Goal: Task Accomplishment & Management: Complete application form

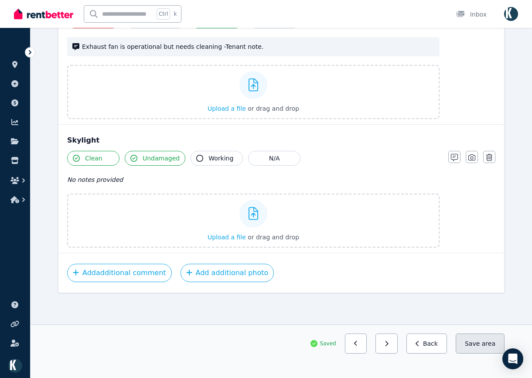
scroll to position [1489, 0]
click at [488, 348] on button "Save area" at bounding box center [479, 343] width 49 height 20
click at [396, 349] on button "button" at bounding box center [386, 343] width 22 height 20
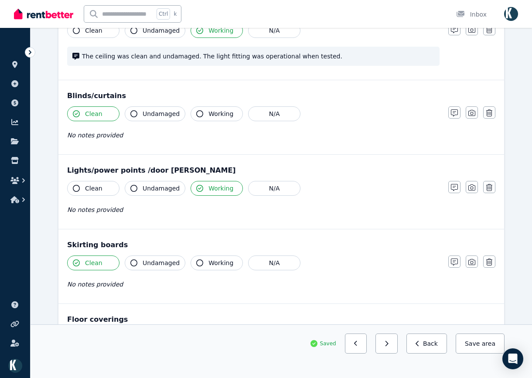
scroll to position [578, 0]
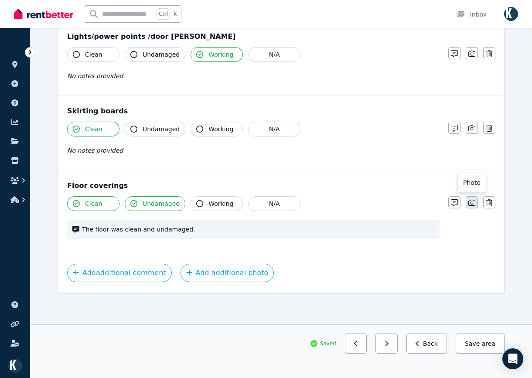
click at [475, 207] on button "button" at bounding box center [471, 202] width 12 height 12
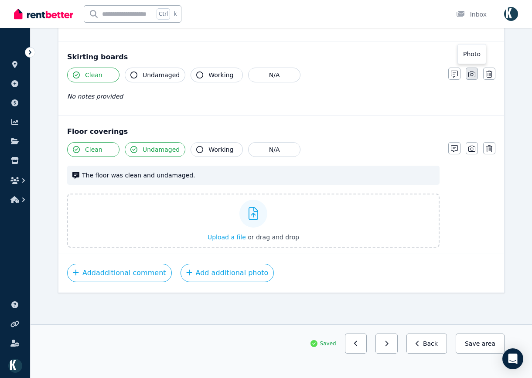
click at [471, 73] on icon "button" at bounding box center [471, 74] width 7 height 7
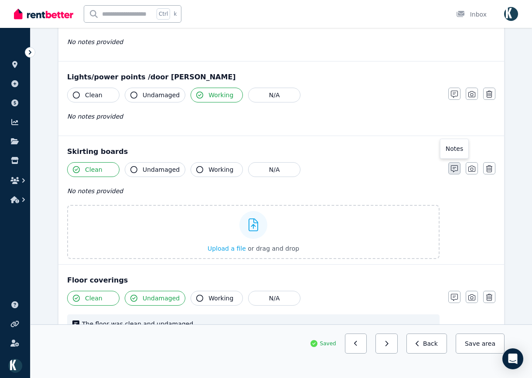
scroll to position [511, 0]
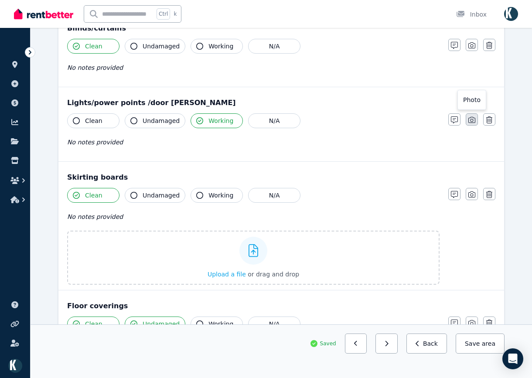
click at [474, 117] on icon "button" at bounding box center [471, 119] width 7 height 7
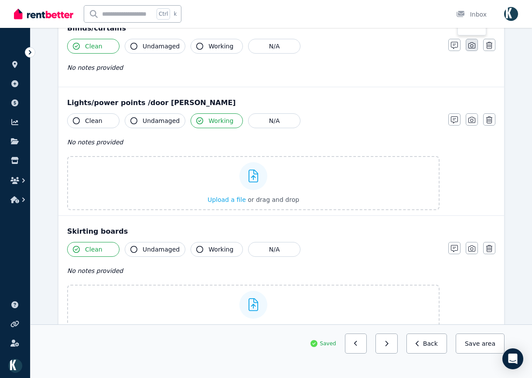
click at [475, 45] on button "button" at bounding box center [471, 45] width 12 height 12
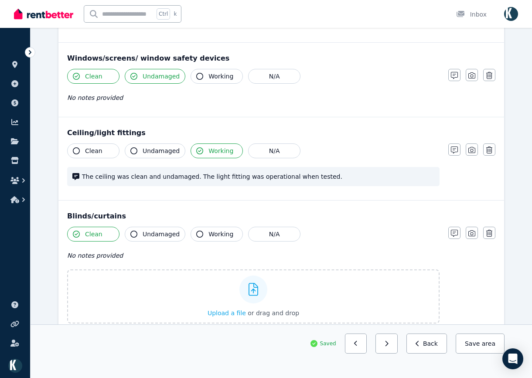
scroll to position [294, 0]
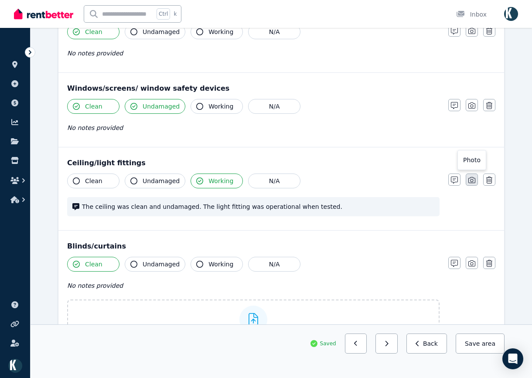
click at [474, 179] on icon "button" at bounding box center [471, 179] width 7 height 7
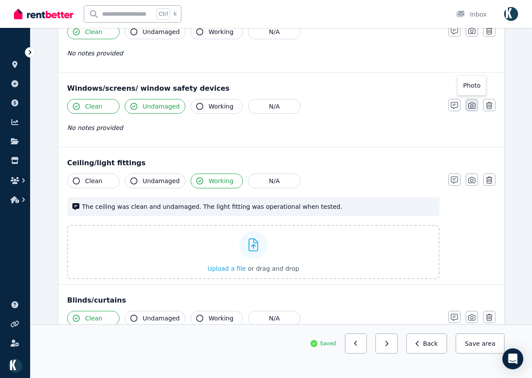
click at [470, 107] on icon "button" at bounding box center [471, 105] width 7 height 7
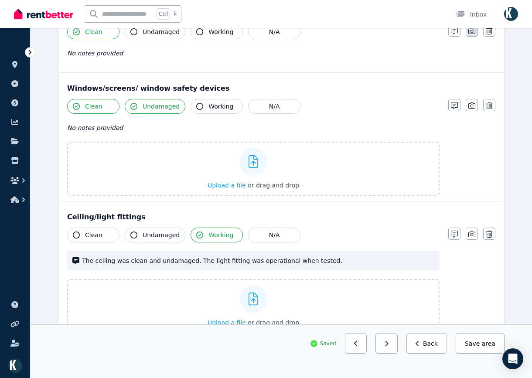
click at [474, 36] on button "button" at bounding box center [471, 30] width 12 height 12
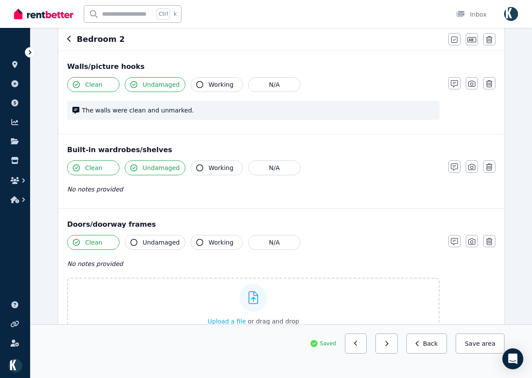
scroll to position [76, 0]
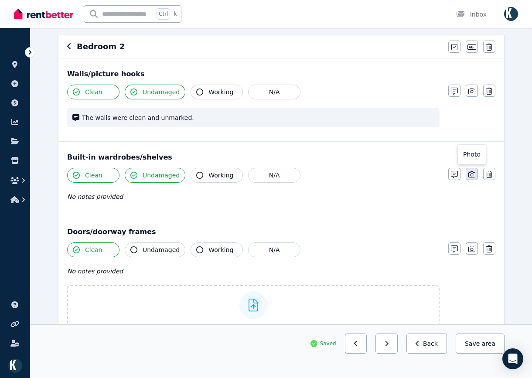
click at [475, 169] on button "button" at bounding box center [471, 174] width 12 height 12
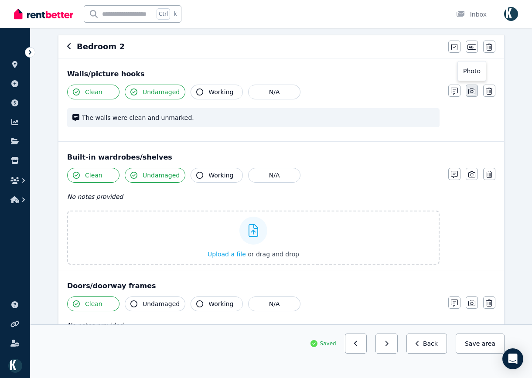
click at [471, 95] on button "button" at bounding box center [471, 91] width 12 height 12
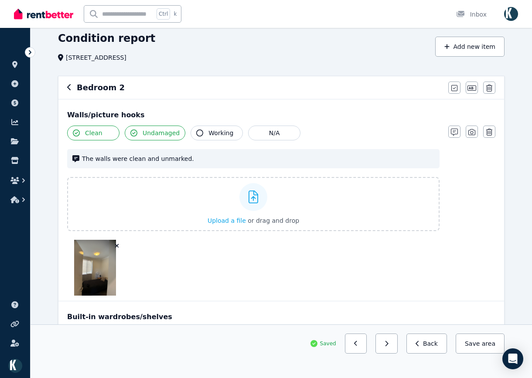
scroll to position [25, 0]
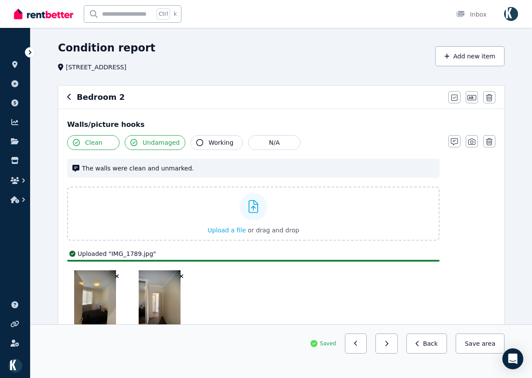
click at [494, 348] on button "Save area" at bounding box center [479, 343] width 49 height 20
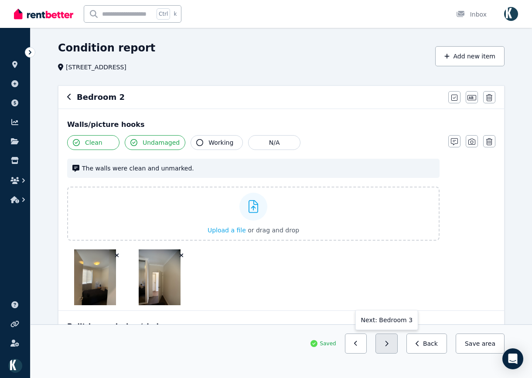
click at [395, 349] on button "button" at bounding box center [386, 343] width 22 height 20
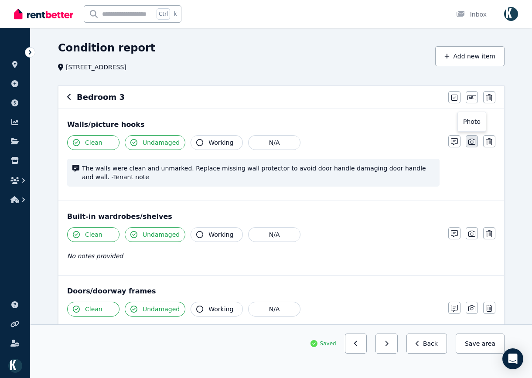
click at [471, 147] on button "button" at bounding box center [471, 141] width 12 height 12
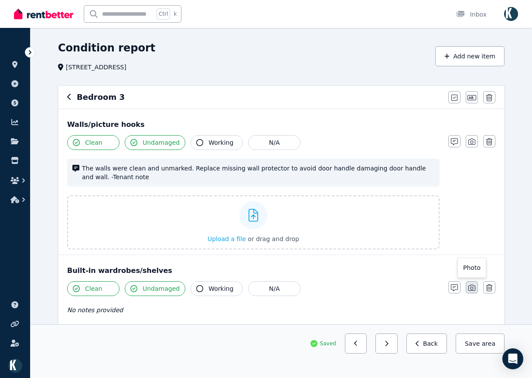
click at [474, 290] on icon "button" at bounding box center [471, 287] width 7 height 7
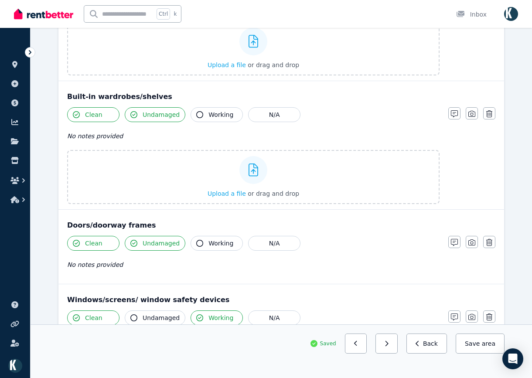
scroll to position [200, 0]
click at [474, 240] on icon "button" at bounding box center [471, 241] width 7 height 7
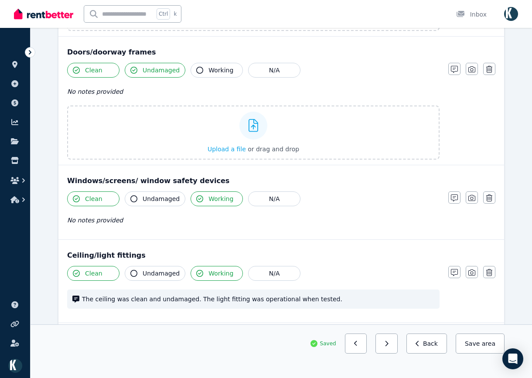
scroll to position [374, 0]
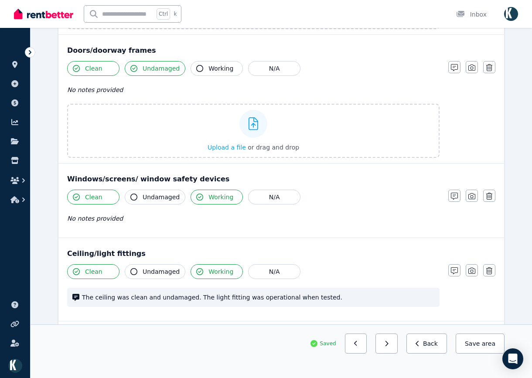
drag, startPoint x: 472, startPoint y: 197, endPoint x: 468, endPoint y: 216, distance: 19.1
click at [472, 200] on icon "button" at bounding box center [471, 196] width 7 height 7
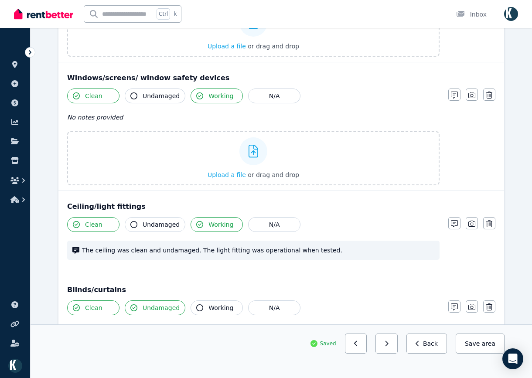
scroll to position [505, 0]
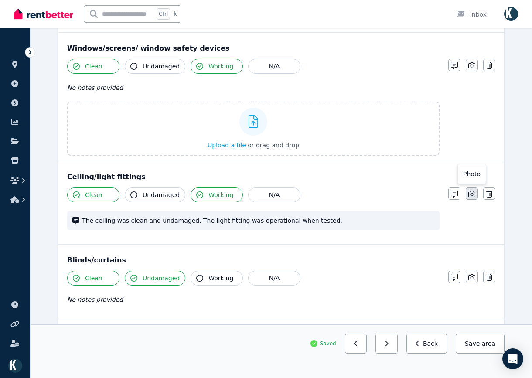
click at [471, 192] on button "button" at bounding box center [471, 193] width 12 height 12
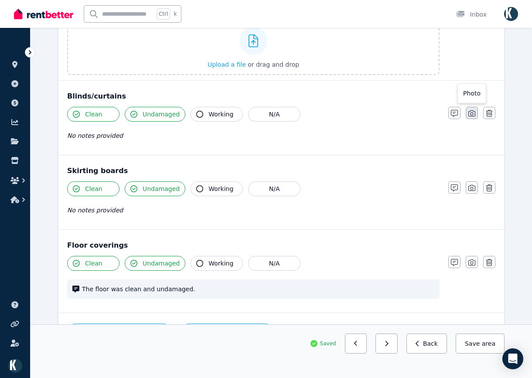
click at [474, 117] on button "button" at bounding box center [471, 113] width 12 height 12
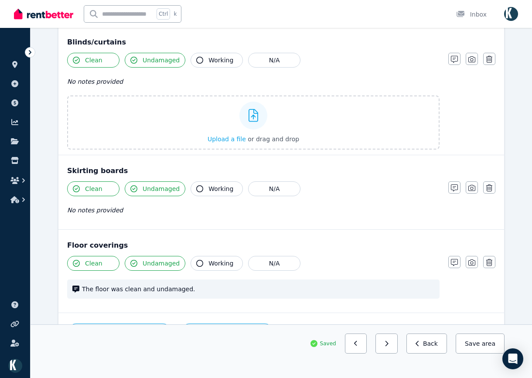
drag, startPoint x: 476, startPoint y: 186, endPoint x: 478, endPoint y: 193, distance: 8.3
click at [477, 186] on button "button" at bounding box center [471, 187] width 12 height 12
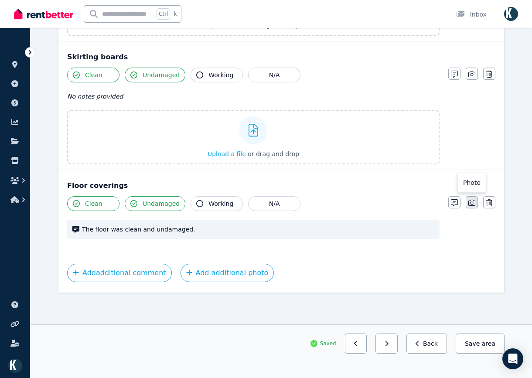
click at [477, 200] on button "button" at bounding box center [471, 202] width 12 height 12
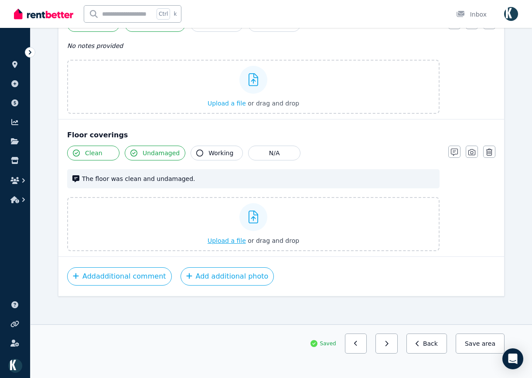
scroll to position [1287, 0]
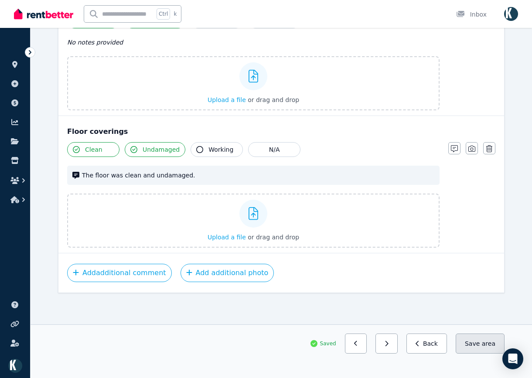
click at [478, 345] on button "Save area" at bounding box center [479, 343] width 49 height 20
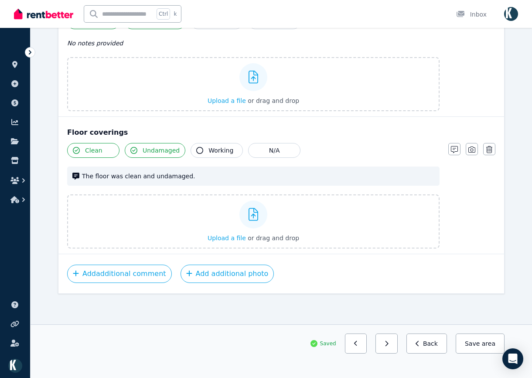
scroll to position [1267, 0]
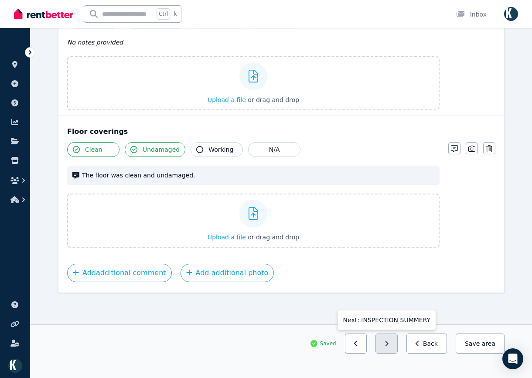
click at [388, 344] on icon "button" at bounding box center [386, 343] width 4 height 6
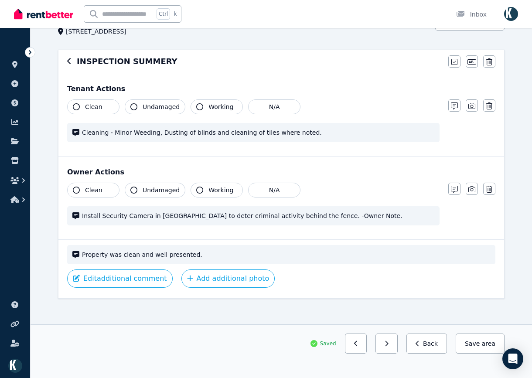
scroll to position [67, 0]
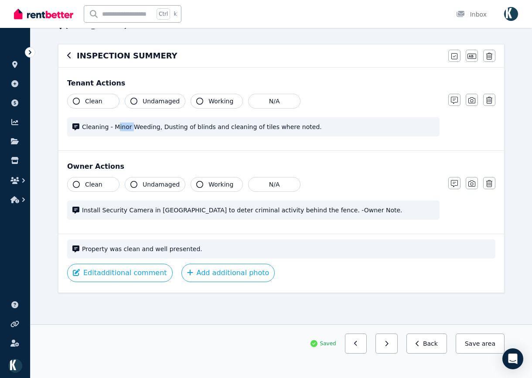
drag, startPoint x: 131, startPoint y: 125, endPoint x: 115, endPoint y: 125, distance: 15.2
click at [115, 125] on span "Cleaning - Minor Weeding, Dusting of blinds and cleaning of tiles where noted." at bounding box center [258, 126] width 352 height 9
click at [156, 131] on span "Cleaning - Minor Weeding, Dusting of blinds and cleaning of tiles where noted." at bounding box center [258, 126] width 352 height 9
click at [457, 101] on button "button" at bounding box center [454, 100] width 12 height 12
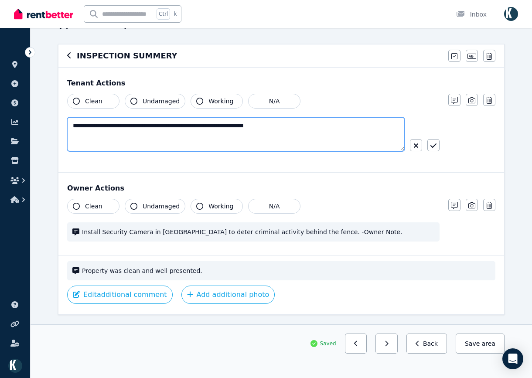
drag, startPoint x: 118, startPoint y: 125, endPoint x: 106, endPoint y: 125, distance: 11.8
click at [106, 125] on textarea "**********" at bounding box center [235, 134] width 337 height 34
type textarea "**********"
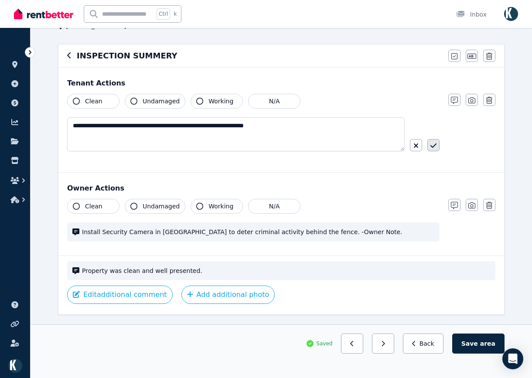
click at [431, 148] on icon "button" at bounding box center [433, 145] width 6 height 7
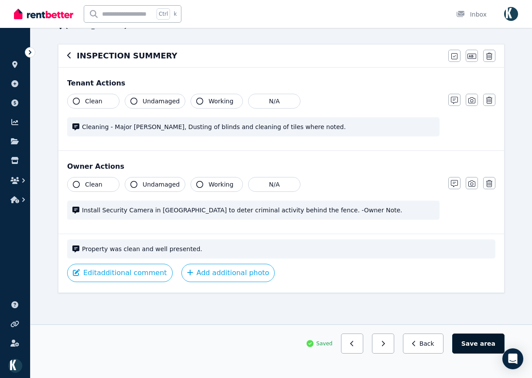
click at [477, 344] on button "Save area" at bounding box center [478, 343] width 52 height 20
click at [70, 57] on icon "button" at bounding box center [69, 55] width 4 height 7
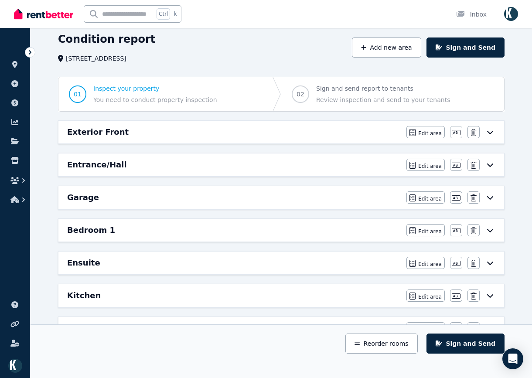
scroll to position [0, 0]
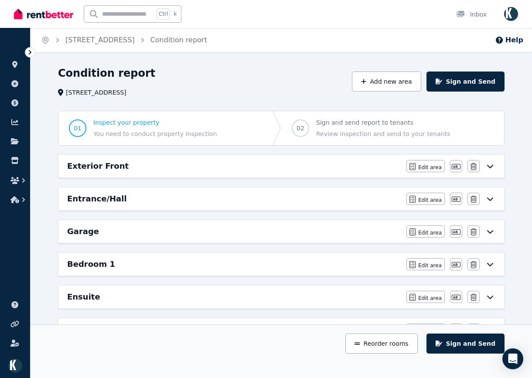
click at [295, 168] on div "Exterior Front" at bounding box center [234, 166] width 334 height 12
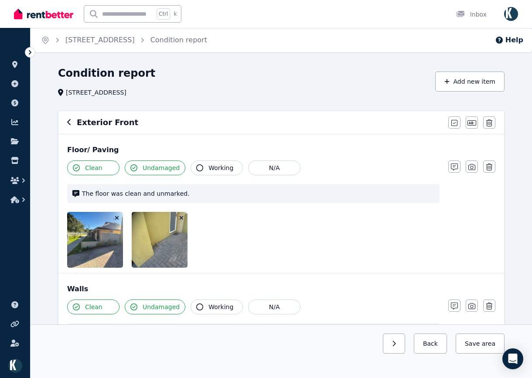
click at [169, 248] on img at bounding box center [169, 240] width 75 height 56
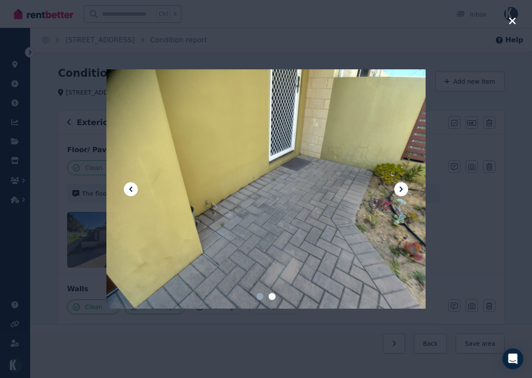
click at [513, 20] on icon "button" at bounding box center [511, 20] width 7 height 7
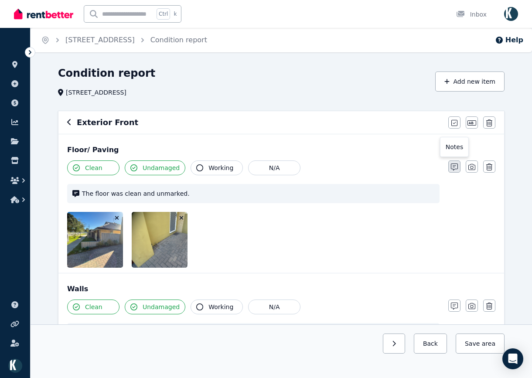
click at [457, 167] on icon "button" at bounding box center [453, 166] width 7 height 7
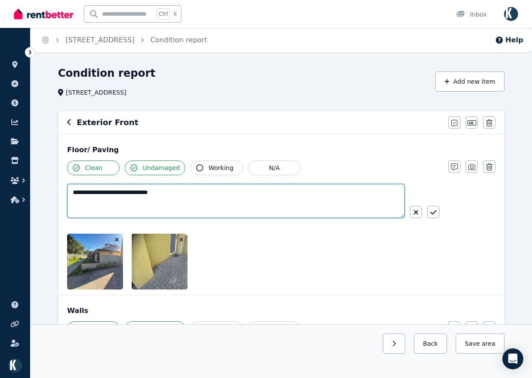
click at [193, 193] on textarea "**********" at bounding box center [235, 201] width 337 height 34
drag, startPoint x: 262, startPoint y: 191, endPoint x: 212, endPoint y: 189, distance: 50.1
click at [213, 189] on textarea "**********" at bounding box center [235, 201] width 337 height 34
type textarea "**********"
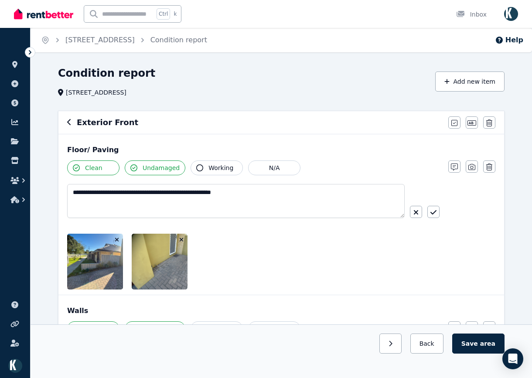
click at [433, 212] on icon "button" at bounding box center [433, 212] width 6 height 7
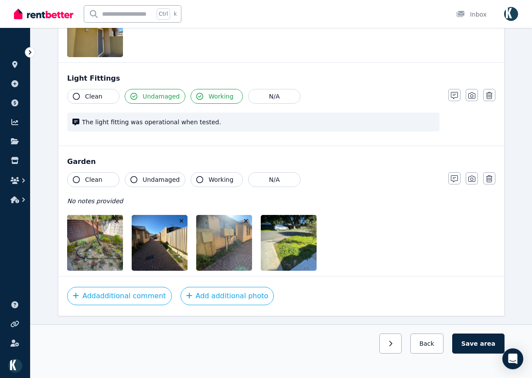
scroll to position [511, 0]
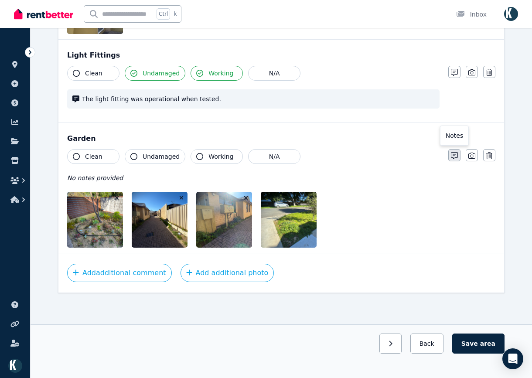
click at [451, 156] on icon "button" at bounding box center [453, 155] width 7 height 7
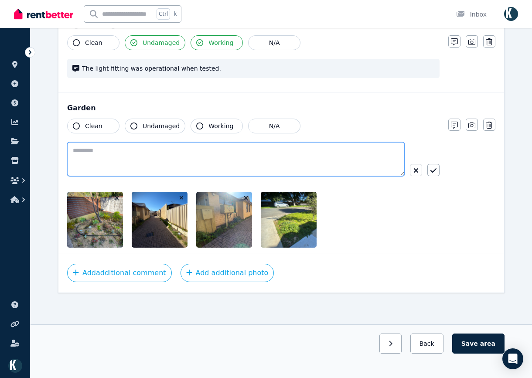
click at [108, 156] on textarea at bounding box center [235, 159] width 337 height 34
paste textarea "**********"
click at [137, 149] on textarea "**********" at bounding box center [235, 159] width 337 height 34
type textarea "**********"
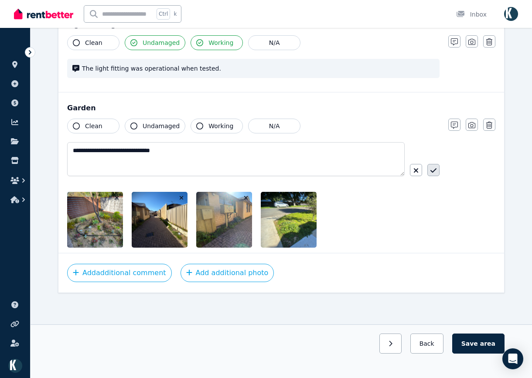
click at [437, 168] on button "button" at bounding box center [433, 170] width 12 height 12
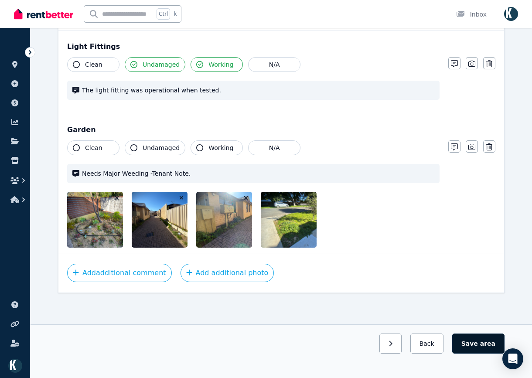
click at [485, 346] on span "area" at bounding box center [487, 343] width 15 height 9
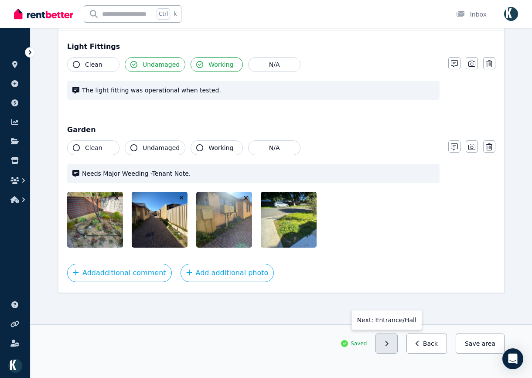
click at [388, 342] on icon "button" at bounding box center [386, 343] width 4 height 6
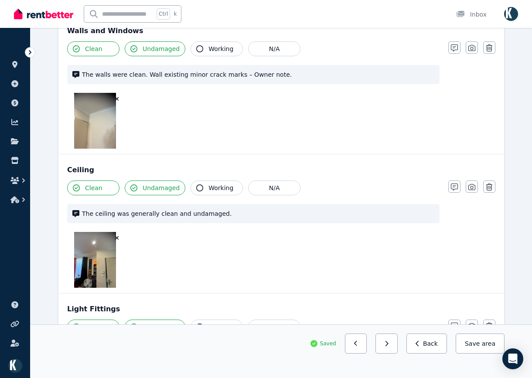
scroll to position [381, 0]
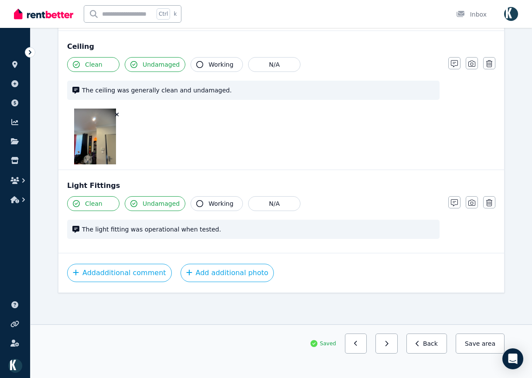
click at [397, 347] on button "button" at bounding box center [386, 343] width 22 height 20
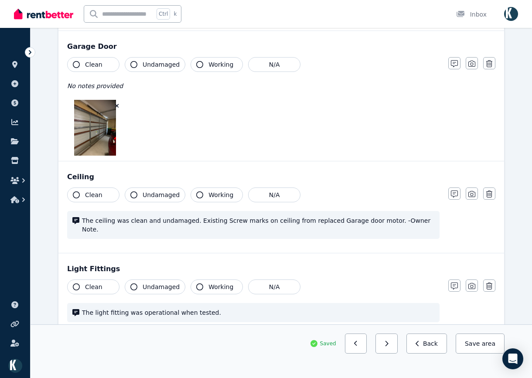
scroll to position [595, 0]
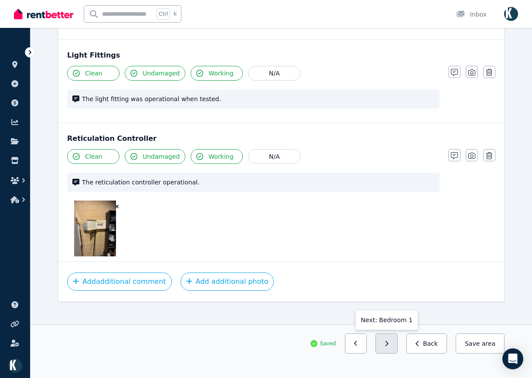
click at [388, 342] on icon "button" at bounding box center [386, 343] width 4 height 6
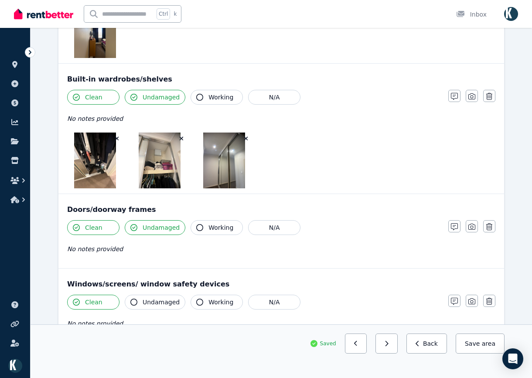
scroll to position [3, 0]
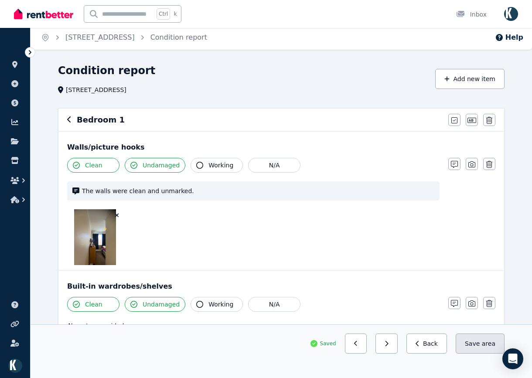
click at [475, 347] on button "Save area" at bounding box center [479, 343] width 49 height 20
click at [367, 346] on button "button" at bounding box center [356, 343] width 22 height 20
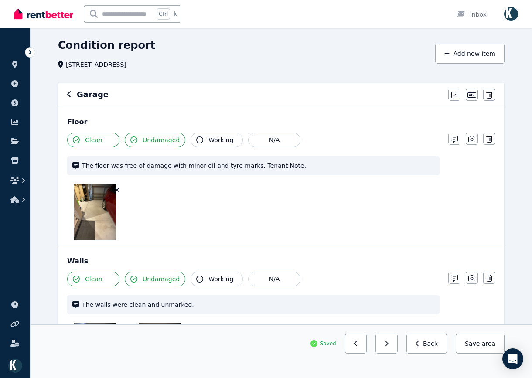
scroll to position [44, 0]
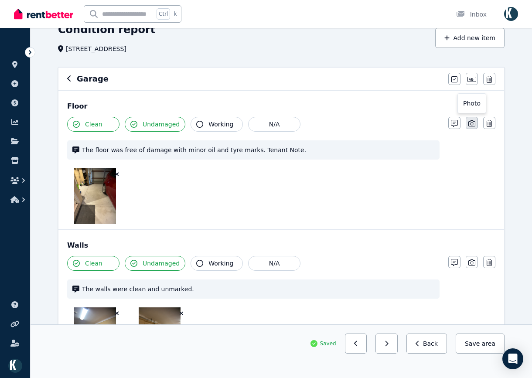
click at [474, 121] on button "button" at bounding box center [471, 123] width 12 height 12
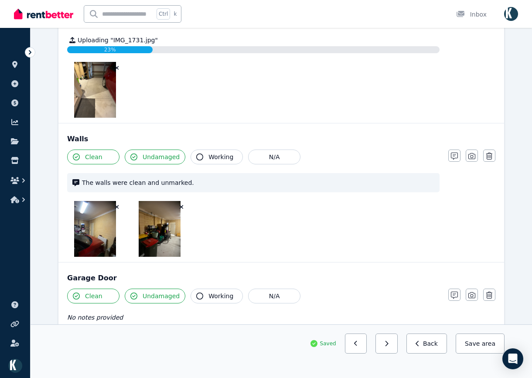
scroll to position [261, 0]
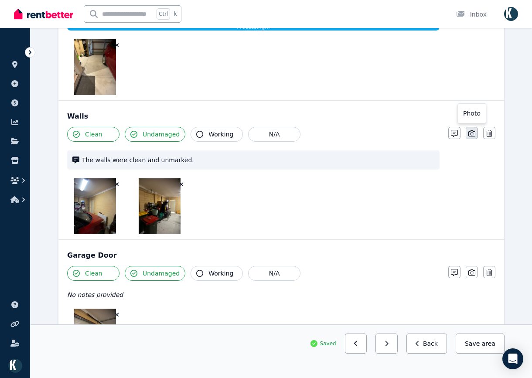
click at [471, 131] on icon "button" at bounding box center [471, 133] width 7 height 7
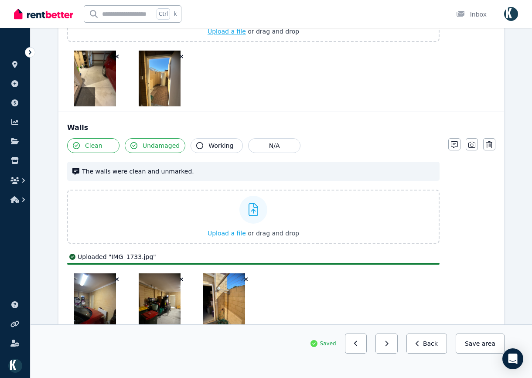
scroll to position [267, 0]
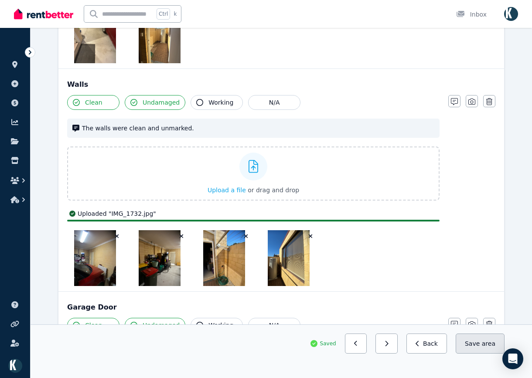
click at [488, 341] on span "area" at bounding box center [488, 343] width 14 height 9
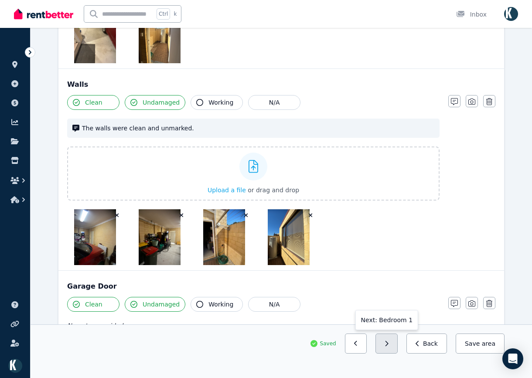
click at [388, 345] on icon "button" at bounding box center [386, 343] width 4 height 6
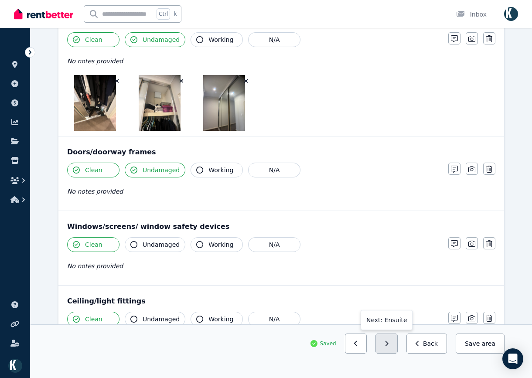
click at [394, 347] on button "button" at bounding box center [386, 343] width 22 height 20
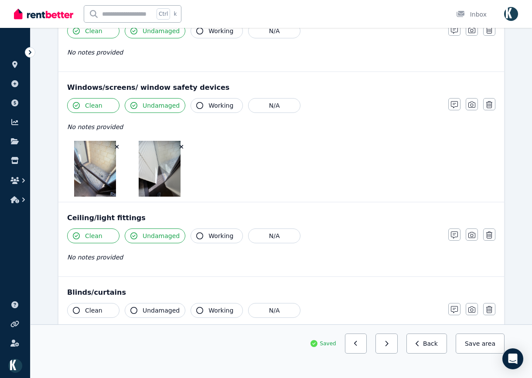
drag, startPoint x: 399, startPoint y: 347, endPoint x: 371, endPoint y: 208, distance: 141.3
click at [371, 208] on div "Condition report [STREET_ADDRESS] Add new item Ensuite Mark all items as good E…" at bounding box center [280, 337] width 501 height 1076
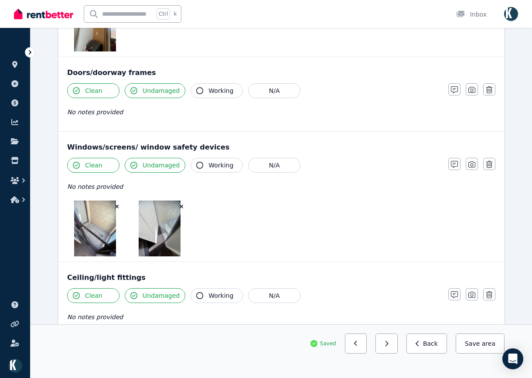
scroll to position [224, 0]
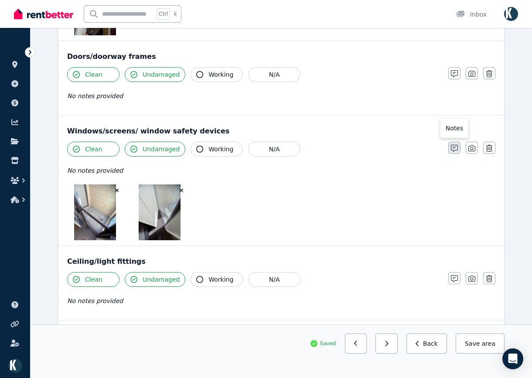
click at [454, 146] on icon "button" at bounding box center [453, 148] width 7 height 7
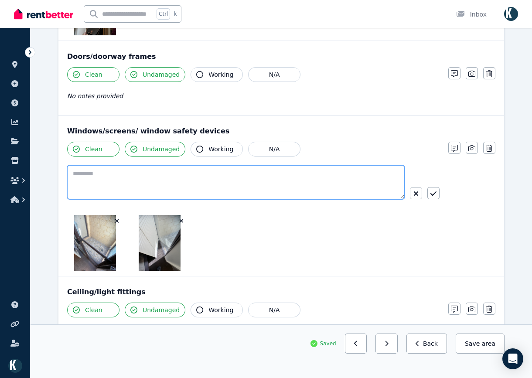
click at [183, 181] on textarea at bounding box center [235, 182] width 337 height 34
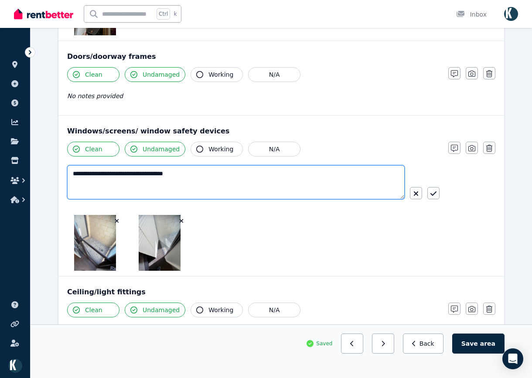
paste textarea "**********"
click at [190, 175] on textarea "**********" at bounding box center [235, 182] width 337 height 34
type textarea "**********"
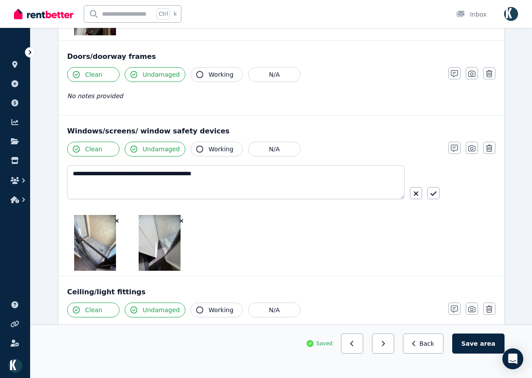
click at [70, 149] on button "Clean" at bounding box center [93, 149] width 52 height 15
click at [431, 192] on icon "button" at bounding box center [433, 193] width 6 height 7
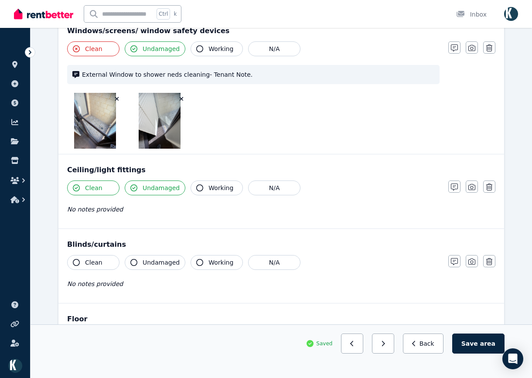
scroll to position [311, 0]
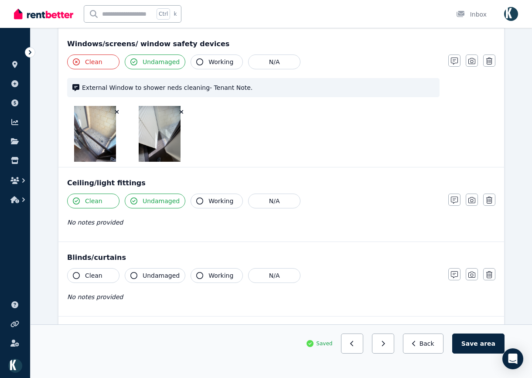
click at [485, 342] on span "area" at bounding box center [487, 343] width 15 height 9
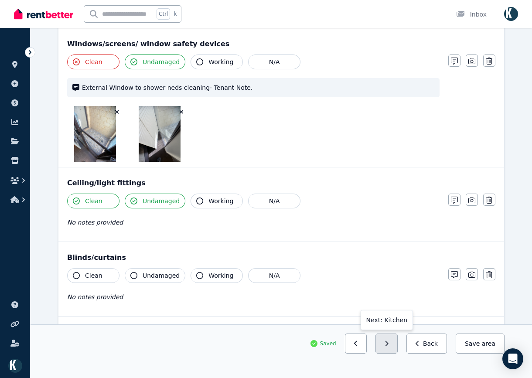
click at [397, 350] on button "button" at bounding box center [386, 343] width 22 height 20
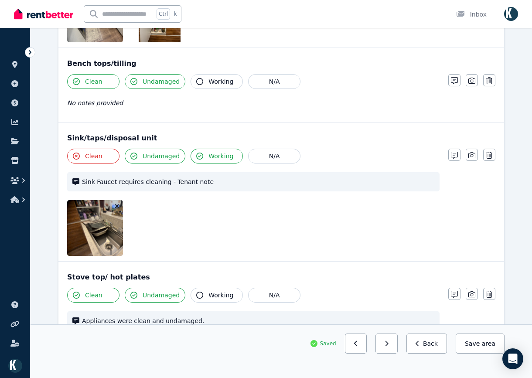
scroll to position [479, 0]
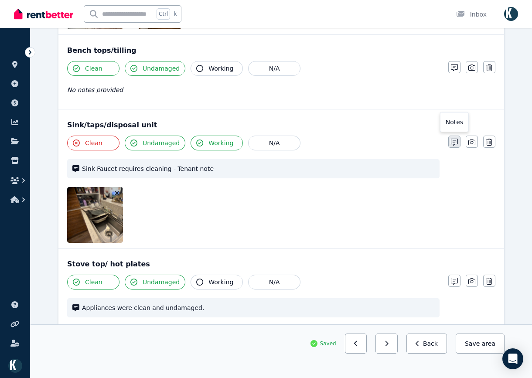
click at [455, 144] on icon "button" at bounding box center [453, 142] width 7 height 7
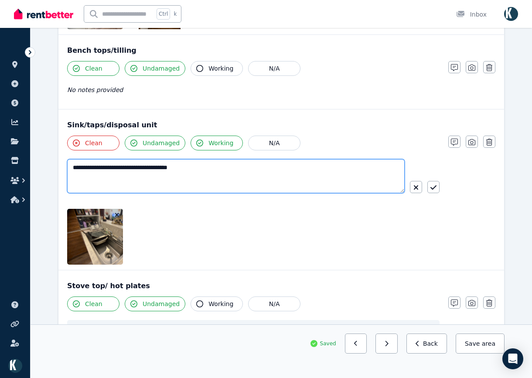
click at [153, 170] on textarea "**********" at bounding box center [235, 176] width 337 height 34
type textarea "**********"
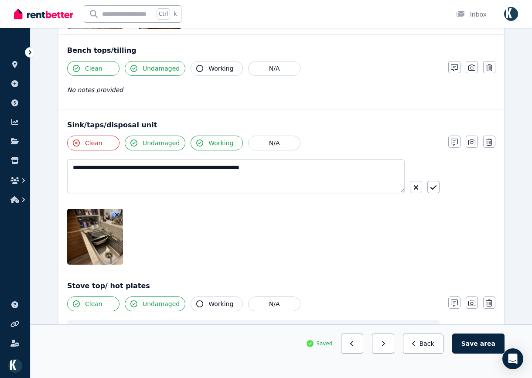
click at [223, 225] on div at bounding box center [253, 237] width 372 height 56
click at [434, 183] on button "button" at bounding box center [433, 187] width 12 height 12
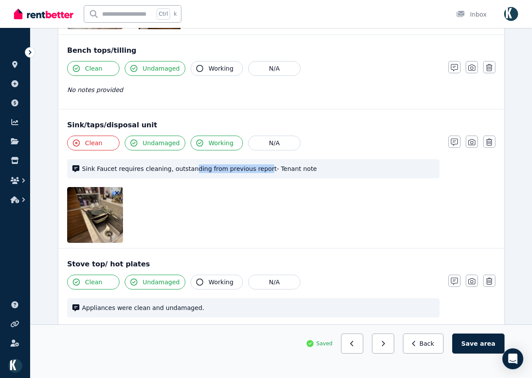
drag, startPoint x: 251, startPoint y: 169, endPoint x: 266, endPoint y: 169, distance: 14.8
click at [186, 167] on span "Sink Faucet requires cleaning, outstanding from previous report- Tenant note" at bounding box center [258, 168] width 352 height 9
drag, startPoint x: 272, startPoint y: 166, endPoint x: 285, endPoint y: 166, distance: 13.5
click at [273, 166] on span "Sink Faucet requires cleaning, outstanding from previous report- Tenant note" at bounding box center [258, 168] width 352 height 9
drag, startPoint x: 288, startPoint y: 169, endPoint x: 164, endPoint y: 171, distance: 124.6
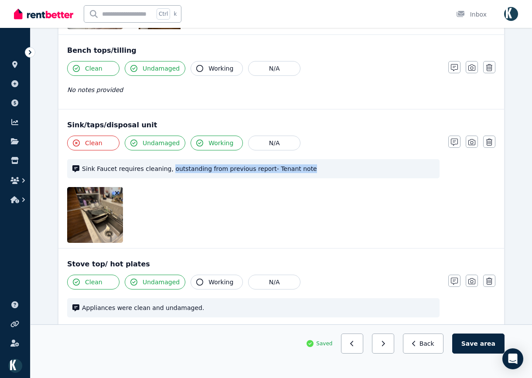
click at [164, 171] on span "Sink Faucet requires cleaning, outstanding from previous report- Tenant note" at bounding box center [258, 168] width 352 height 9
copy span "outstanding from previous report- Tenant note"
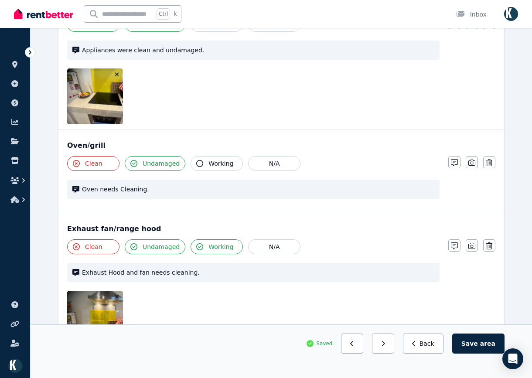
scroll to position [784, 0]
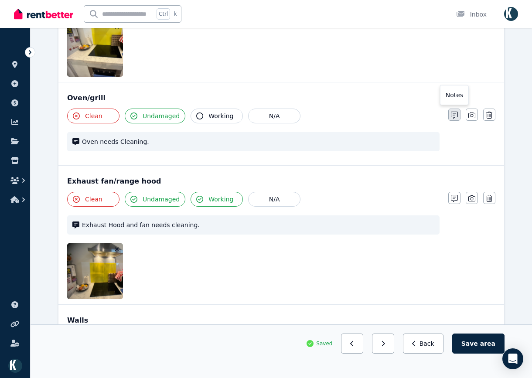
click at [453, 111] on button "button" at bounding box center [454, 114] width 12 height 12
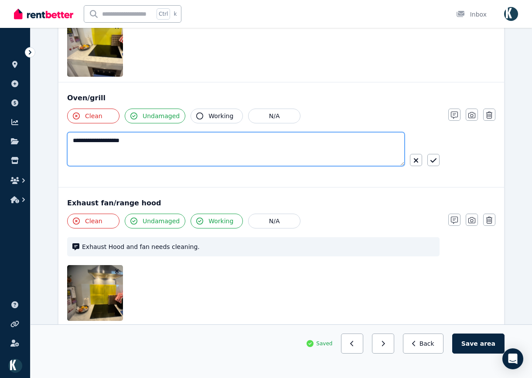
click at [184, 147] on textarea "**********" at bounding box center [235, 149] width 337 height 34
paste textarea "**********"
type textarea "**********"
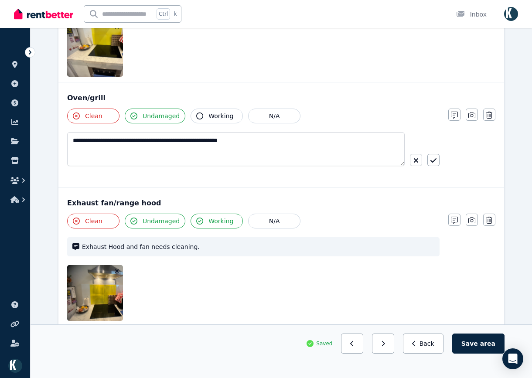
click at [434, 158] on icon "button" at bounding box center [433, 160] width 6 height 7
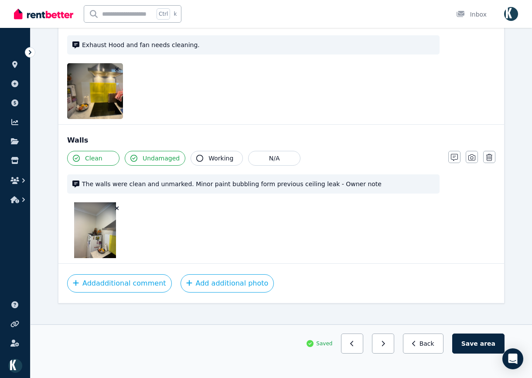
scroll to position [975, 0]
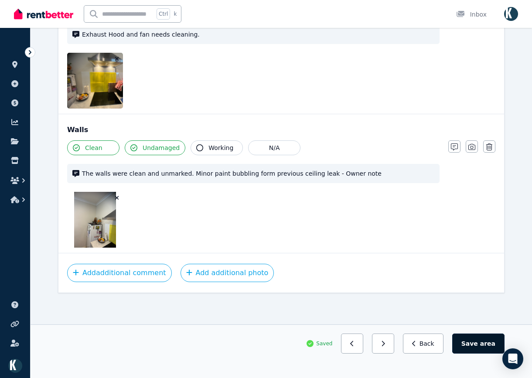
click at [485, 342] on span "area" at bounding box center [487, 343] width 15 height 9
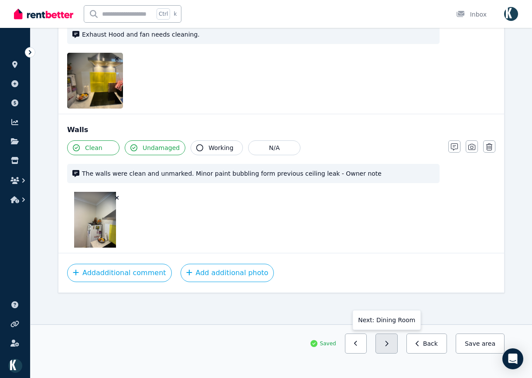
click at [397, 342] on button "button" at bounding box center [386, 343] width 22 height 20
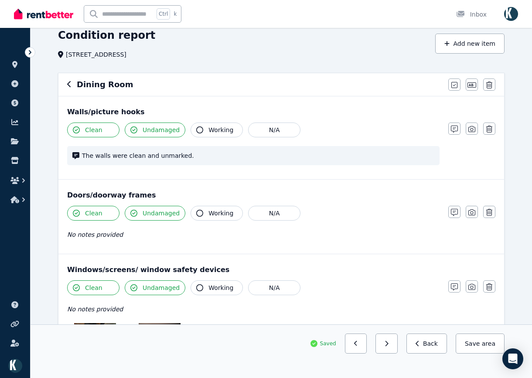
scroll to position [81, 0]
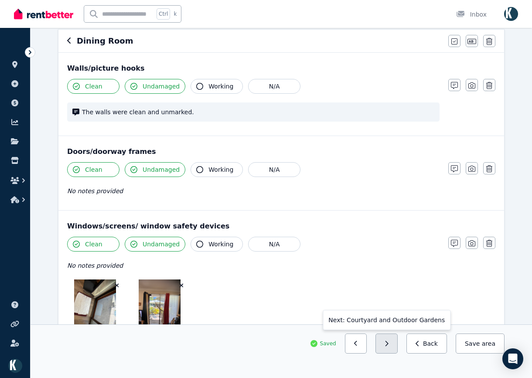
click at [388, 342] on icon "button" at bounding box center [386, 343] width 3 height 5
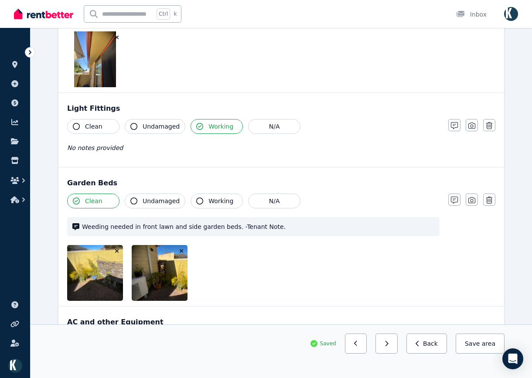
scroll to position [517, 0]
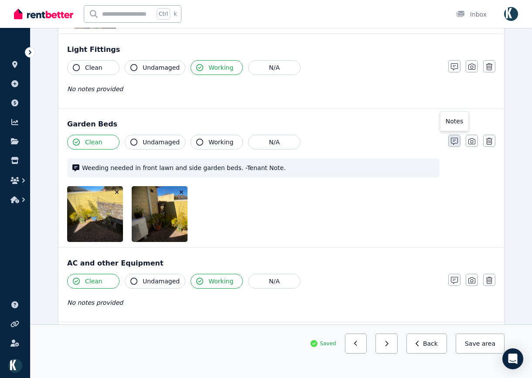
click at [455, 143] on icon "button" at bounding box center [453, 141] width 7 height 7
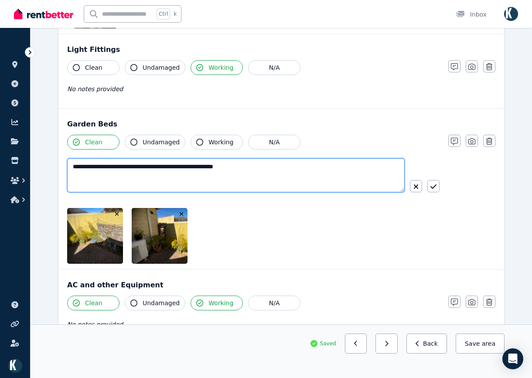
drag, startPoint x: 280, startPoint y: 174, endPoint x: 31, endPoint y: 172, distance: 249.2
click at [31, 172] on div "**********" at bounding box center [280, 78] width 501 height 1058
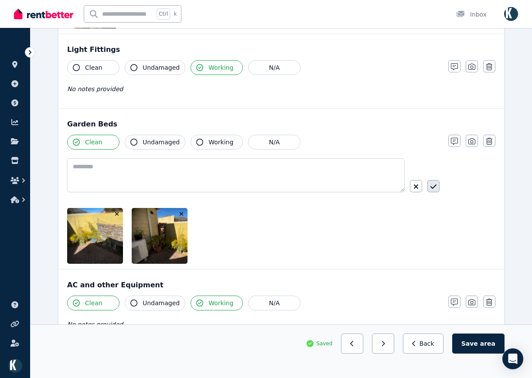
click at [435, 182] on button "button" at bounding box center [433, 186] width 12 height 12
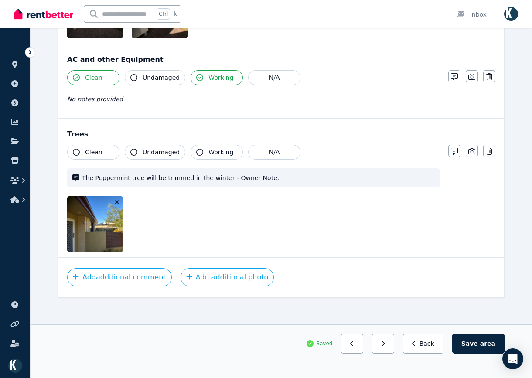
scroll to position [716, 0]
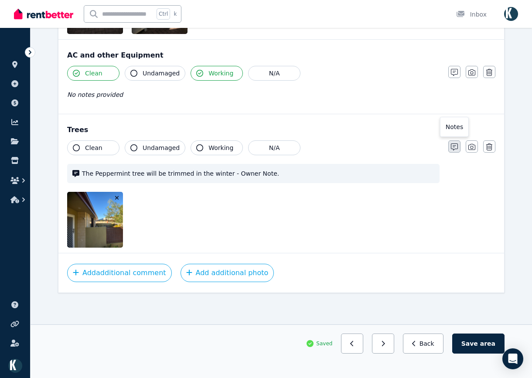
click at [457, 145] on icon "button" at bounding box center [453, 146] width 7 height 7
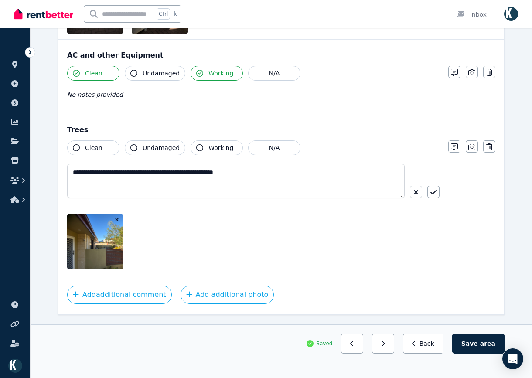
scroll to position [738, 0]
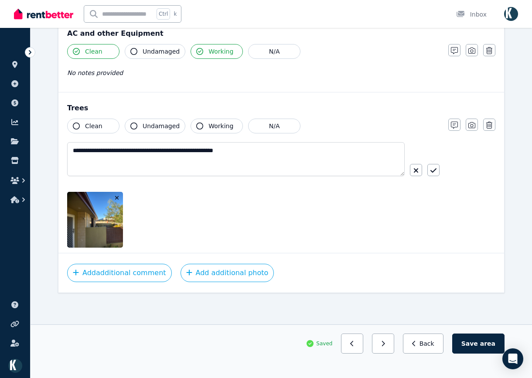
click at [76, 127] on icon "button" at bounding box center [76, 125] width 7 height 7
click at [133, 127] on icon "button" at bounding box center [133, 125] width 7 height 7
click at [132, 125] on icon "button" at bounding box center [133, 125] width 7 height 7
click at [77, 125] on icon "button" at bounding box center [76, 125] width 7 height 7
click at [80, 124] on button "Clean" at bounding box center [93, 126] width 52 height 15
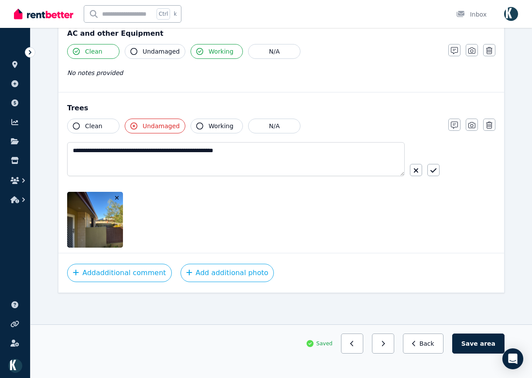
click at [133, 123] on icon "button" at bounding box center [133, 125] width 7 height 7
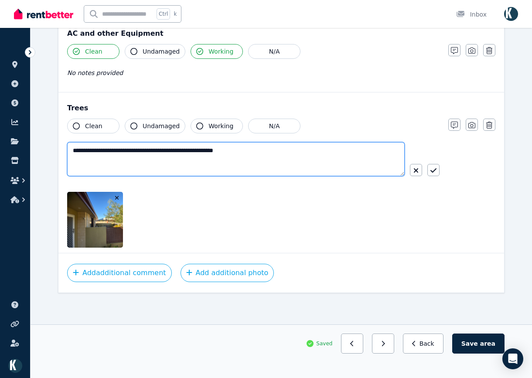
drag, startPoint x: 273, startPoint y: 155, endPoint x: 66, endPoint y: 153, distance: 207.0
click at [66, 153] on div "**********" at bounding box center [280, 172] width 445 height 160
type textarea "**********"
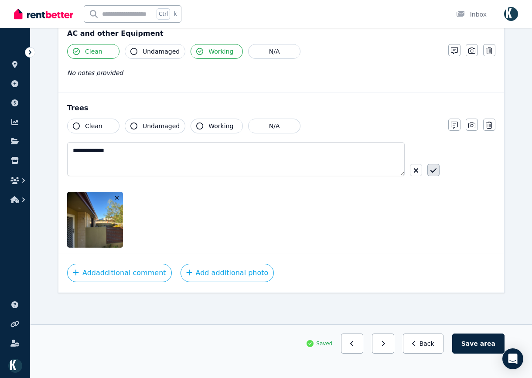
click at [432, 169] on icon "button" at bounding box center [433, 170] width 6 height 7
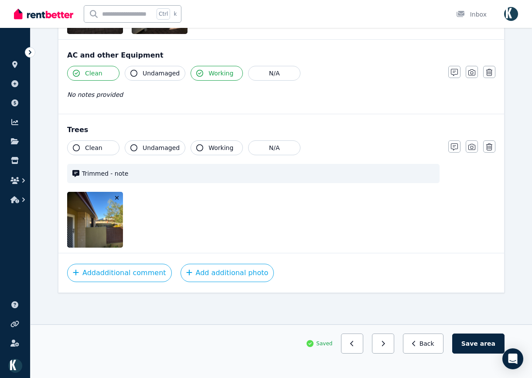
drag, startPoint x: 488, startPoint y: 341, endPoint x: 478, endPoint y: 343, distance: 9.8
click at [487, 341] on span "area" at bounding box center [487, 343] width 15 height 9
click at [397, 342] on button "button" at bounding box center [386, 343] width 22 height 20
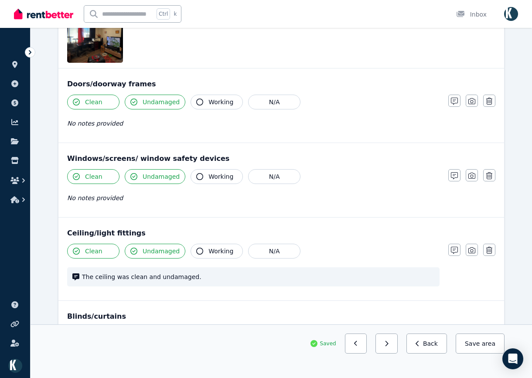
scroll to position [275, 0]
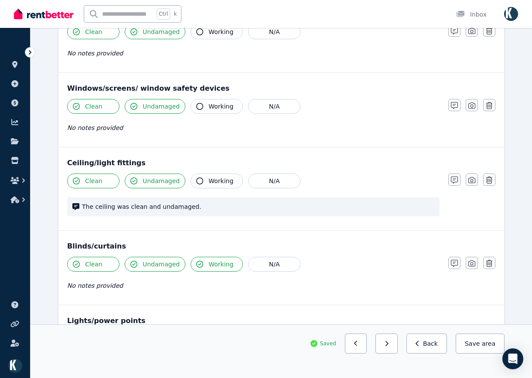
click at [396, 339] on button "button" at bounding box center [386, 343] width 22 height 20
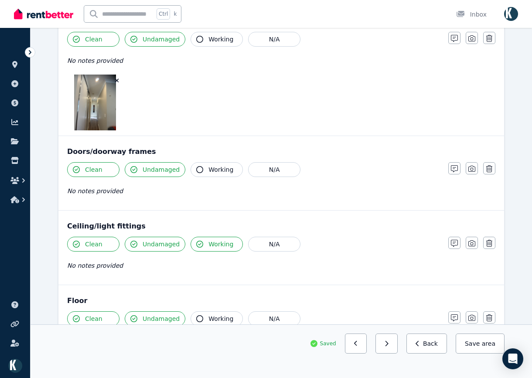
scroll to position [131, 0]
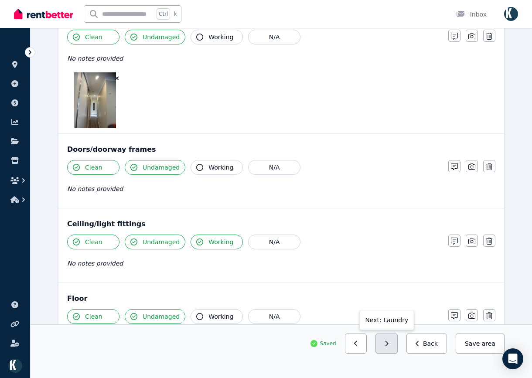
click at [397, 345] on button "button" at bounding box center [386, 343] width 22 height 20
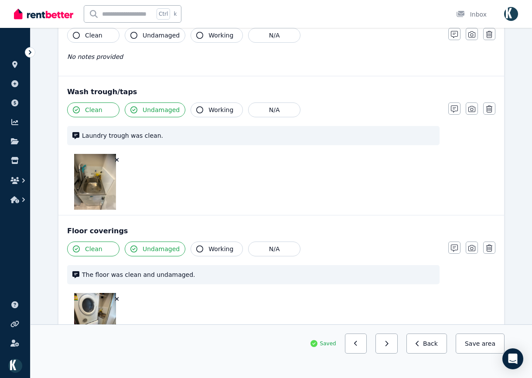
scroll to position [479, 0]
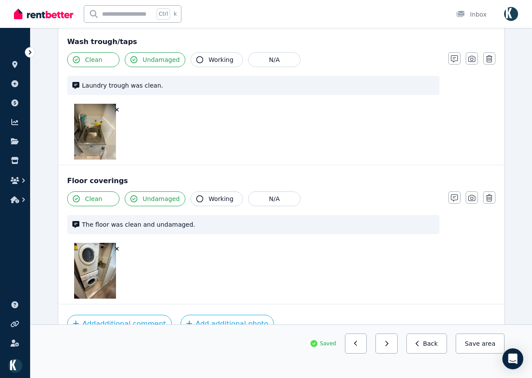
click at [396, 347] on button "button" at bounding box center [386, 343] width 22 height 20
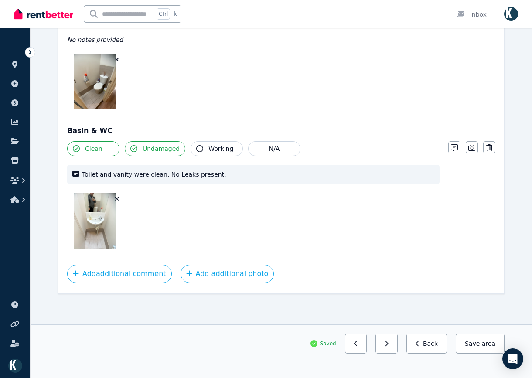
scroll to position [577, 0]
click at [388, 341] on icon "button" at bounding box center [386, 343] width 4 height 6
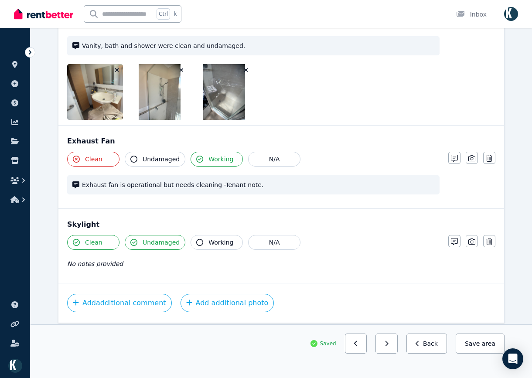
scroll to position [893, 0]
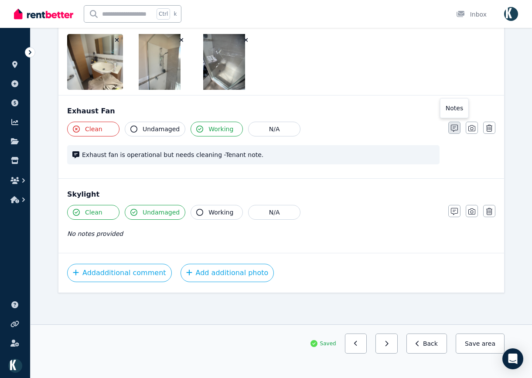
click at [455, 128] on icon "button" at bounding box center [453, 128] width 7 height 7
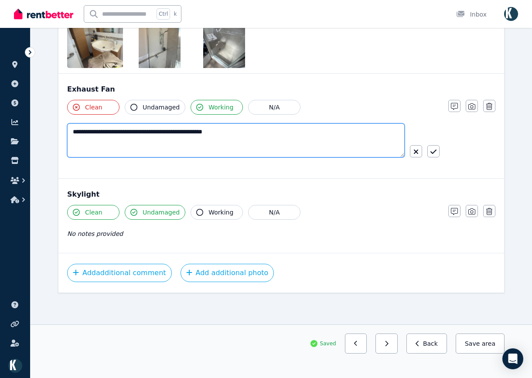
click at [195, 133] on textarea "**********" at bounding box center [235, 140] width 337 height 34
paste textarea "**********"
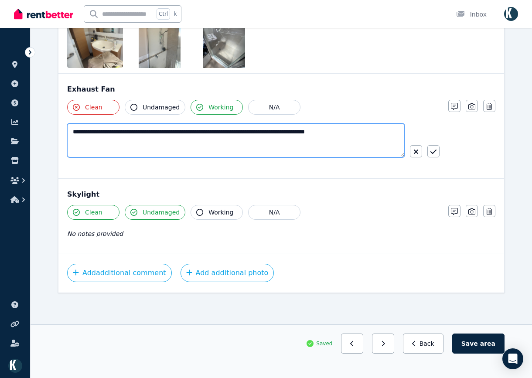
drag, startPoint x: 362, startPoint y: 130, endPoint x: 325, endPoint y: 131, distance: 36.6
click at [325, 131] on textarea "**********" at bounding box center [235, 140] width 337 height 34
type textarea "**********"
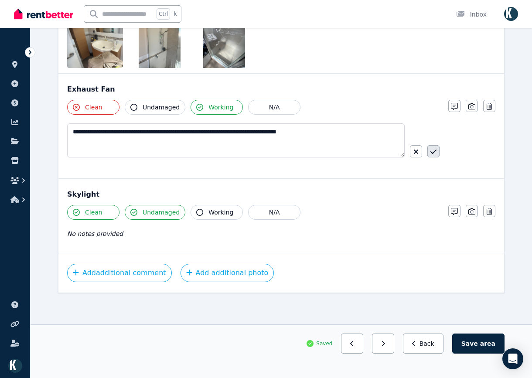
click at [432, 151] on icon "button" at bounding box center [433, 151] width 6 height 7
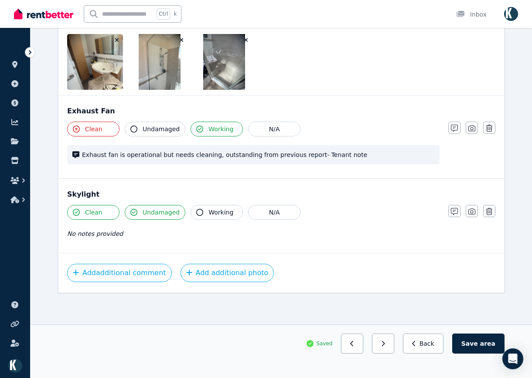
scroll to position [893, 0]
drag, startPoint x: 471, startPoint y: 340, endPoint x: 464, endPoint y: 343, distance: 7.9
click at [471, 340] on button "Save area" at bounding box center [478, 343] width 52 height 20
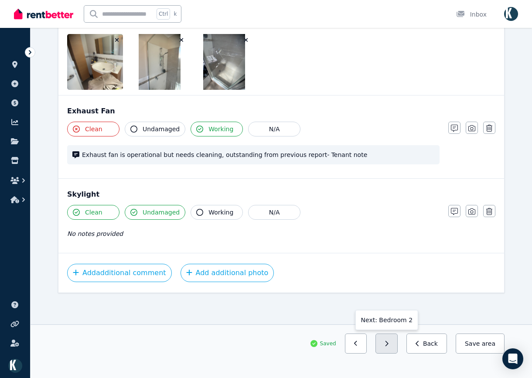
click at [397, 342] on button "button" at bounding box center [386, 343] width 22 height 20
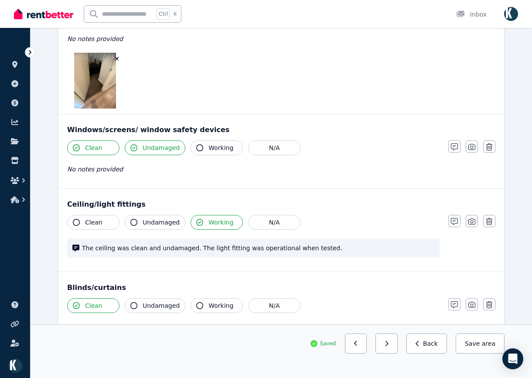
scroll to position [396, 0]
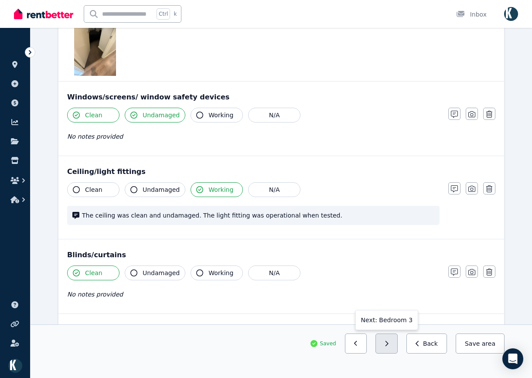
click at [388, 340] on icon "button" at bounding box center [386, 343] width 4 height 6
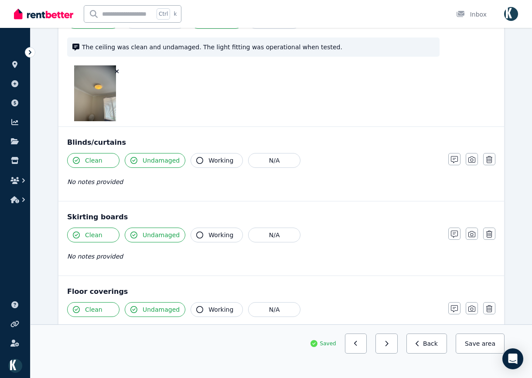
scroll to position [791, 0]
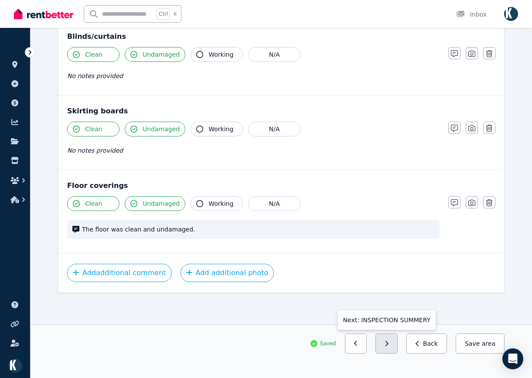
click at [397, 340] on button "button" at bounding box center [386, 343] width 22 height 20
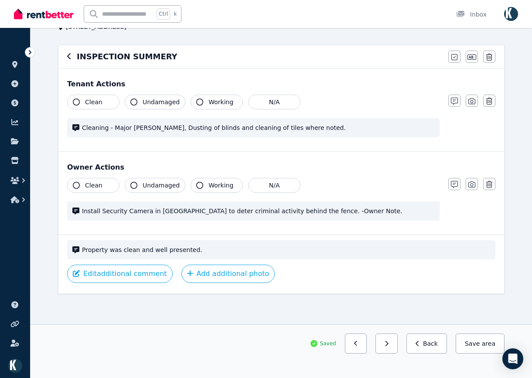
scroll to position [67, 0]
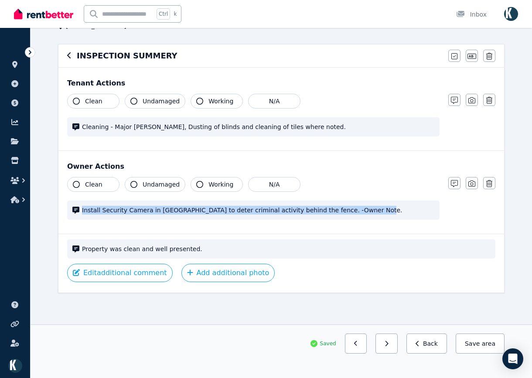
drag, startPoint x: 350, startPoint y: 212, endPoint x: 64, endPoint y: 212, distance: 286.2
click at [62, 212] on div "Owner Actions Clean Undamaged Working N/A Install Security Camera in Shared Dri…" at bounding box center [280, 192] width 445 height 83
drag, startPoint x: 456, startPoint y: 183, endPoint x: 437, endPoint y: 197, distance: 24.0
click at [454, 183] on icon "button" at bounding box center [453, 183] width 7 height 7
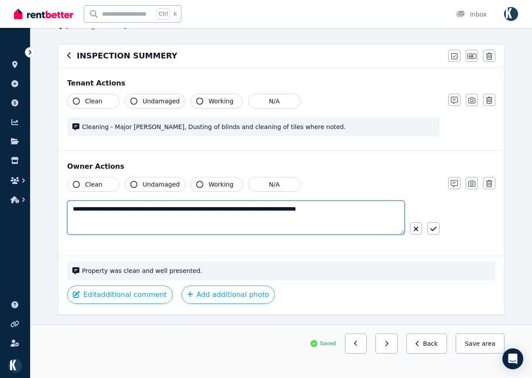
drag, startPoint x: 308, startPoint y: 210, endPoint x: 52, endPoint y: 193, distance: 256.7
click at [52, 195] on div "**********" at bounding box center [280, 200] width 501 height 400
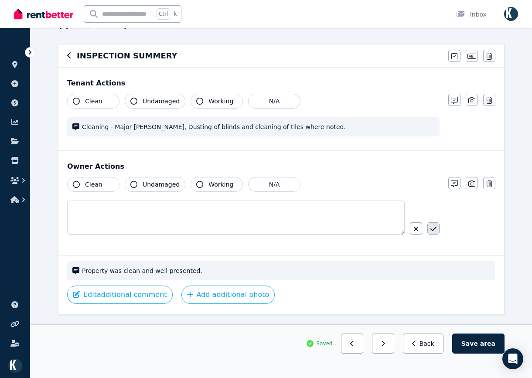
click at [430, 228] on button "button" at bounding box center [433, 228] width 12 height 12
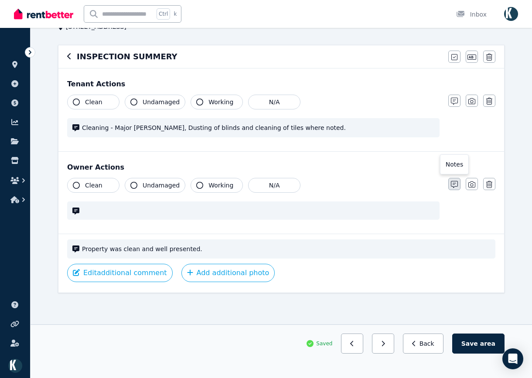
click at [454, 186] on icon "button" at bounding box center [453, 184] width 7 height 7
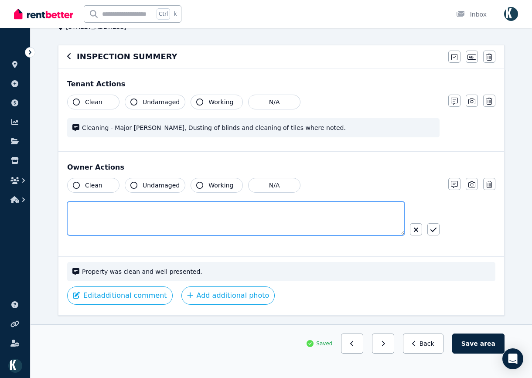
click at [220, 217] on textarea at bounding box center [235, 218] width 337 height 34
type textarea "**"
drag, startPoint x: 180, startPoint y: 215, endPoint x: 50, endPoint y: 220, distance: 130.8
click at [50, 220] on div "Condition report [STREET_ADDRESS] Add new item INSPECTION SUMMERY Mark all item…" at bounding box center [280, 200] width 501 height 400
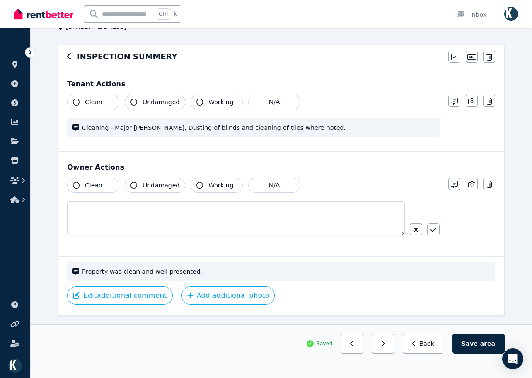
click at [467, 239] on div "Clean Undamaged Working N/A Notes Photo Delete" at bounding box center [281, 214] width 428 height 73
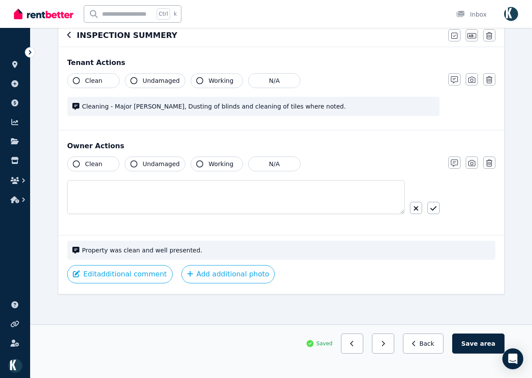
scroll to position [88, 0]
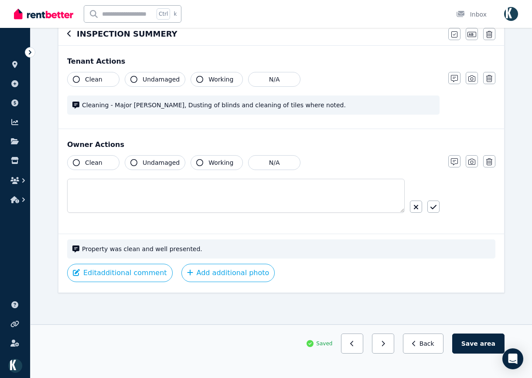
click at [489, 342] on span "area" at bounding box center [487, 343] width 15 height 9
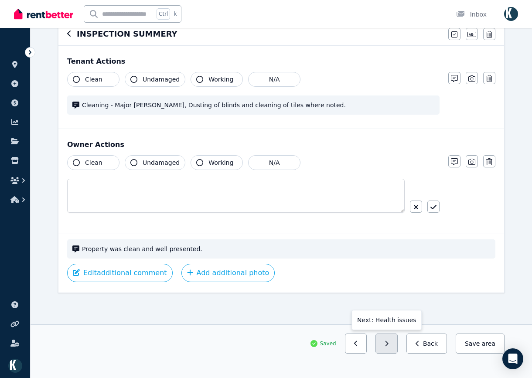
click at [397, 347] on button "button" at bounding box center [386, 343] width 22 height 20
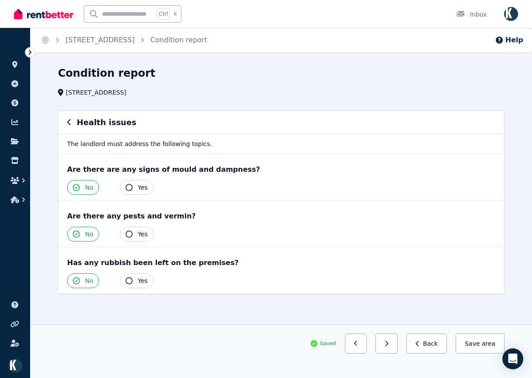
scroll to position [1, 0]
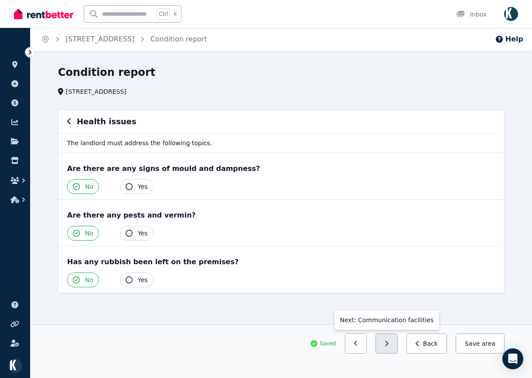
click at [397, 344] on button "button" at bounding box center [386, 343] width 22 height 20
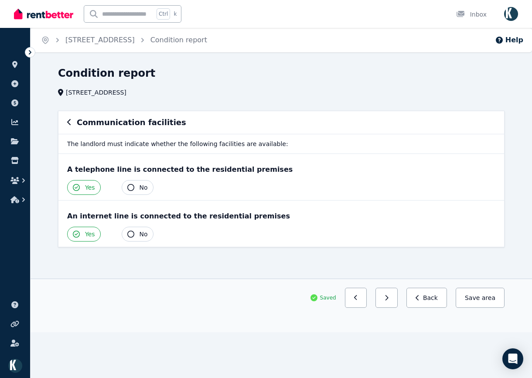
scroll to position [0, 0]
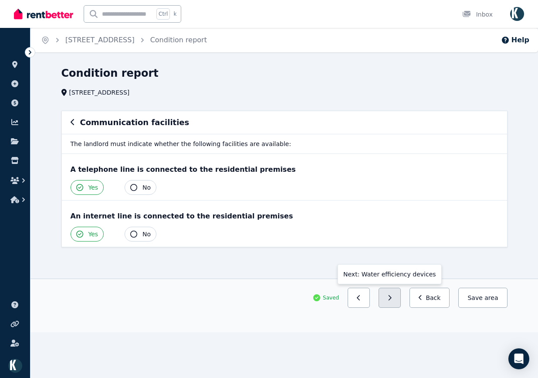
click at [400, 303] on button "button" at bounding box center [390, 298] width 22 height 20
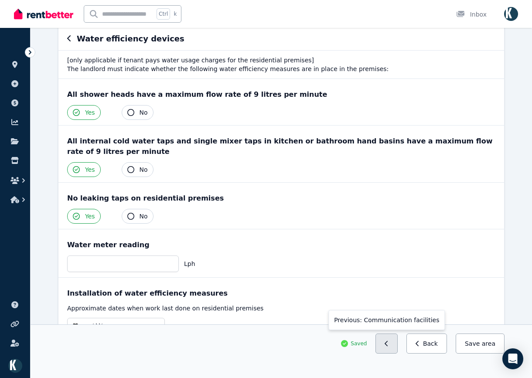
scroll to position [87, 0]
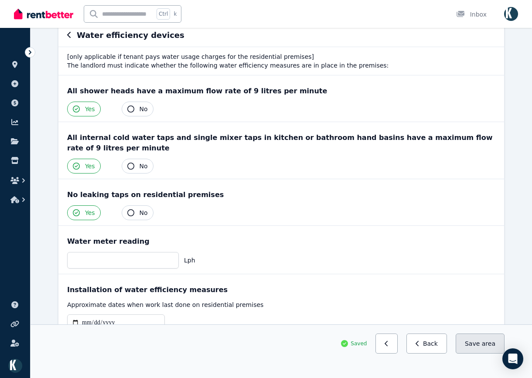
click at [466, 345] on button "Save area" at bounding box center [479, 343] width 49 height 20
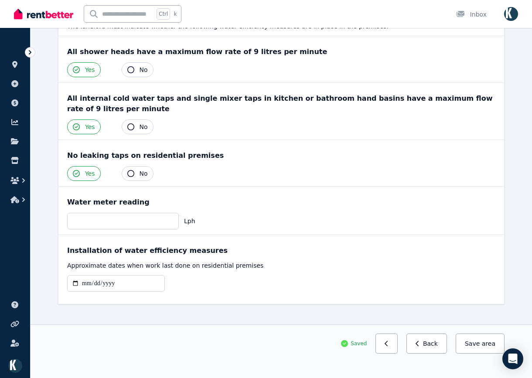
scroll to position [127, 0]
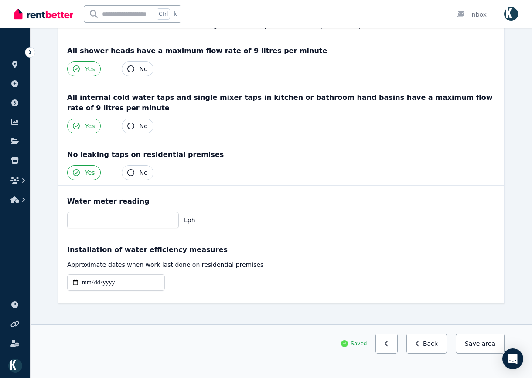
click at [396, 347] on button "button" at bounding box center [386, 343] width 22 height 20
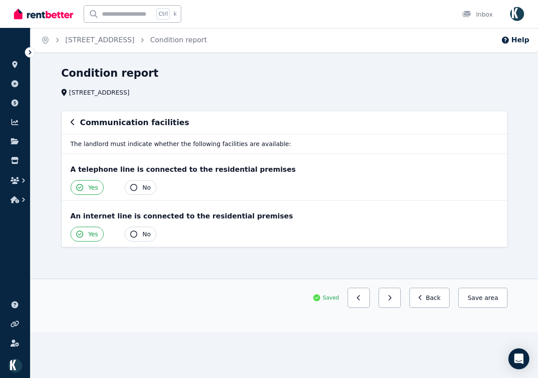
drag, startPoint x: 72, startPoint y: 123, endPoint x: 379, endPoint y: 302, distance: 355.5
click at [394, 275] on section "Communication facilities The landlord must indicate whether the following facil…" at bounding box center [284, 195] width 453 height 168
click at [390, 296] on button "button" at bounding box center [390, 298] width 22 height 20
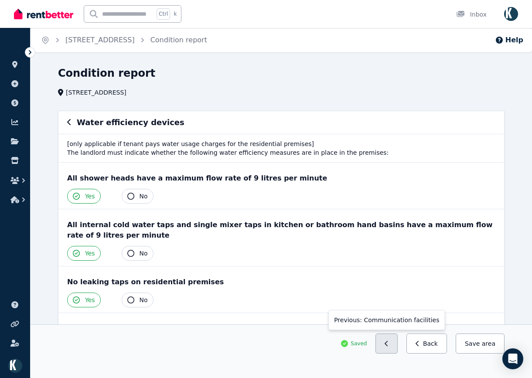
click at [397, 343] on button "button" at bounding box center [386, 343] width 22 height 20
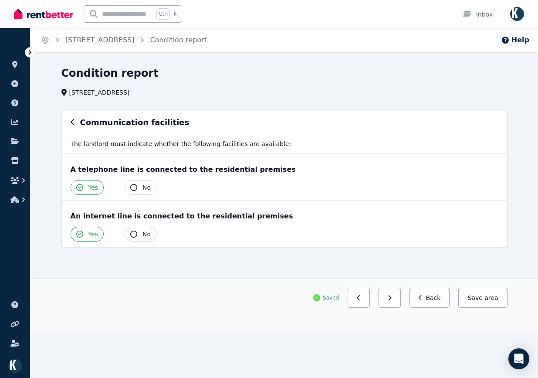
click at [74, 120] on icon "button" at bounding box center [73, 122] width 4 height 7
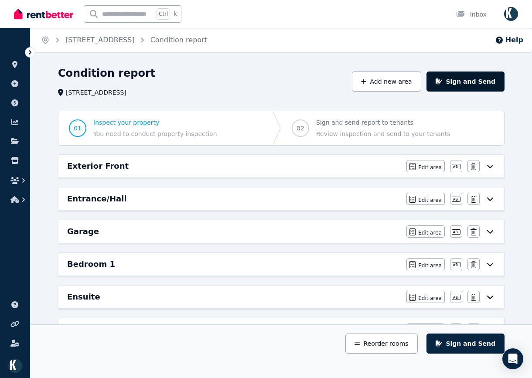
click at [472, 83] on button "Sign and Send" at bounding box center [465, 81] width 78 height 20
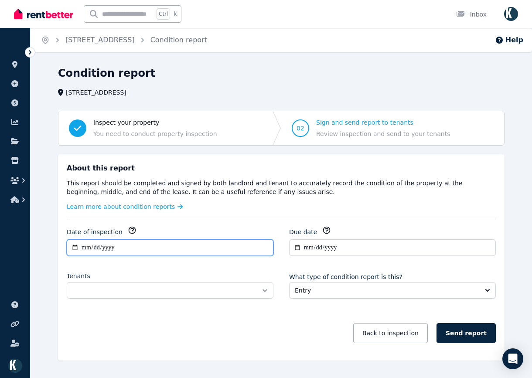
click at [143, 241] on input "**********" at bounding box center [170, 247] width 207 height 17
type input "**********"
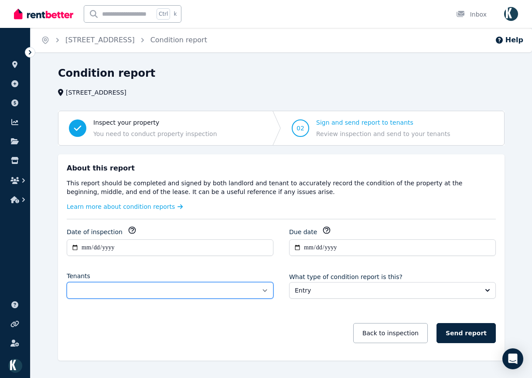
click at [124, 291] on select "**********" at bounding box center [170, 290] width 207 height 17
select select "**********"
click at [67, 282] on select "**********" at bounding box center [170, 290] width 207 height 17
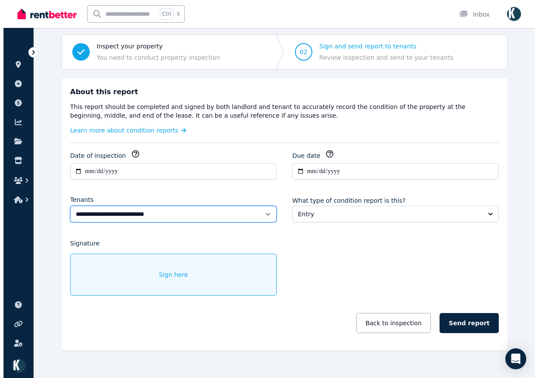
scroll to position [87, 0]
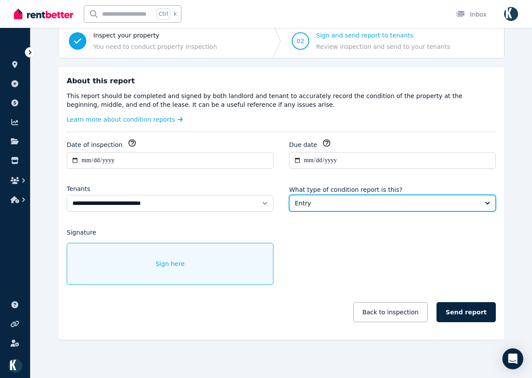
click at [333, 202] on span "Entry" at bounding box center [386, 203] width 183 height 9
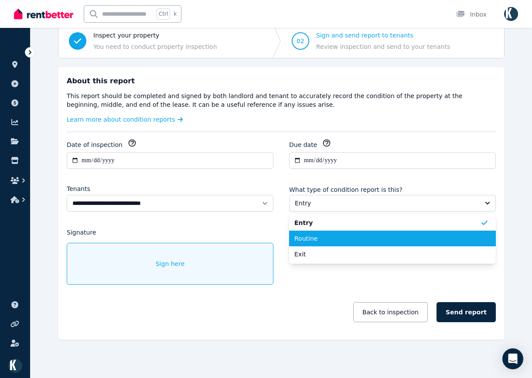
drag, startPoint x: 321, startPoint y: 237, endPoint x: 327, endPoint y: 234, distance: 6.9
click at [323, 237] on span "Routine" at bounding box center [387, 238] width 186 height 9
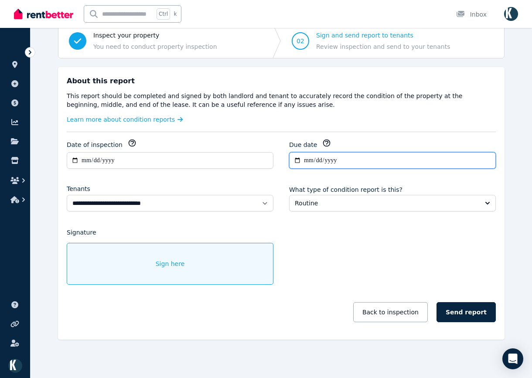
click at [362, 156] on input "**********" at bounding box center [392, 160] width 207 height 17
click at [336, 162] on input "**********" at bounding box center [392, 160] width 207 height 17
click at [306, 162] on input "**********" at bounding box center [392, 160] width 207 height 17
type input "**********"
drag, startPoint x: 346, startPoint y: 228, endPoint x: 358, endPoint y: 241, distance: 17.6
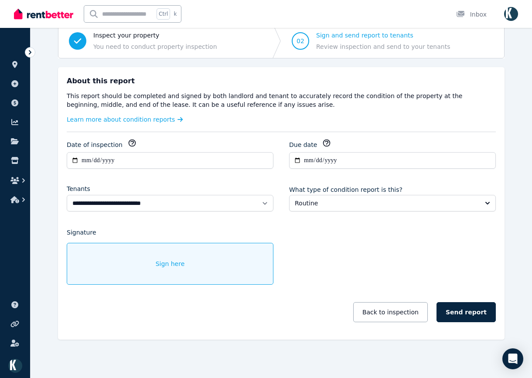
click at [345, 228] on div "**********" at bounding box center [281, 235] width 429 height 192
click at [177, 264] on span "Sign here" at bounding box center [170, 263] width 29 height 9
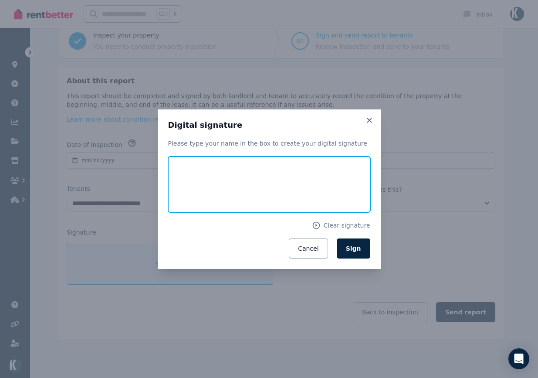
click at [255, 173] on input "text" at bounding box center [269, 184] width 202 height 56
type input "**********"
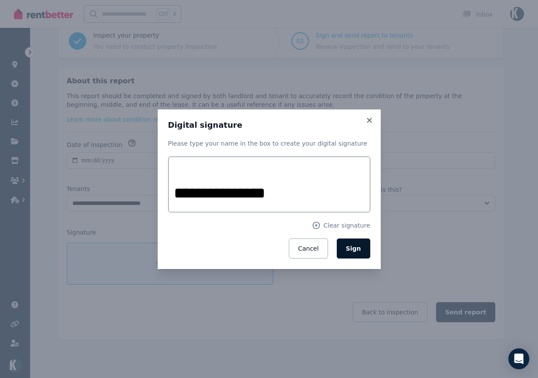
click at [358, 254] on button "Sign" at bounding box center [354, 248] width 34 height 20
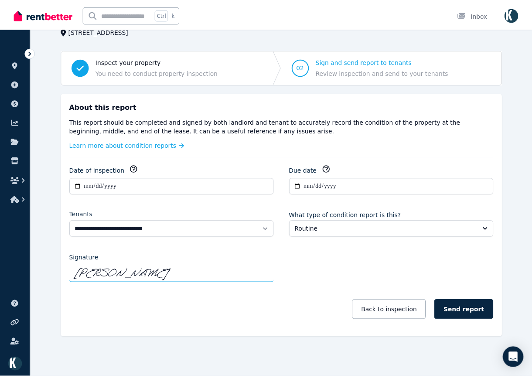
scroll to position [61, 0]
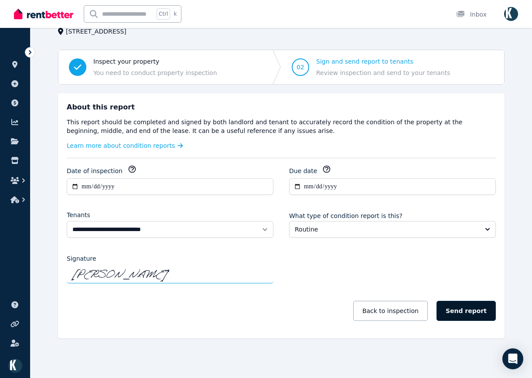
click at [467, 312] on button "Send report" at bounding box center [465, 311] width 59 height 20
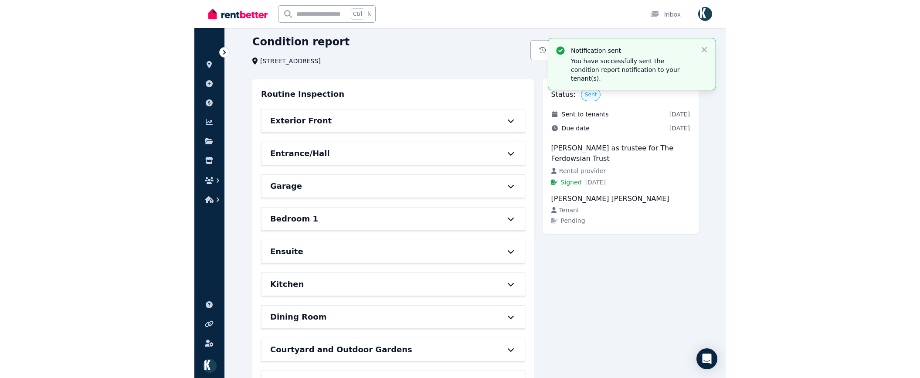
scroll to position [0, 0]
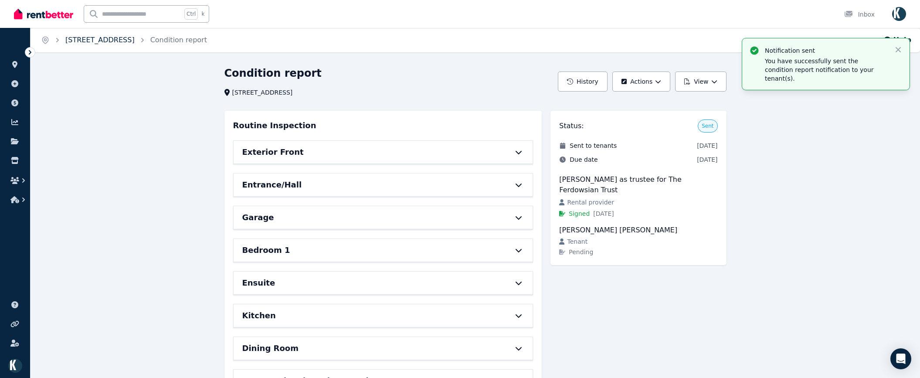
click at [82, 40] on link "[STREET_ADDRESS]" at bounding box center [99, 40] width 69 height 8
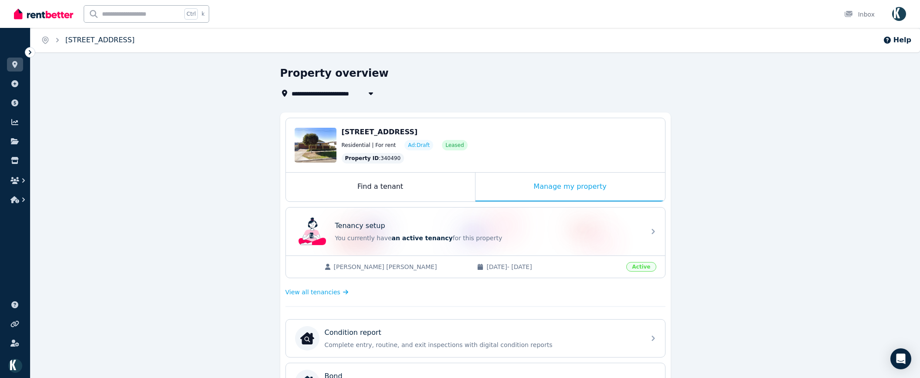
click at [75, 44] on link "[STREET_ADDRESS]" at bounding box center [99, 40] width 69 height 8
click at [356, 91] on span "[STREET_ADDRESS]" at bounding box center [329, 93] width 76 height 10
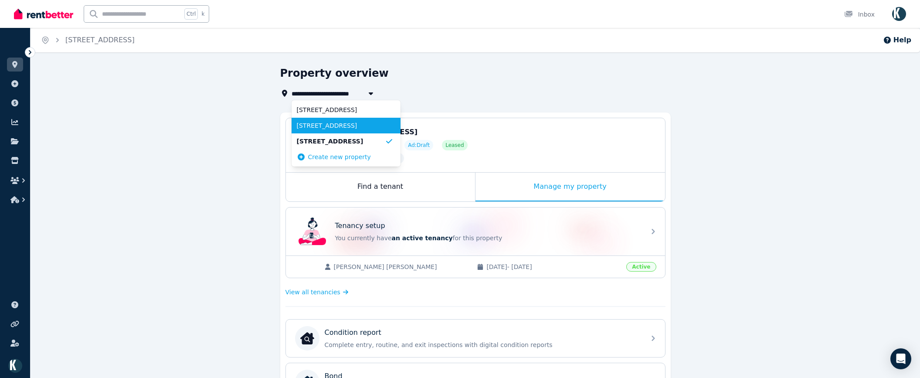
click at [340, 127] on span "[STREET_ADDRESS]" at bounding box center [341, 125] width 88 height 9
type input "**********"
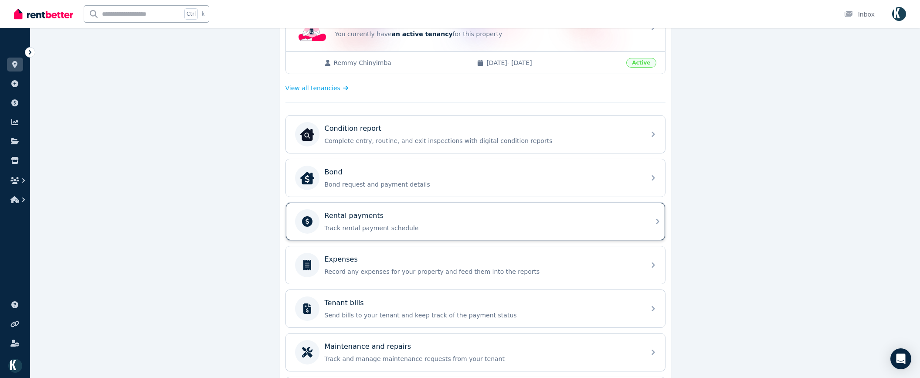
scroll to position [279, 0]
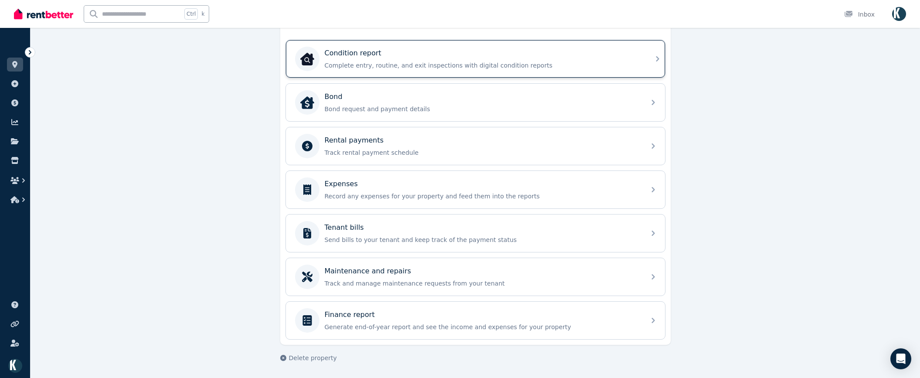
click at [397, 64] on p "Complete entry, routine, and exit inspections with digital condition reports" at bounding box center [482, 65] width 315 height 9
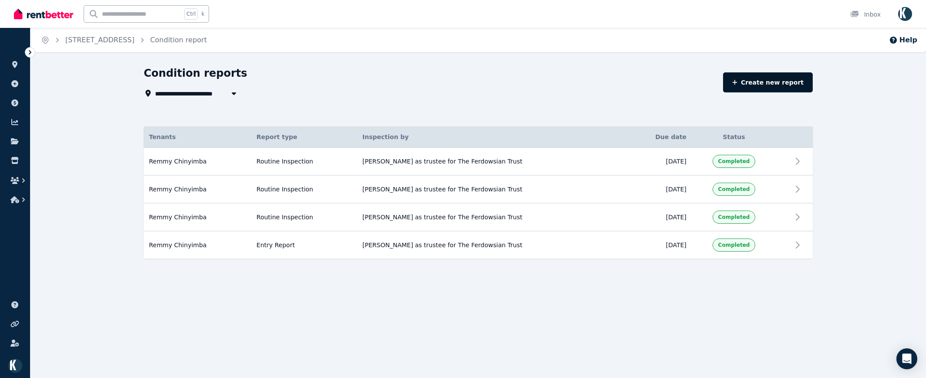
click at [782, 79] on link "Create new report" at bounding box center [768, 82] width 90 height 20
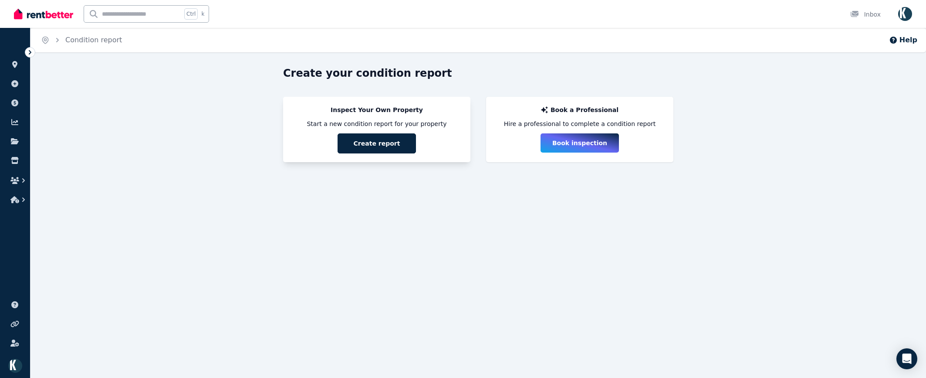
click at [400, 142] on button "Create report" at bounding box center [377, 143] width 78 height 20
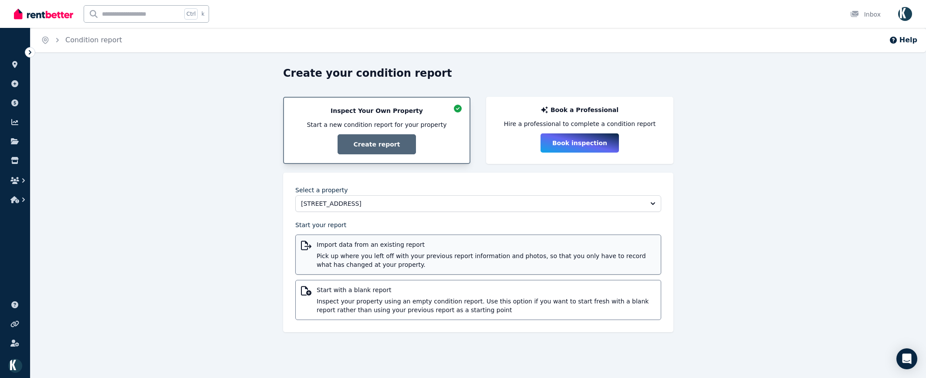
click at [406, 251] on div "Import data from an existing report Pick up where you left off with your previo…" at bounding box center [486, 254] width 339 height 29
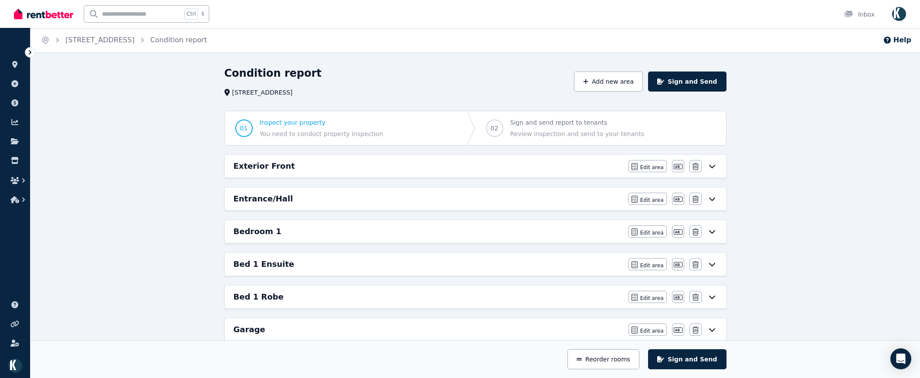
click at [448, 164] on div "Exterior Front" at bounding box center [429, 166] width 390 height 12
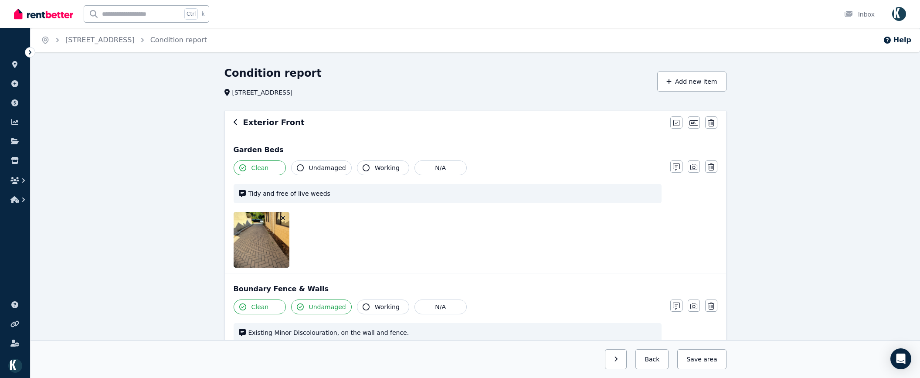
click at [283, 216] on icon "button" at bounding box center [283, 218] width 5 height 6
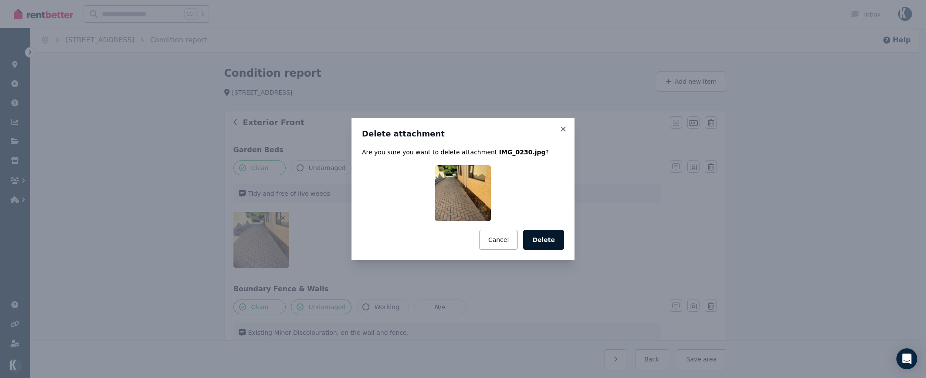
click at [549, 237] on button "Delete" at bounding box center [543, 240] width 41 height 20
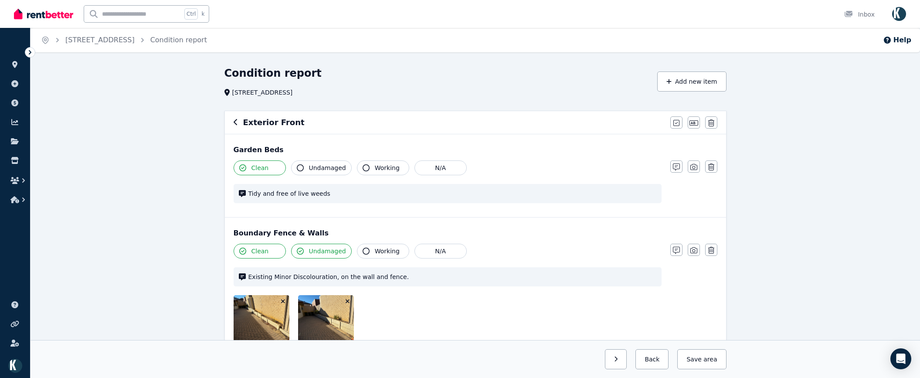
click at [347, 299] on icon "button" at bounding box center [347, 301] width 5 height 6
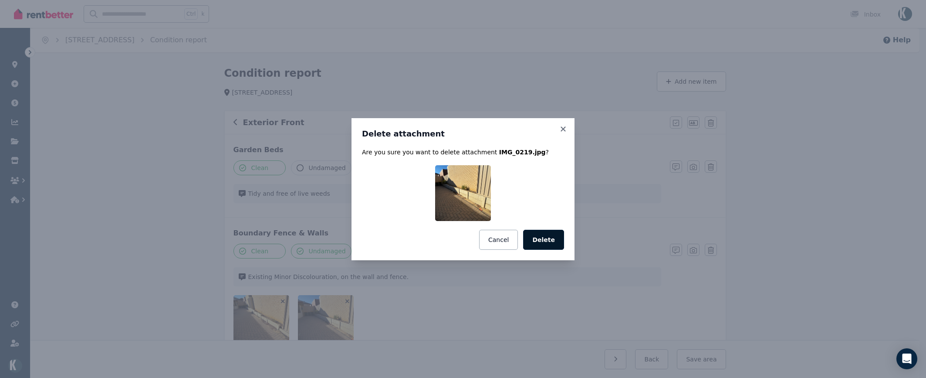
click at [559, 238] on button "Delete" at bounding box center [543, 240] width 41 height 20
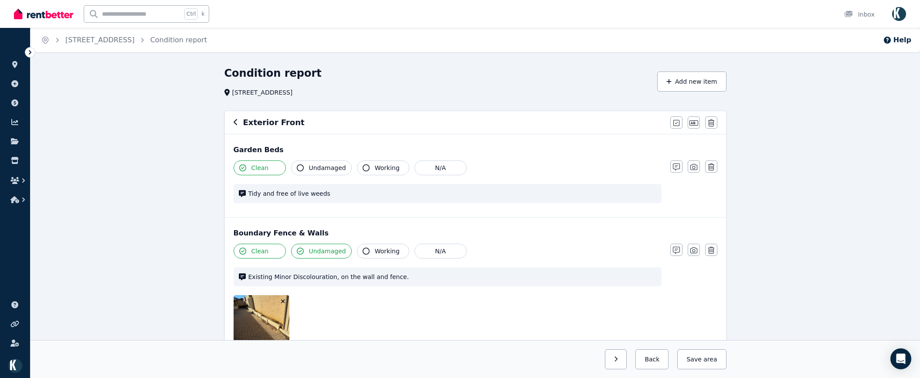
click at [283, 301] on icon "button" at bounding box center [283, 301] width 4 height 4
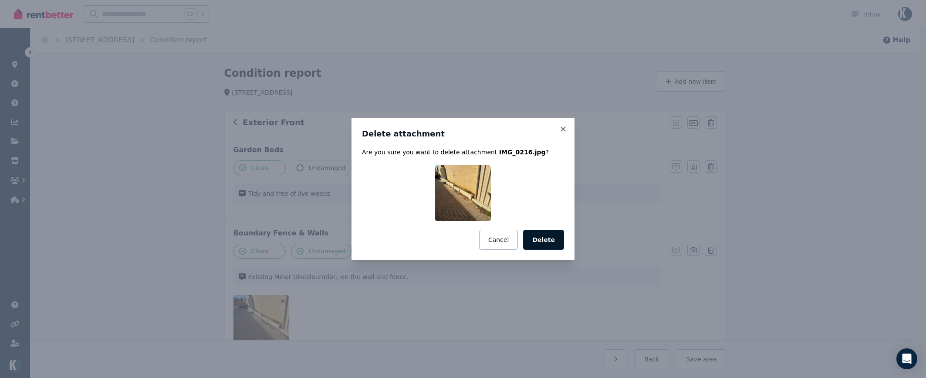
click at [555, 239] on button "Delete" at bounding box center [543, 240] width 41 height 20
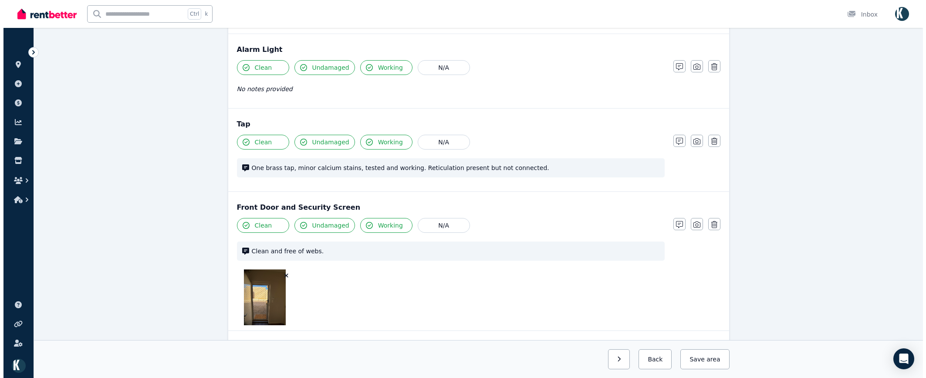
scroll to position [792, 0]
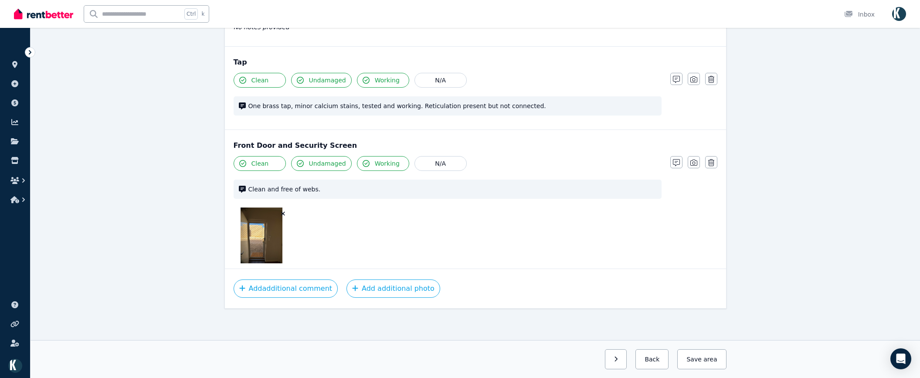
click at [284, 210] on icon "button" at bounding box center [283, 213] width 5 height 6
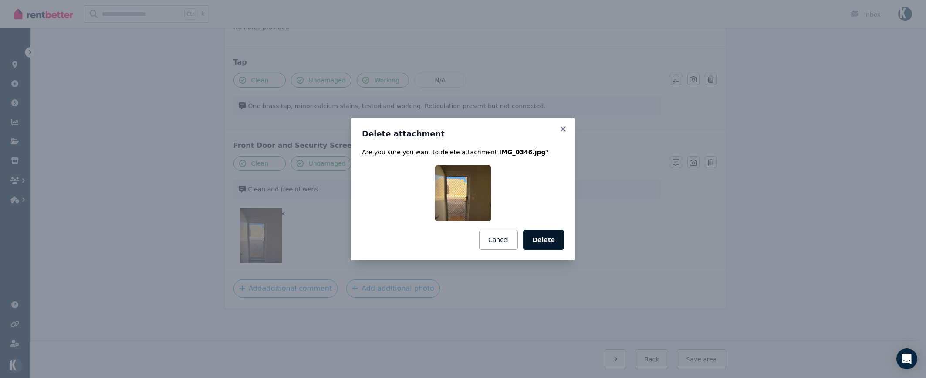
click at [540, 241] on button "Delete" at bounding box center [543, 240] width 41 height 20
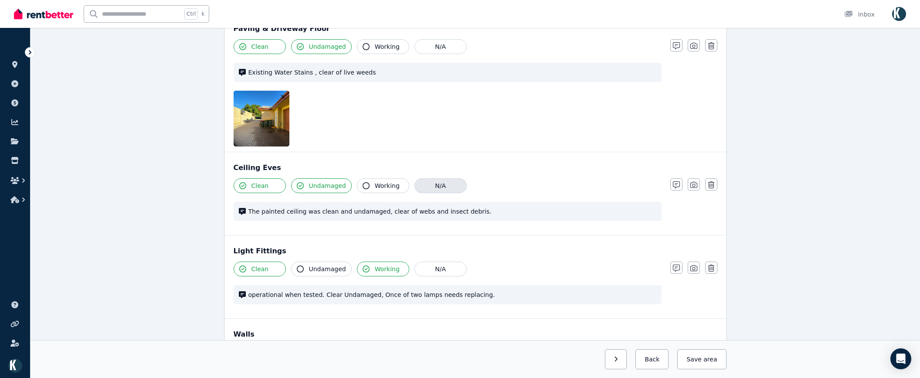
scroll to position [257, 0]
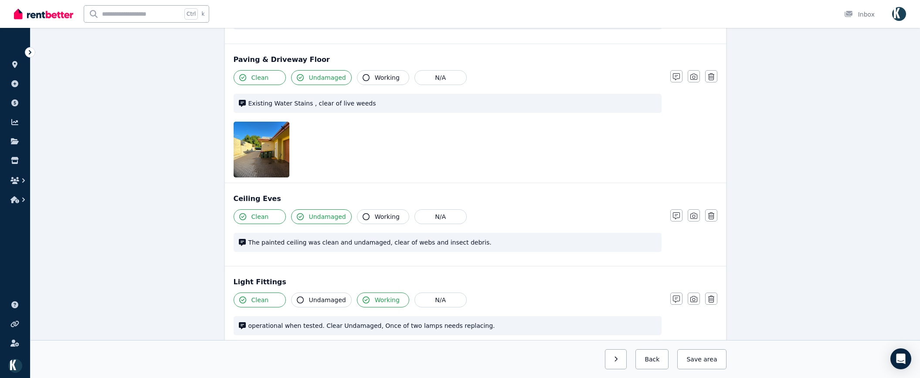
click at [284, 126] on icon "button" at bounding box center [283, 128] width 5 height 6
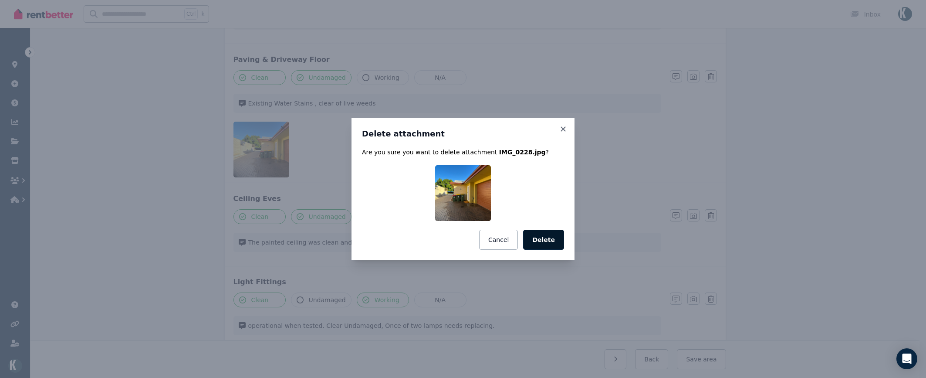
click at [549, 244] on button "Delete" at bounding box center [543, 240] width 41 height 20
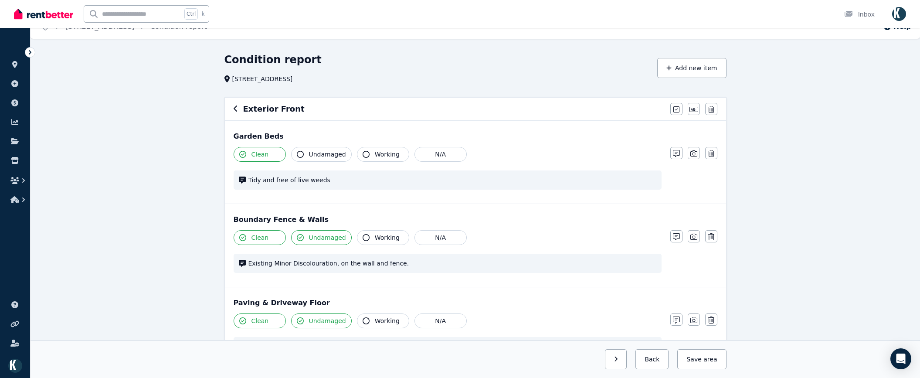
scroll to position [0, 0]
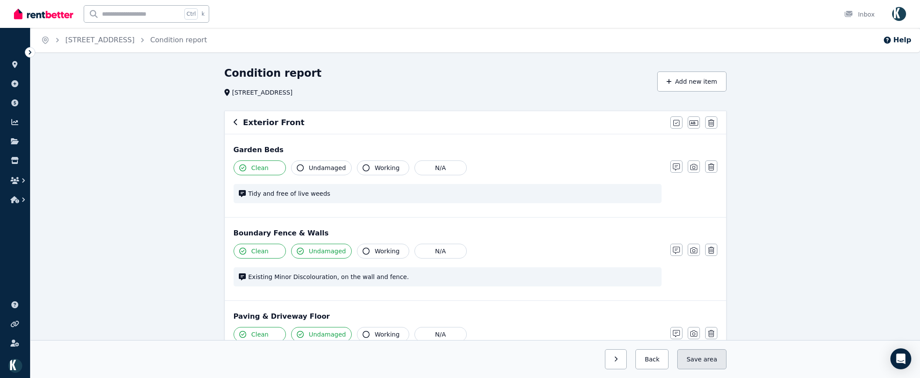
click at [703, 363] on button "Save area" at bounding box center [701, 359] width 49 height 20
click at [620, 361] on button "button" at bounding box center [608, 359] width 22 height 20
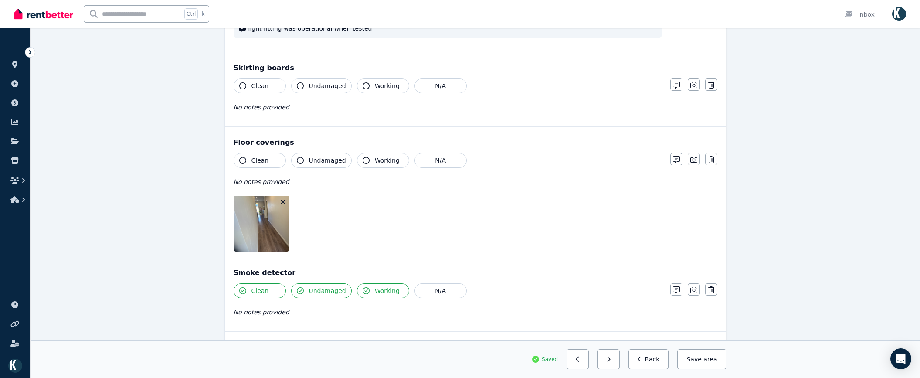
scroll to position [545, 0]
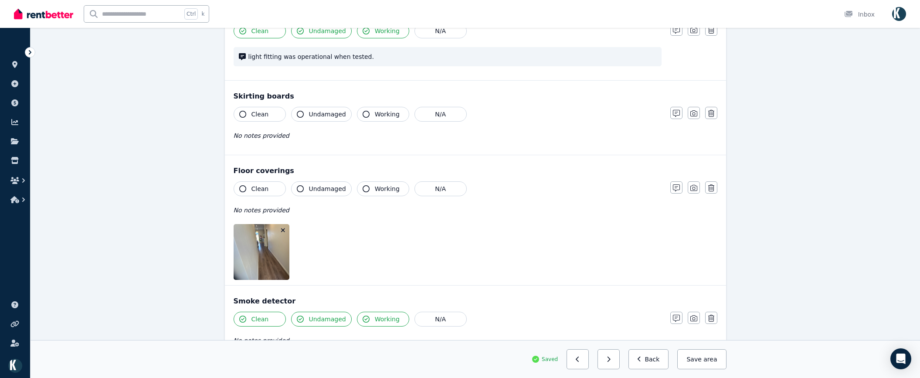
click at [284, 229] on icon "button" at bounding box center [283, 230] width 5 height 6
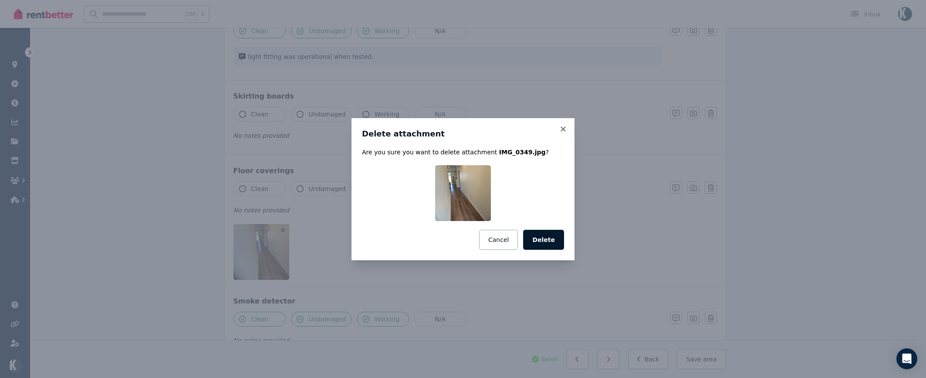
click at [544, 237] on button "Delete" at bounding box center [543, 240] width 41 height 20
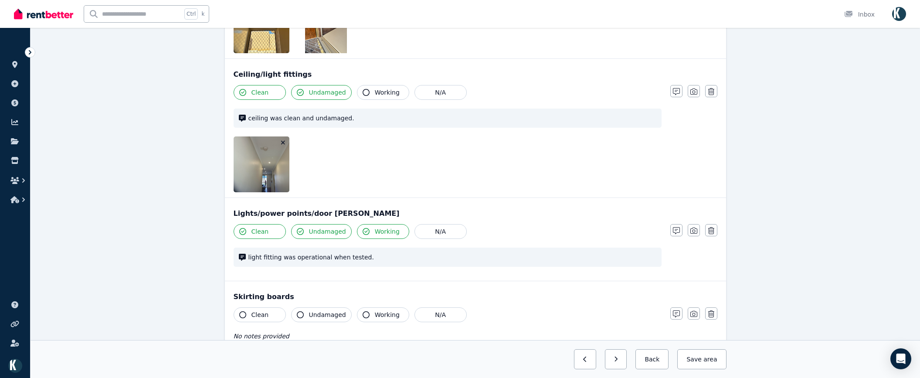
scroll to position [327, 0]
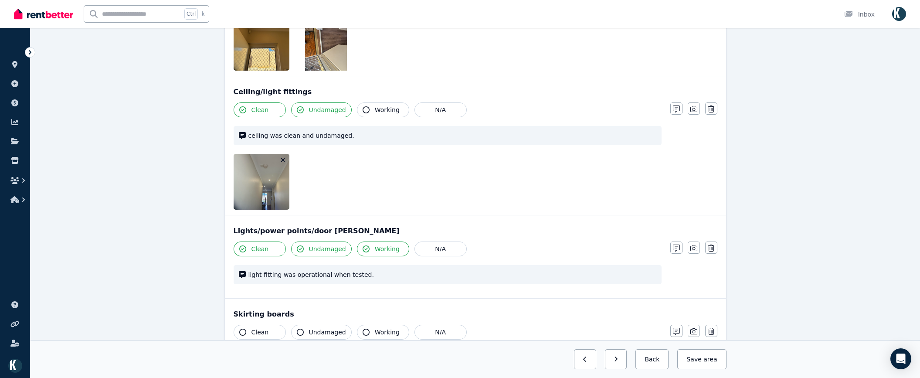
click at [284, 160] on icon "button" at bounding box center [283, 160] width 5 height 6
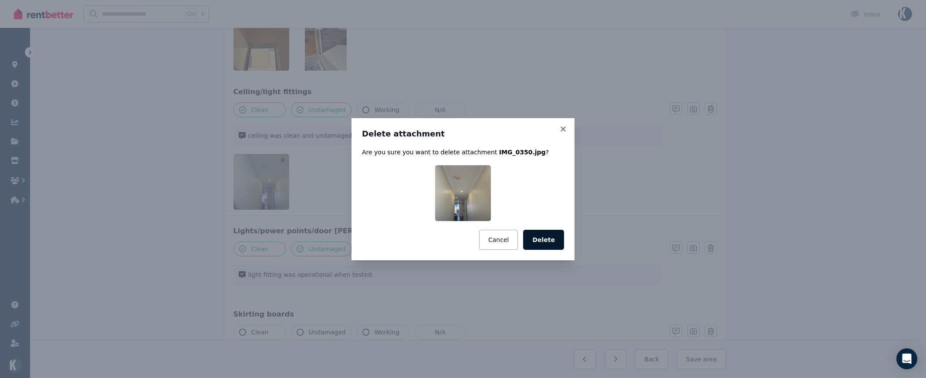
click at [539, 239] on button "Delete" at bounding box center [543, 240] width 41 height 20
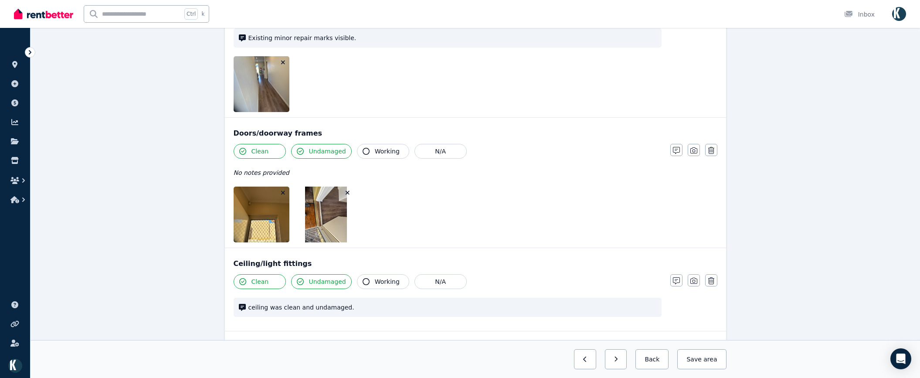
scroll to position [153, 0]
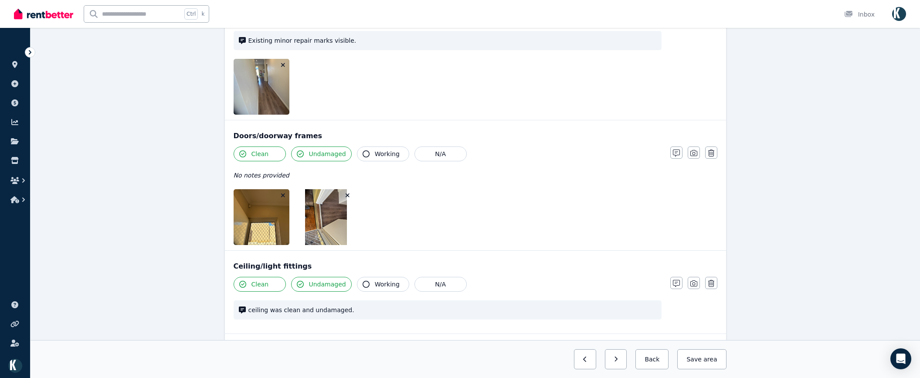
click at [346, 196] on icon "button" at bounding box center [347, 195] width 5 height 6
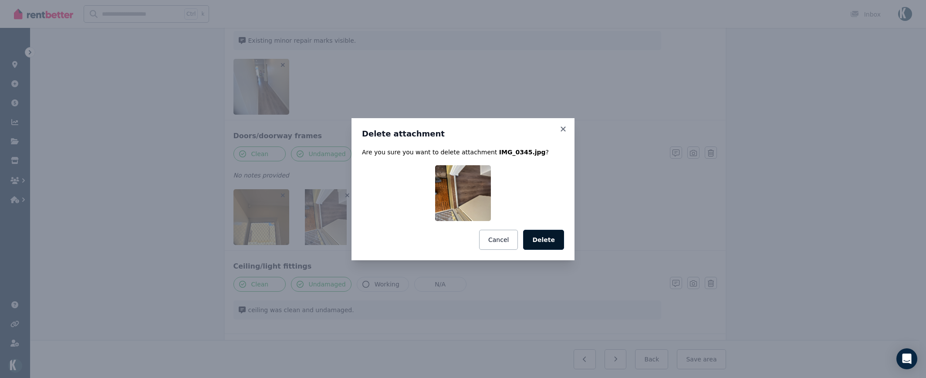
click at [542, 237] on button "Delete" at bounding box center [543, 240] width 41 height 20
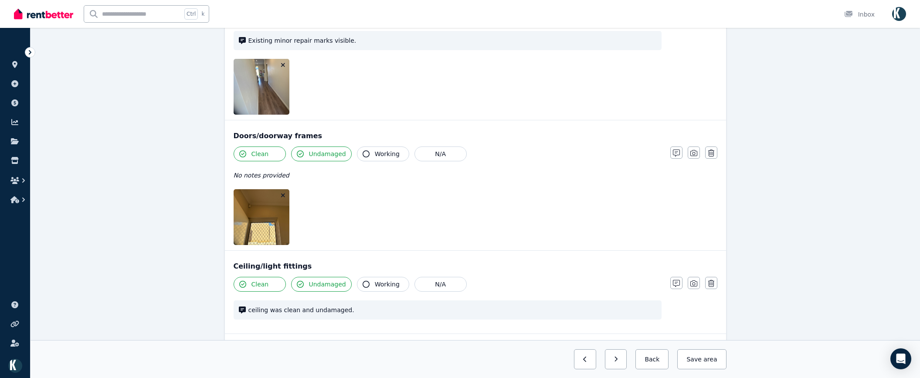
click at [282, 194] on icon "button" at bounding box center [283, 195] width 4 height 4
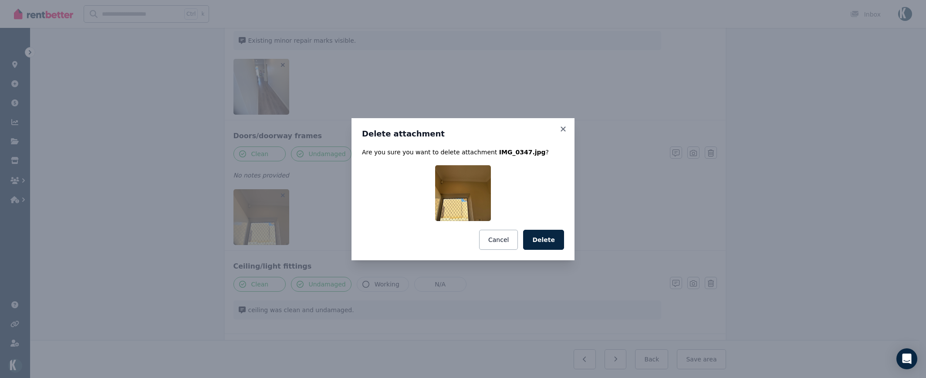
click at [552, 244] on button "Delete" at bounding box center [543, 240] width 41 height 20
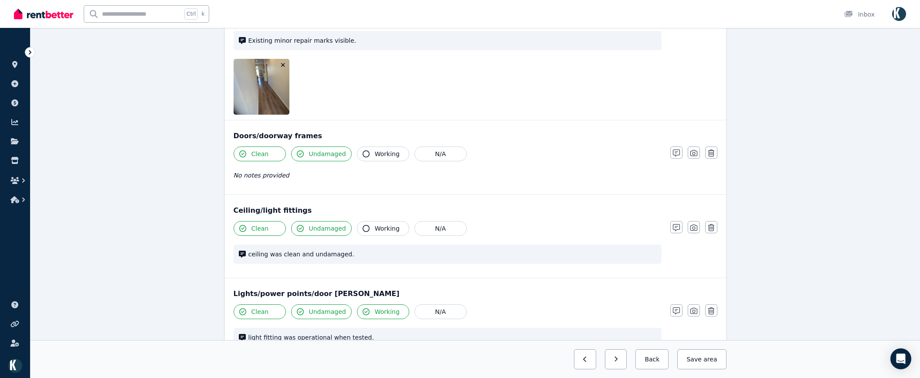
click at [282, 65] on icon "button" at bounding box center [283, 65] width 5 height 6
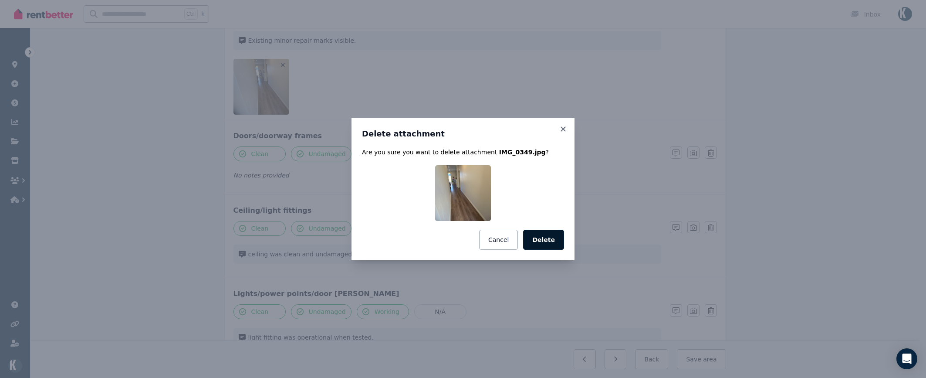
click at [545, 240] on button "Delete" at bounding box center [543, 240] width 41 height 20
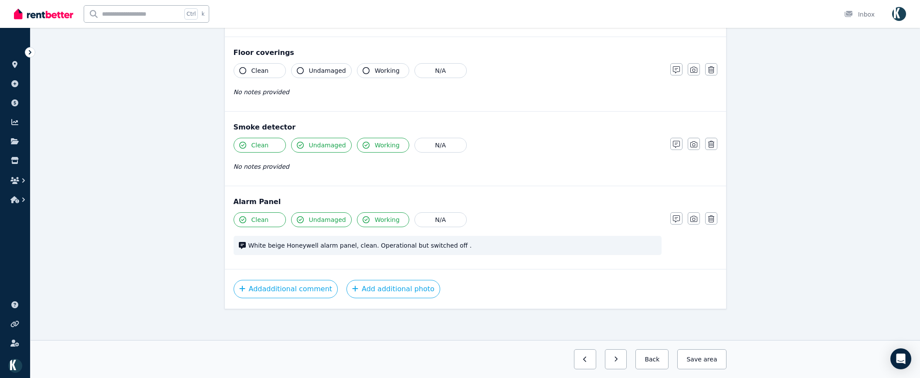
scroll to position [496, 0]
click at [695, 364] on button "Save area" at bounding box center [701, 359] width 49 height 20
click at [616, 364] on button "button" at bounding box center [608, 359] width 22 height 20
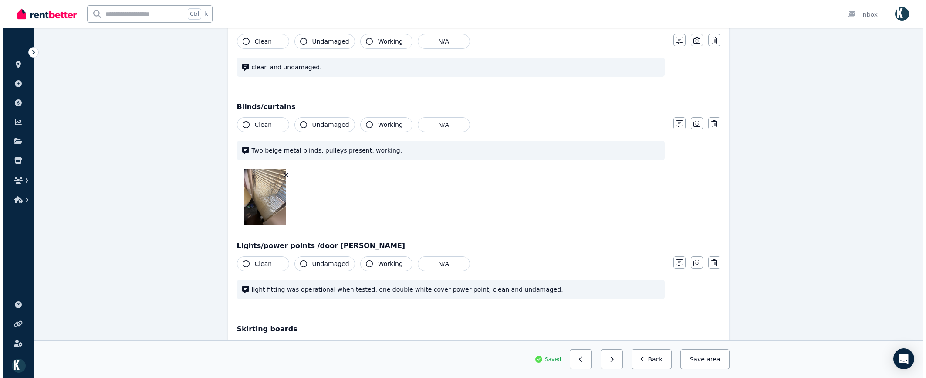
scroll to position [968, 0]
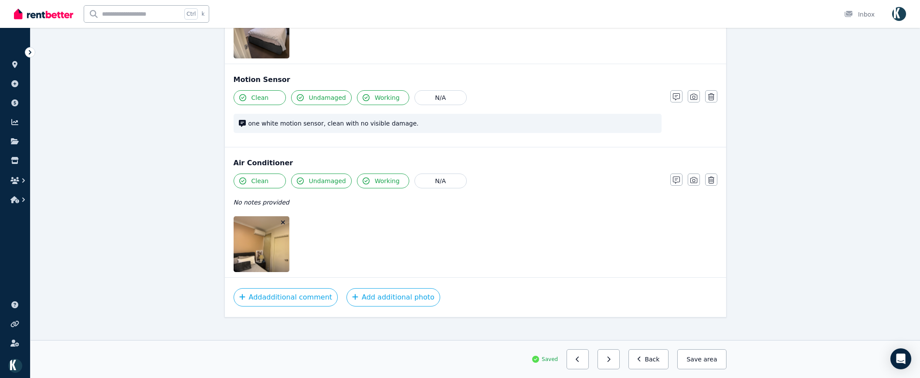
click at [284, 219] on icon "button" at bounding box center [283, 222] width 5 height 6
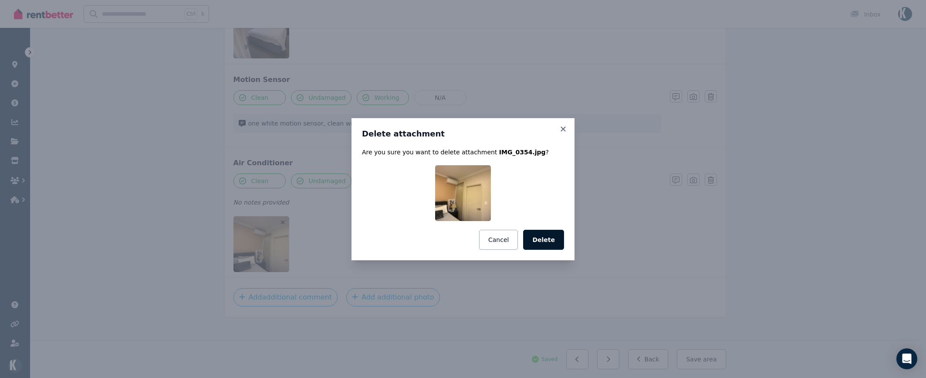
click at [537, 239] on button "Delete" at bounding box center [543, 240] width 41 height 20
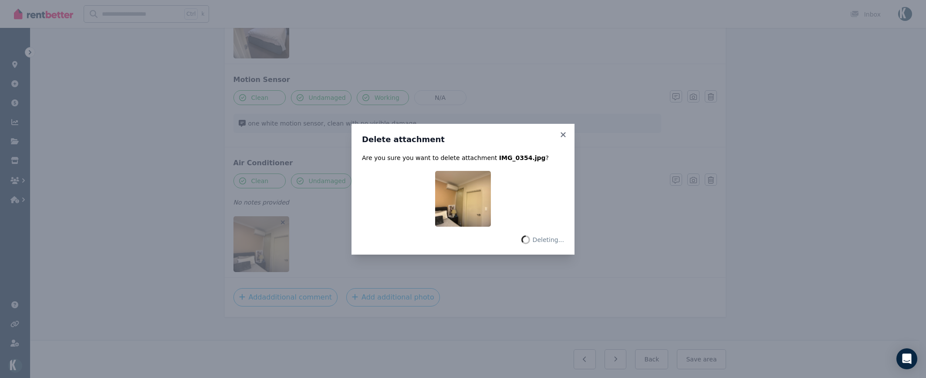
scroll to position [912, 0]
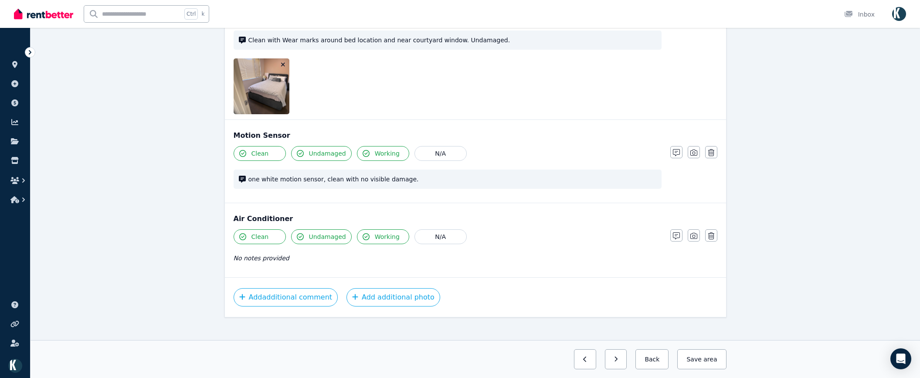
click at [283, 61] on icon "button" at bounding box center [283, 64] width 5 height 6
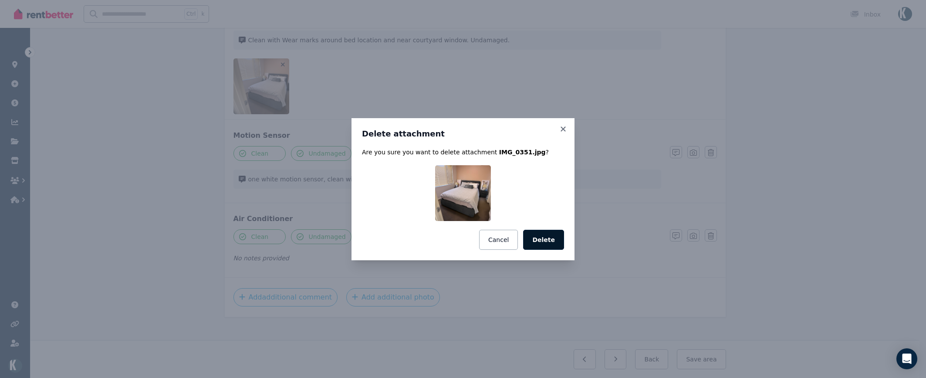
click at [542, 236] on button "Delete" at bounding box center [543, 240] width 41 height 20
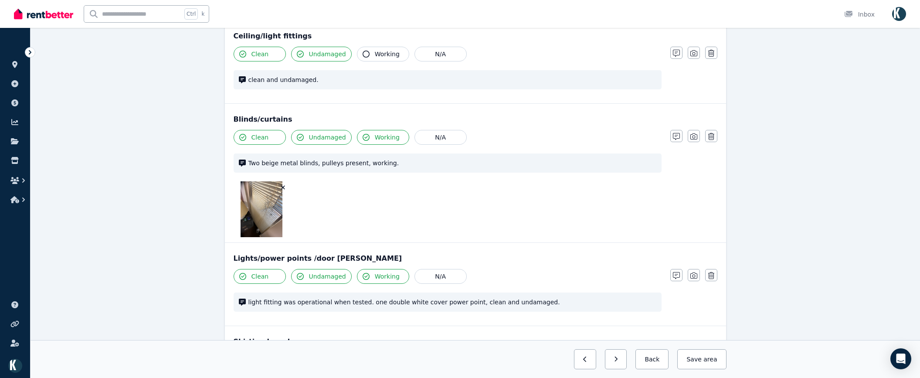
scroll to position [464, 0]
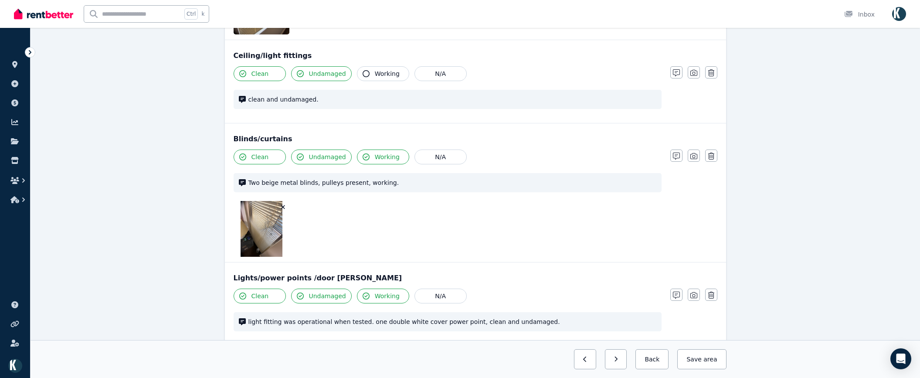
click at [285, 204] on icon "button" at bounding box center [283, 207] width 5 height 6
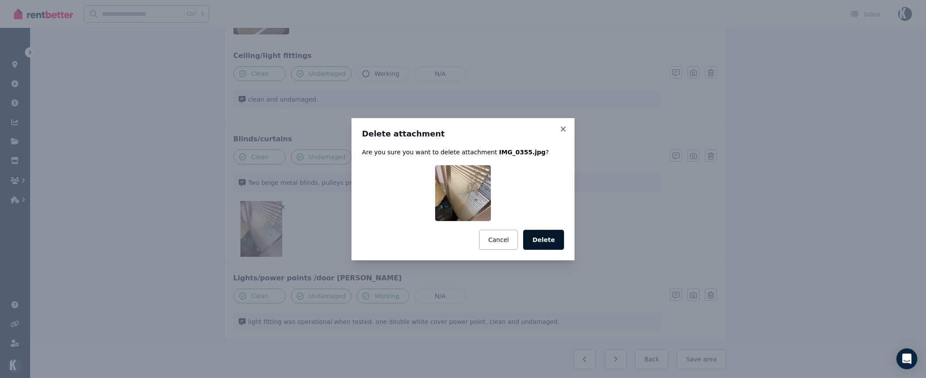
click at [549, 240] on button "Delete" at bounding box center [543, 240] width 41 height 20
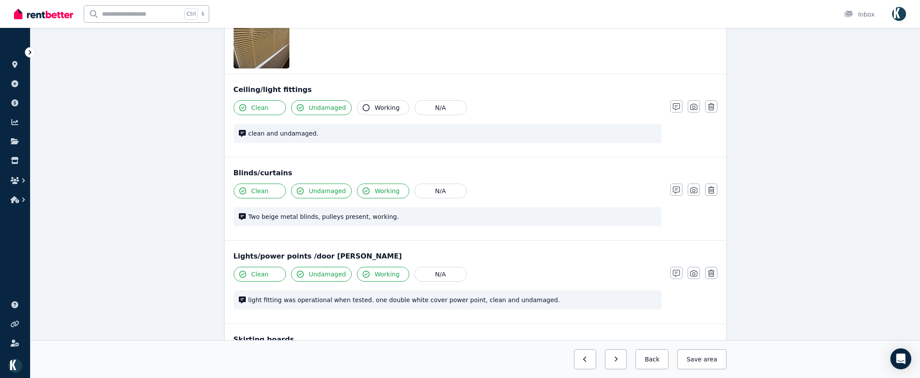
scroll to position [290, 0]
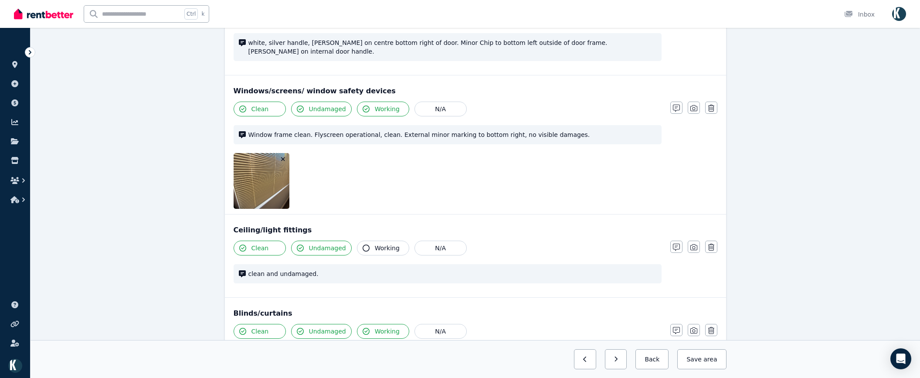
click at [285, 156] on icon "button" at bounding box center [283, 159] width 5 height 6
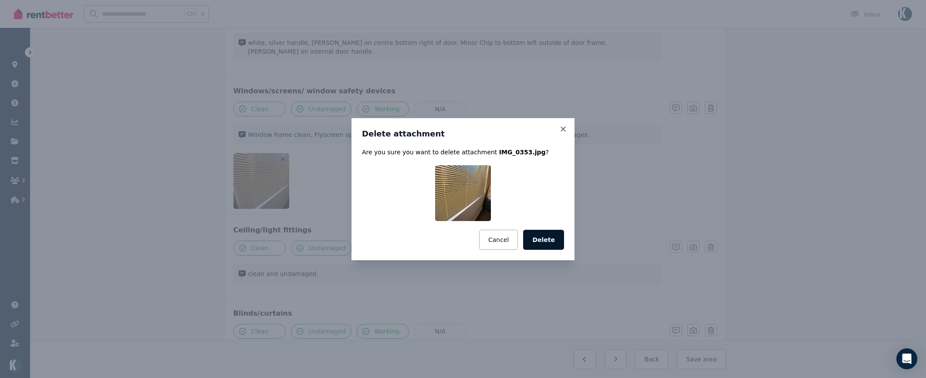
click at [537, 239] on button "Delete" at bounding box center [543, 240] width 41 height 20
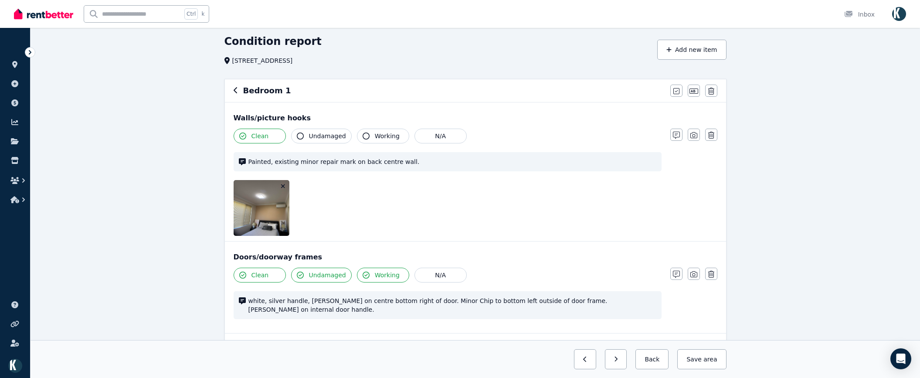
scroll to position [28, 0]
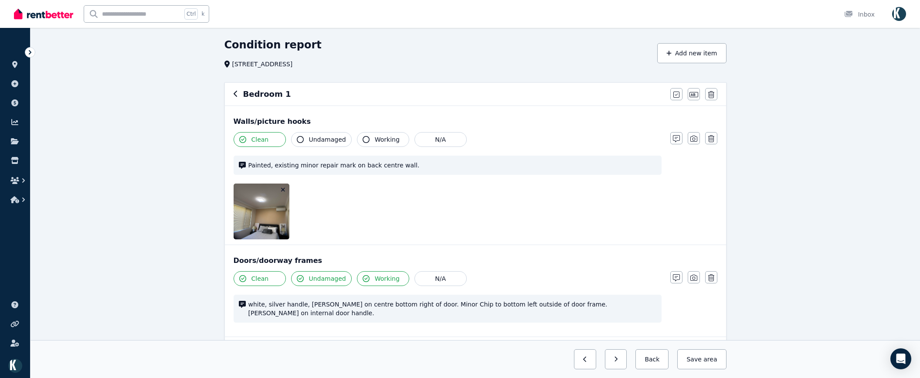
click at [283, 189] on icon "button" at bounding box center [283, 189] width 5 height 6
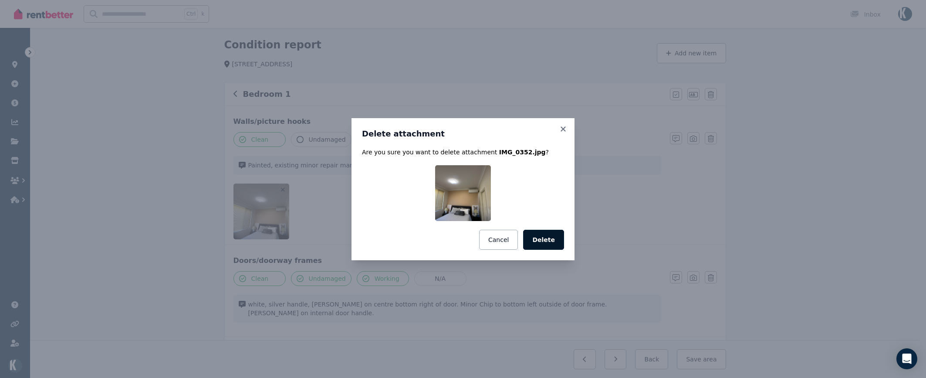
click at [543, 244] on button "Delete" at bounding box center [543, 240] width 41 height 20
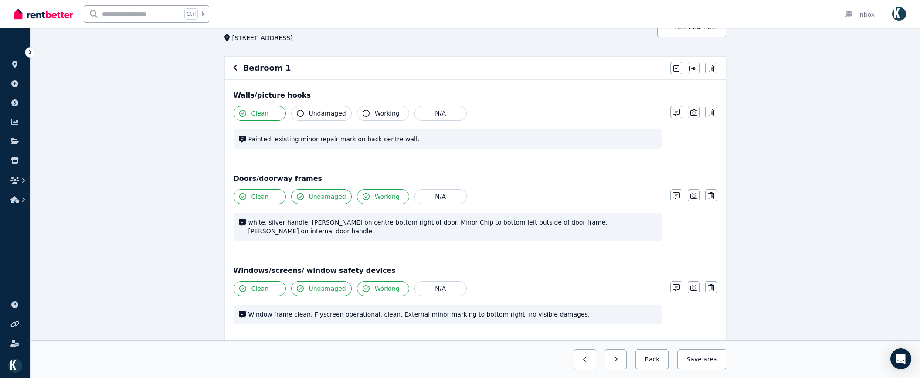
scroll to position [0, 0]
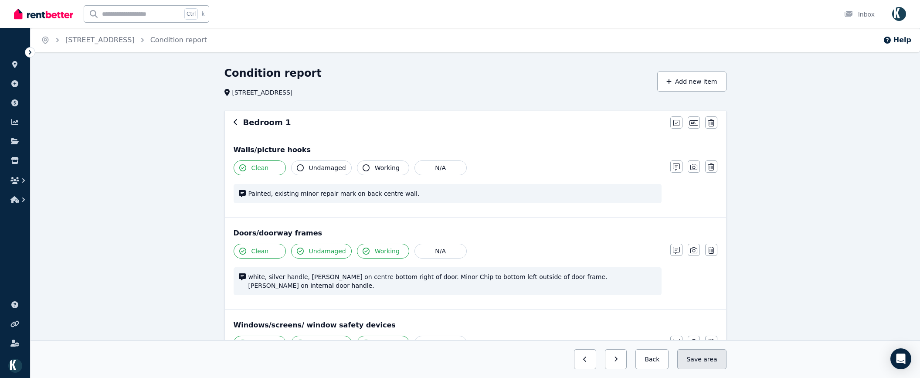
click at [701, 359] on button "Save area" at bounding box center [701, 359] width 49 height 20
click at [620, 361] on button "button" at bounding box center [608, 359] width 22 height 20
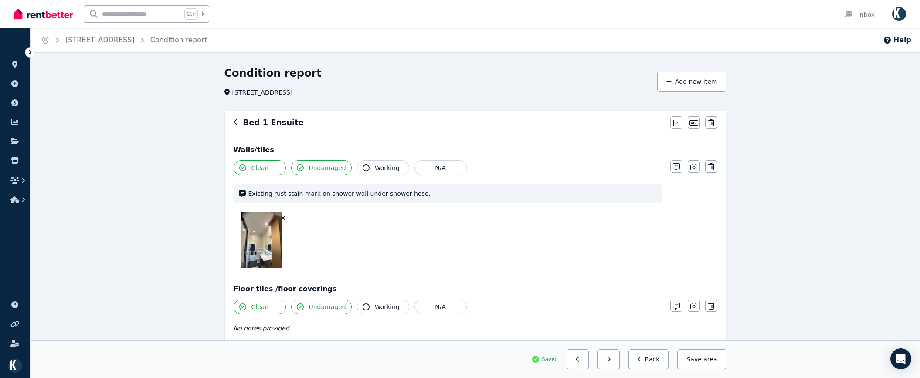
click at [287, 218] on button "button" at bounding box center [283, 217] width 9 height 9
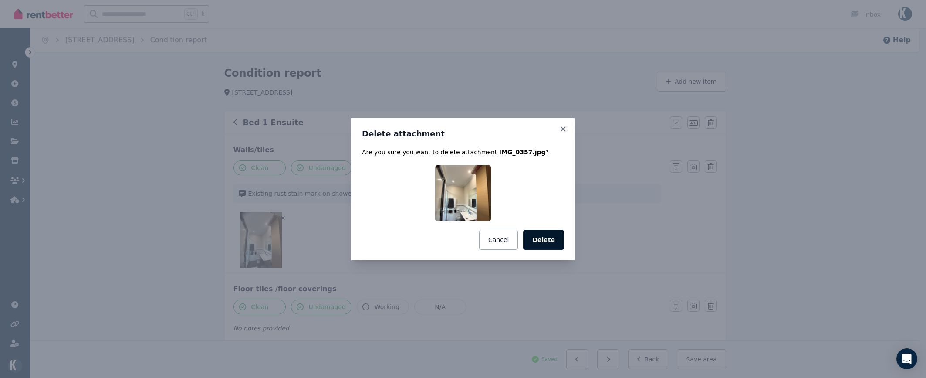
click at [552, 240] on button "Delete" at bounding box center [543, 240] width 41 height 20
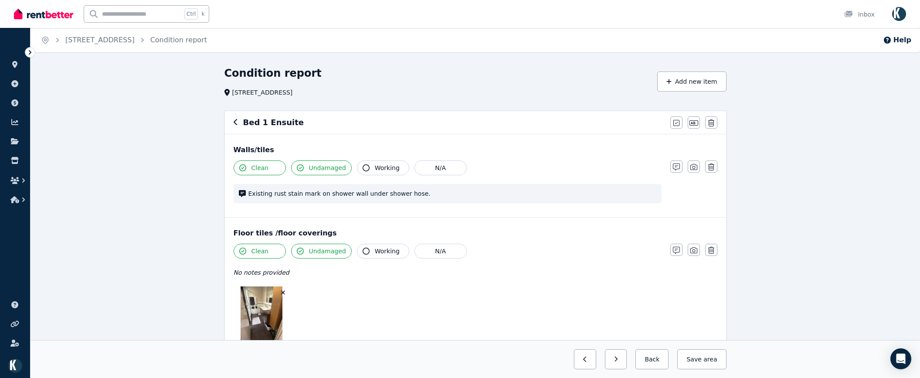
click at [284, 292] on icon "button" at bounding box center [283, 292] width 5 height 6
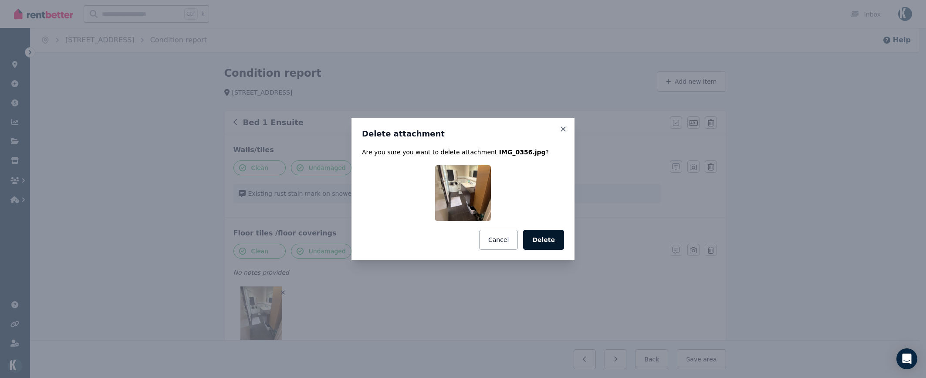
click at [551, 236] on button "Delete" at bounding box center [543, 240] width 41 height 20
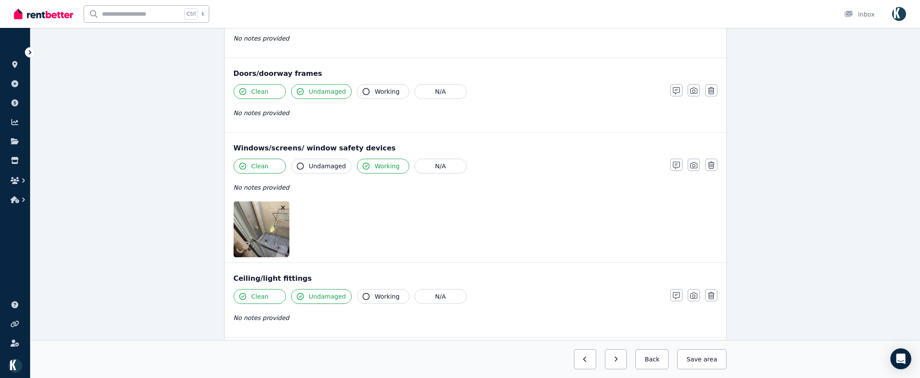
scroll to position [261, 0]
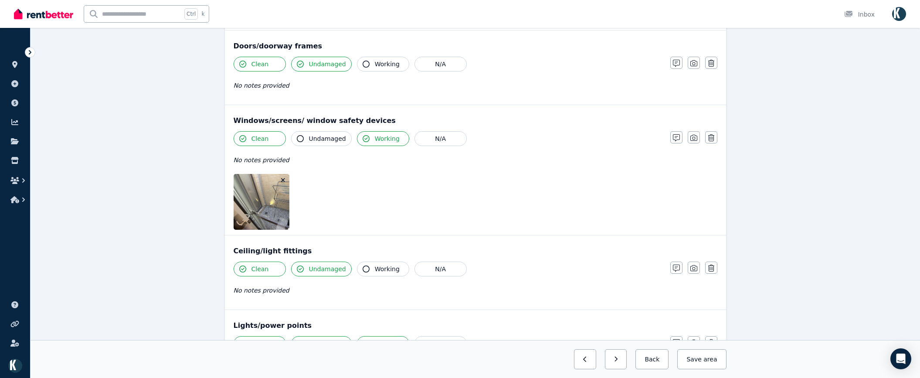
click at [281, 180] on icon "button" at bounding box center [283, 180] width 5 height 6
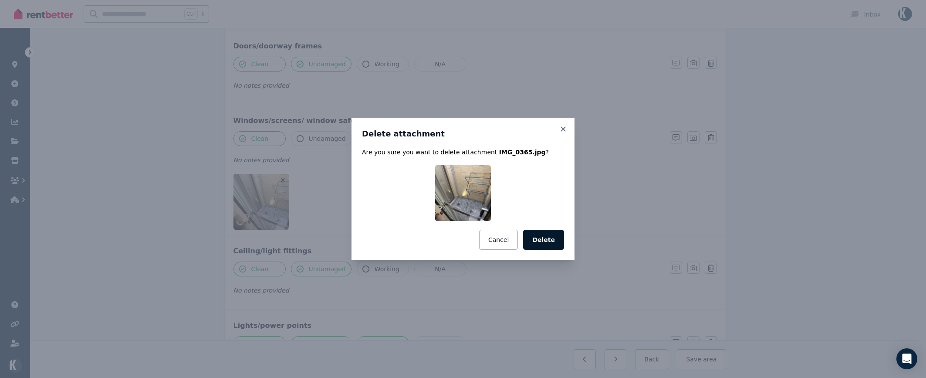
click at [542, 241] on button "Delete" at bounding box center [543, 240] width 41 height 20
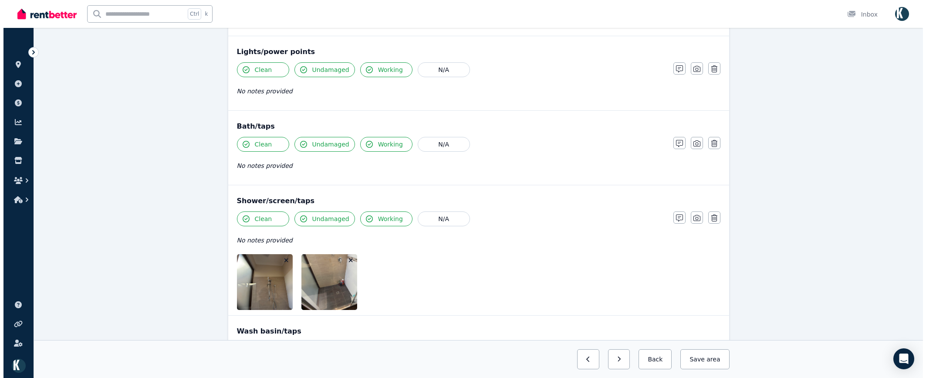
scroll to position [741, 0]
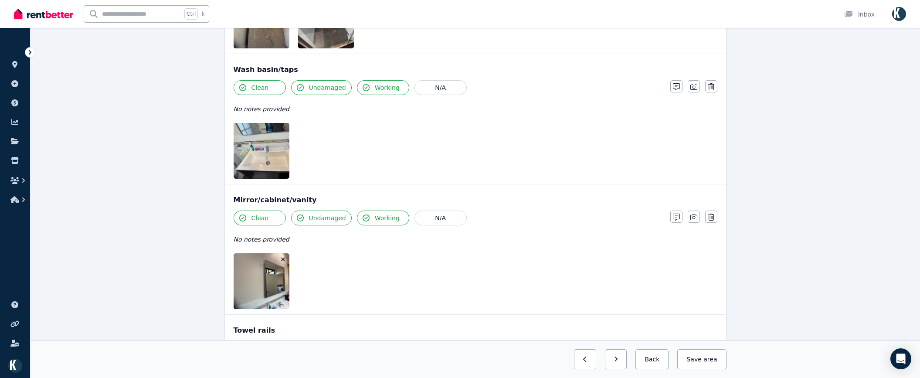
click at [283, 259] on icon "button" at bounding box center [283, 259] width 4 height 4
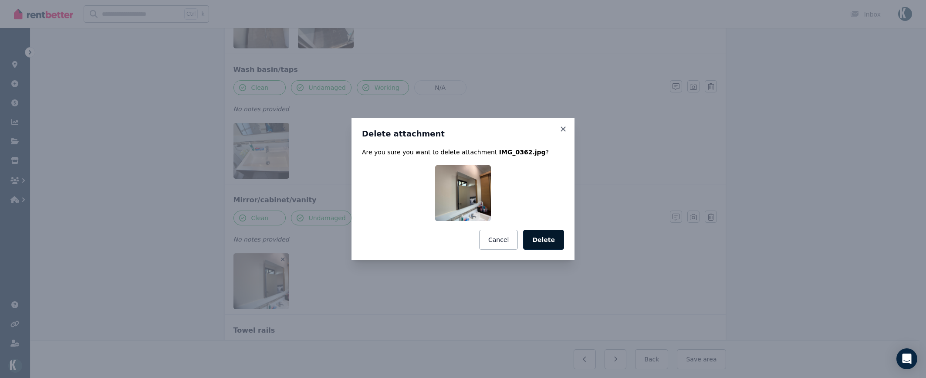
click at [560, 244] on button "Delete" at bounding box center [543, 240] width 41 height 20
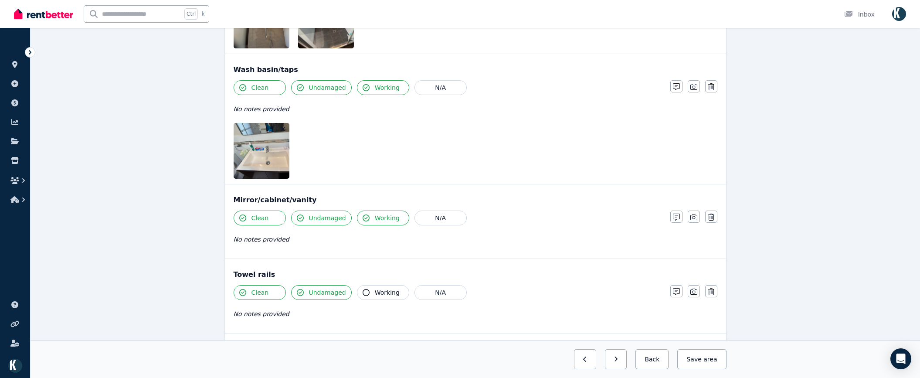
click at [283, 129] on icon "button" at bounding box center [283, 129] width 4 height 4
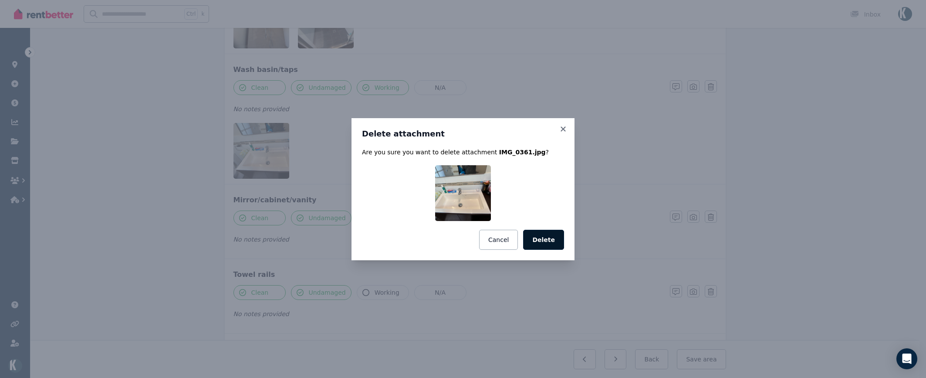
click at [555, 245] on button "Delete" at bounding box center [543, 240] width 41 height 20
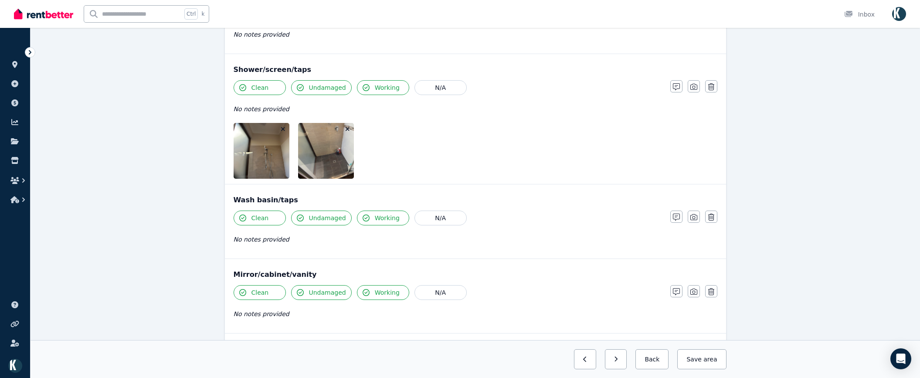
scroll to position [610, 0]
click at [348, 129] on icon "button" at bounding box center [347, 130] width 4 height 4
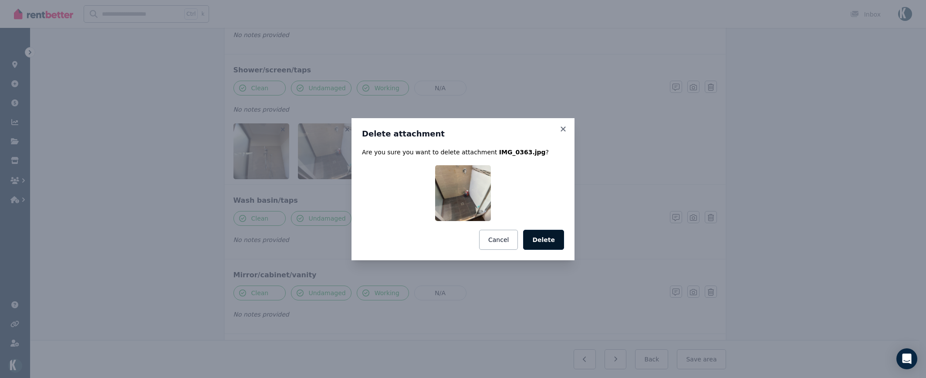
click at [549, 243] on button "Delete" at bounding box center [543, 240] width 41 height 20
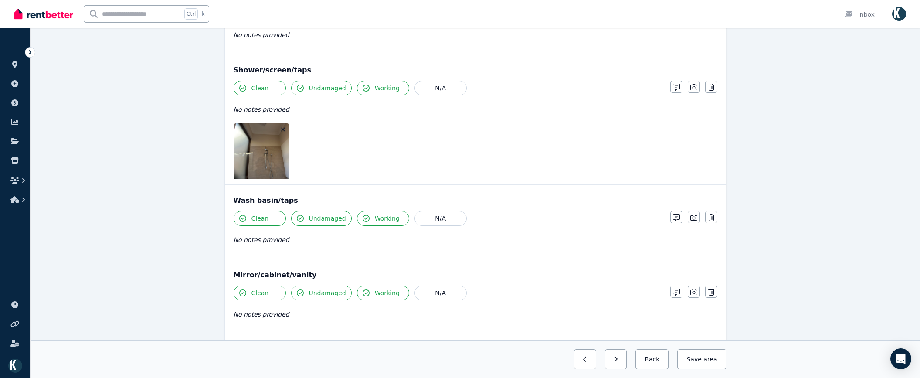
click at [284, 131] on icon "button" at bounding box center [283, 129] width 5 height 6
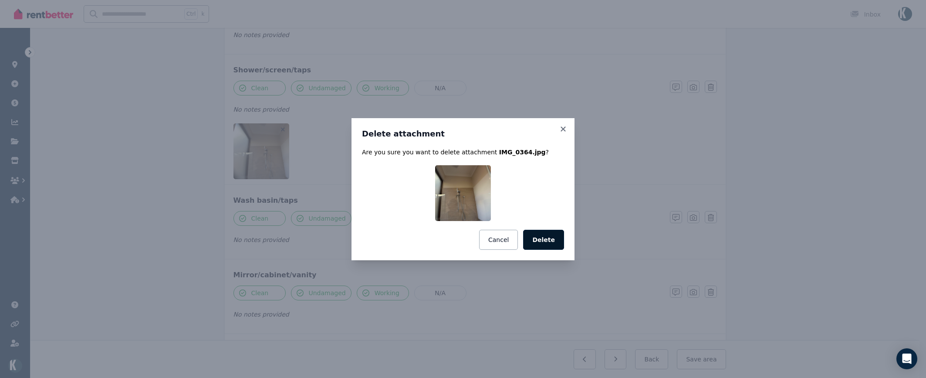
click at [539, 243] on button "Delete" at bounding box center [543, 240] width 41 height 20
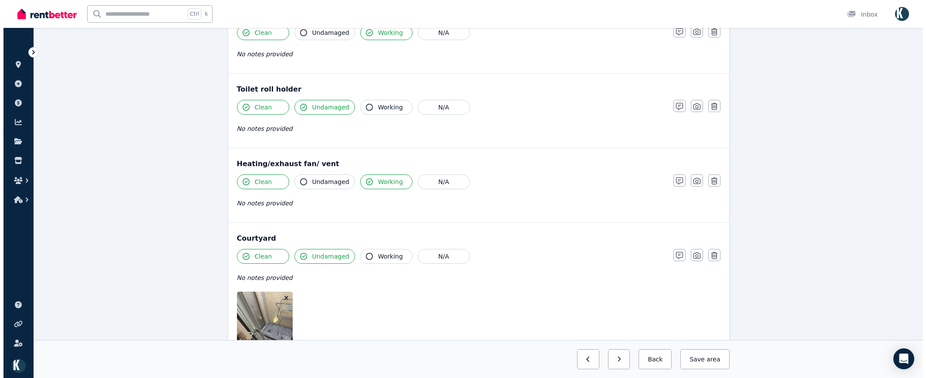
scroll to position [1047, 0]
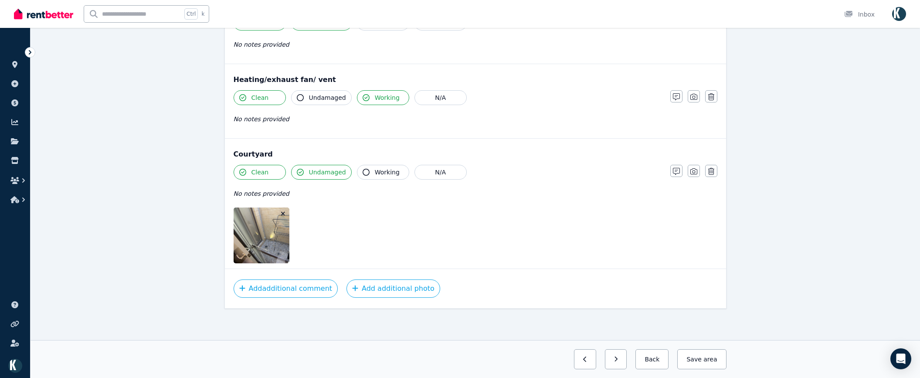
click at [282, 214] on icon "button" at bounding box center [283, 214] width 4 height 4
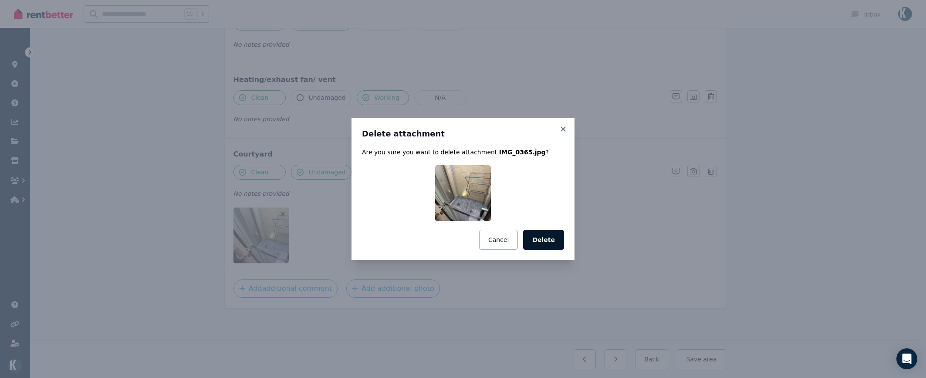
click at [555, 244] on button "Delete" at bounding box center [543, 240] width 41 height 20
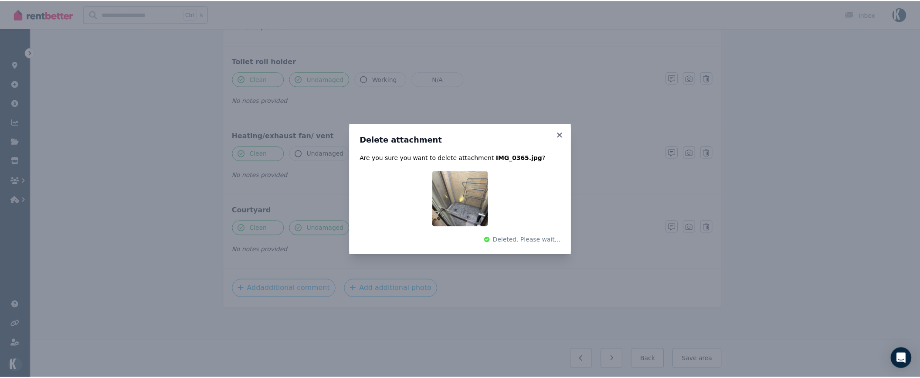
scroll to position [992, 0]
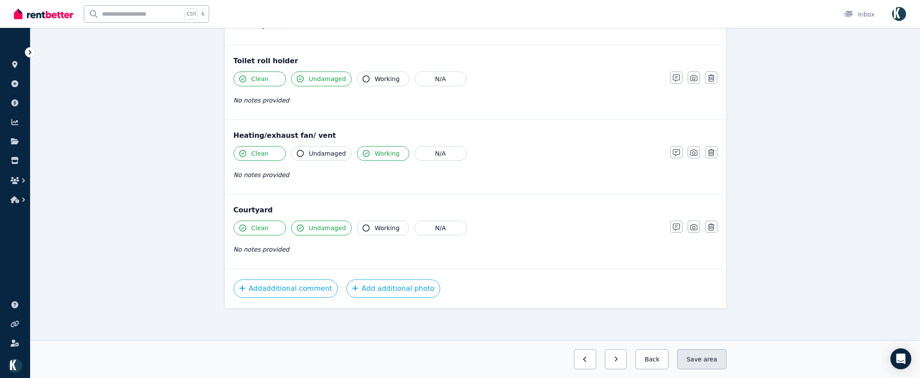
click at [704, 358] on button "Save area" at bounding box center [701, 359] width 49 height 20
click at [620, 361] on button "button" at bounding box center [608, 359] width 22 height 20
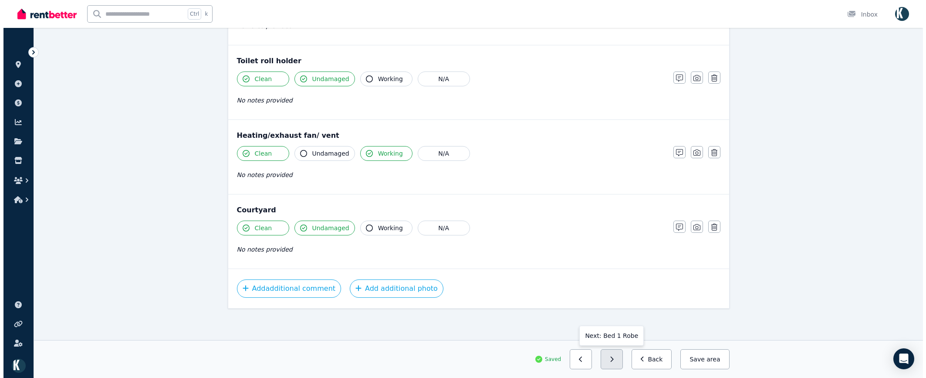
scroll to position [384, 0]
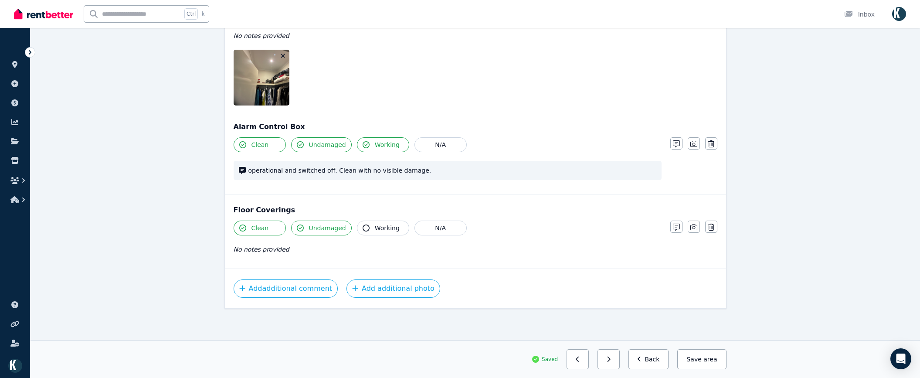
click at [283, 57] on icon "button" at bounding box center [283, 56] width 5 height 6
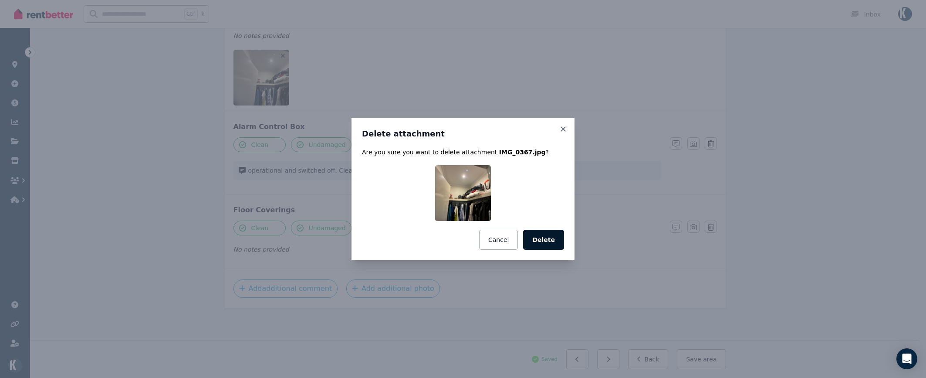
click at [542, 246] on button "Delete" at bounding box center [543, 240] width 41 height 20
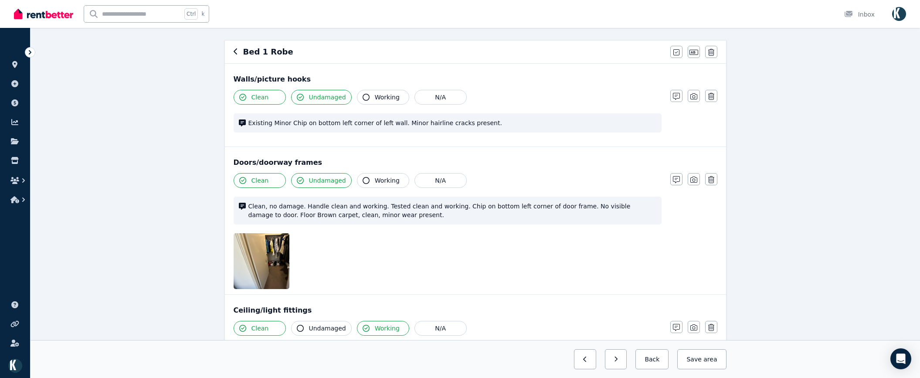
scroll to position [67, 0]
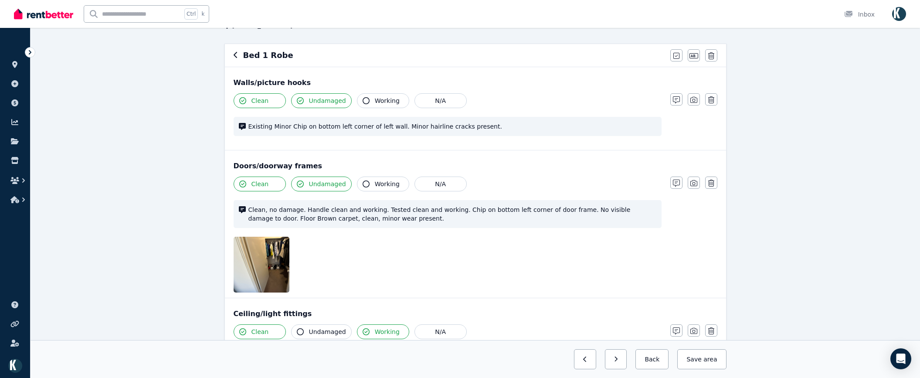
click at [284, 241] on icon "button" at bounding box center [283, 243] width 5 height 6
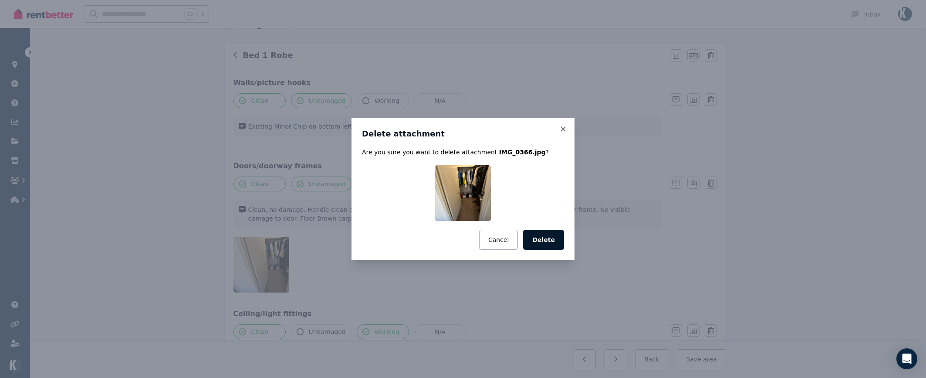
click at [547, 240] on button "Delete" at bounding box center [543, 240] width 41 height 20
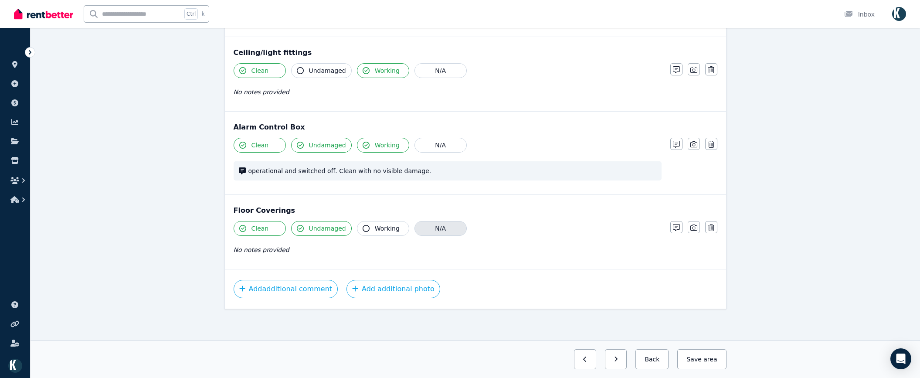
scroll to position [273, 0]
click at [707, 360] on span "area" at bounding box center [710, 359] width 14 height 9
click at [618, 360] on button "button" at bounding box center [608, 359] width 22 height 20
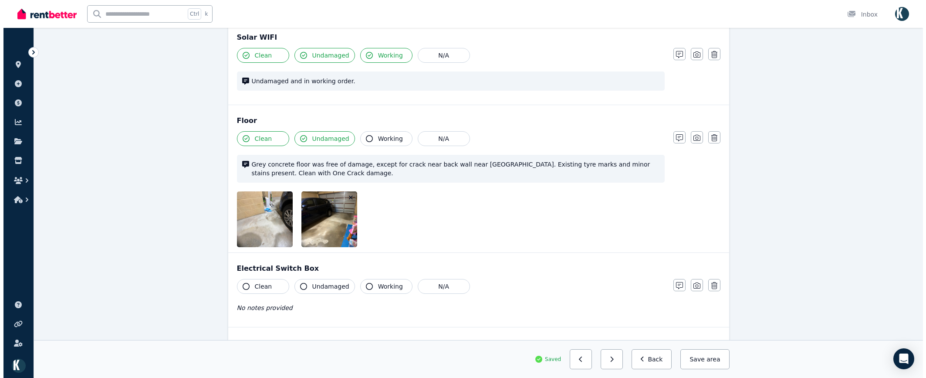
scroll to position [663, 0]
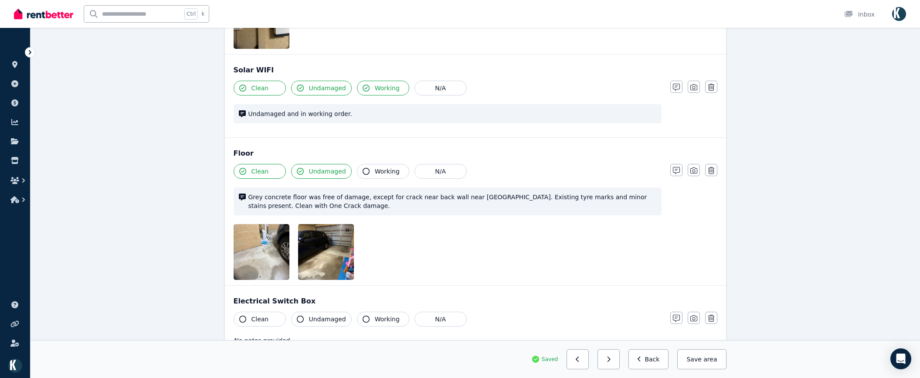
click at [348, 228] on icon "button" at bounding box center [347, 230] width 5 height 6
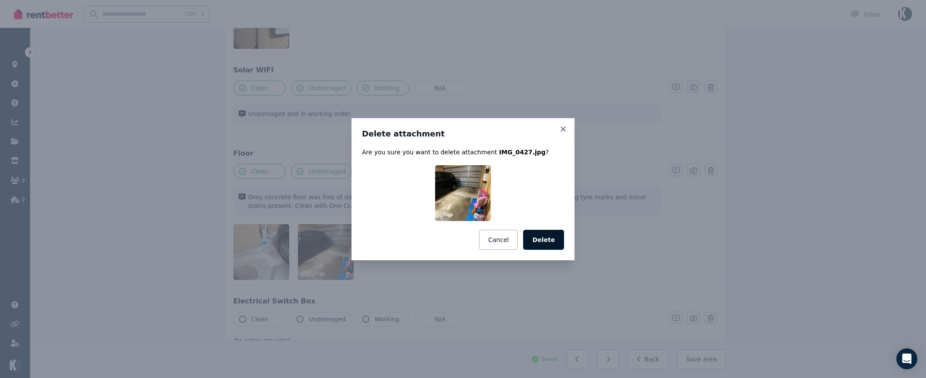
click at [546, 234] on button "Delete" at bounding box center [543, 240] width 41 height 20
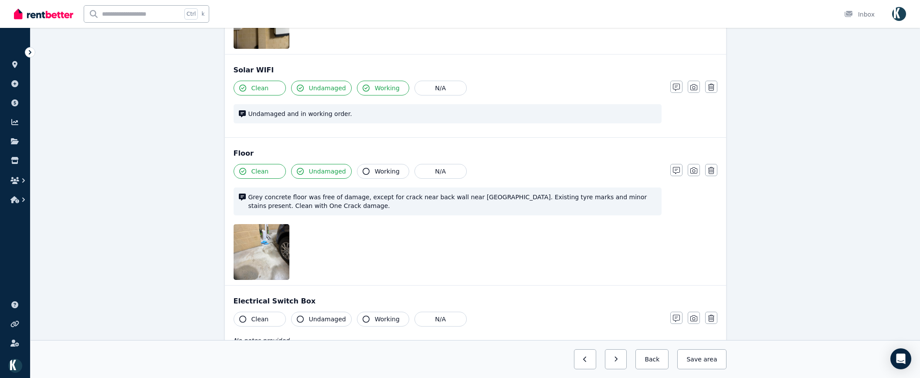
click at [286, 227] on button "button" at bounding box center [283, 230] width 9 height 9
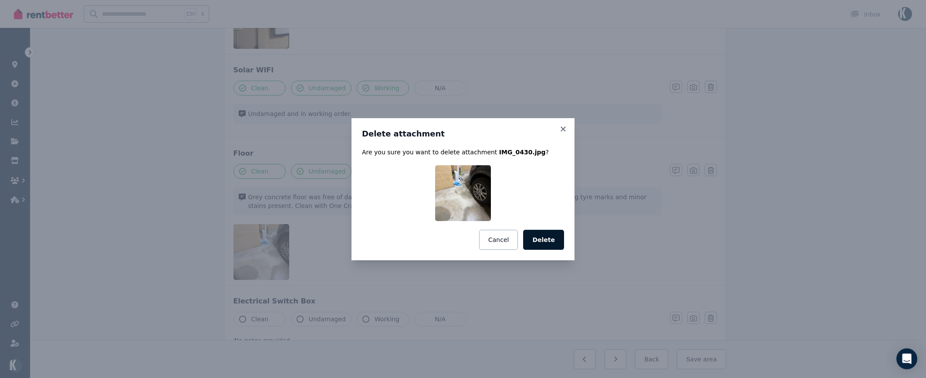
click at [544, 242] on button "Delete" at bounding box center [543, 240] width 41 height 20
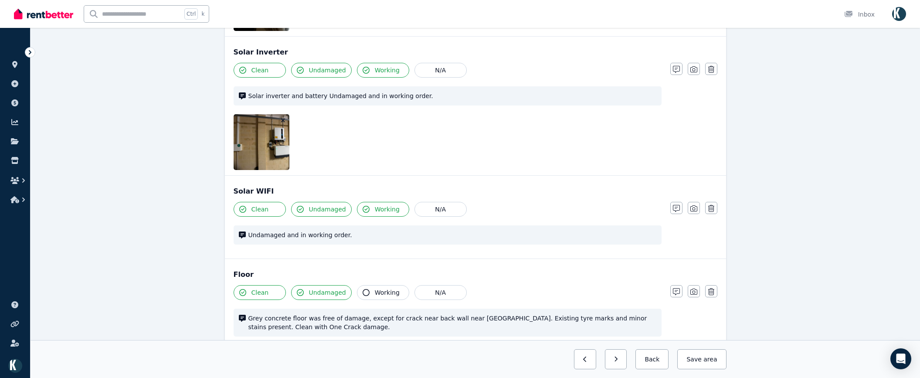
scroll to position [489, 0]
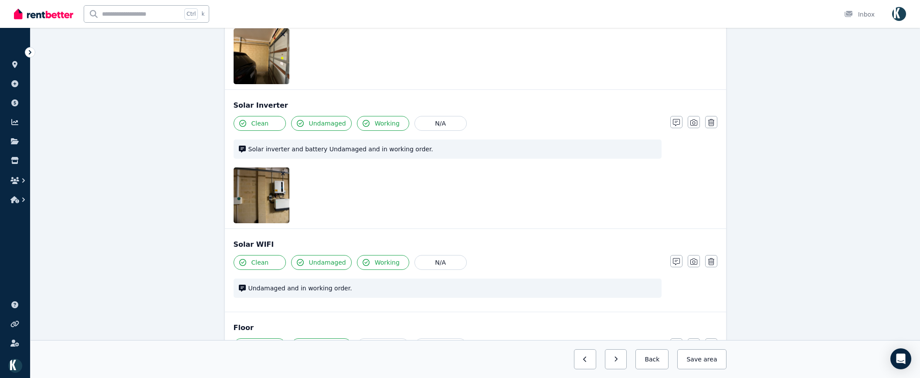
click at [282, 173] on icon "button" at bounding box center [283, 174] width 4 height 4
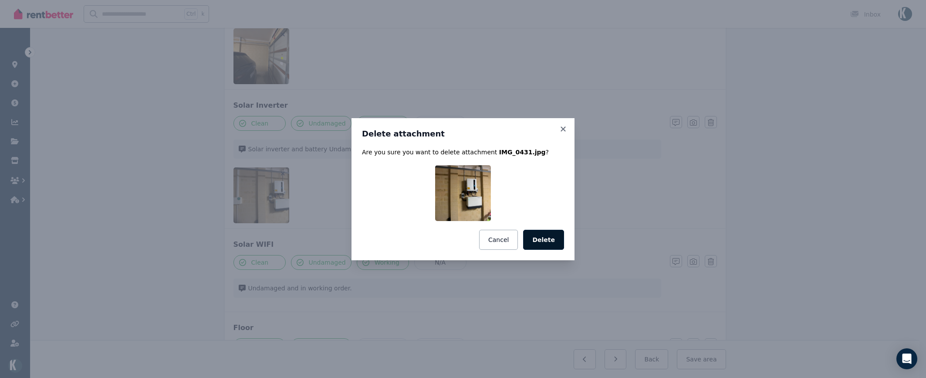
click at [539, 246] on button "Delete" at bounding box center [543, 240] width 41 height 20
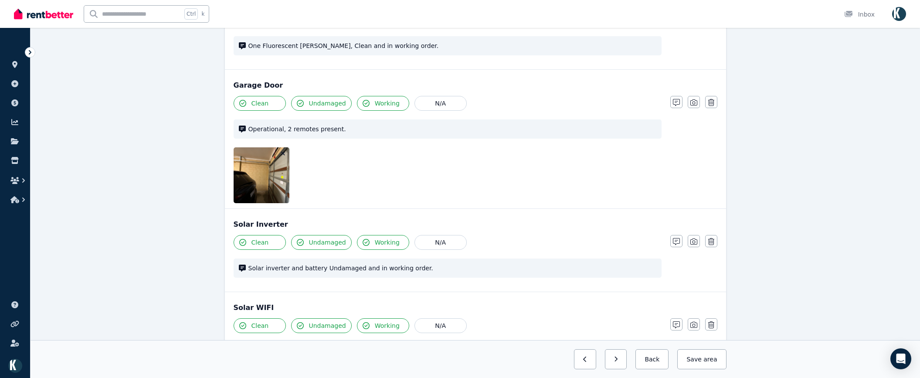
scroll to position [358, 0]
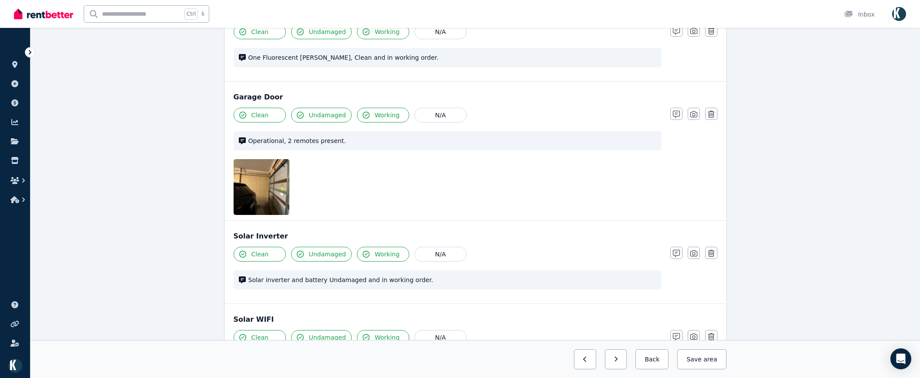
click at [282, 164] on icon "button" at bounding box center [283, 165] width 5 height 6
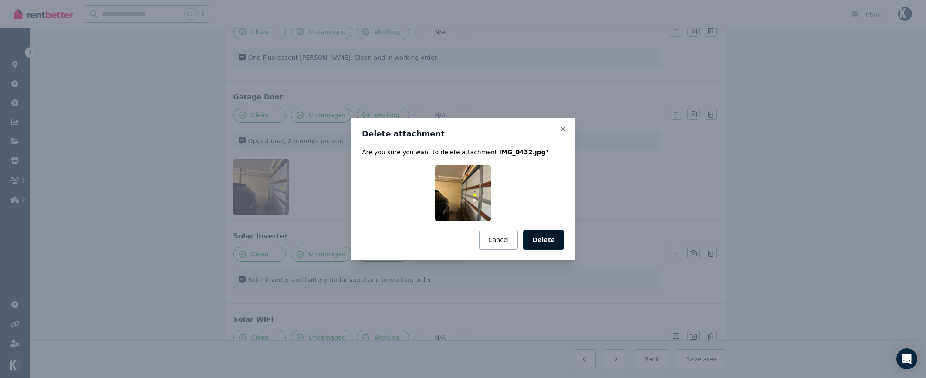
click at [552, 235] on button "Delete" at bounding box center [543, 240] width 41 height 20
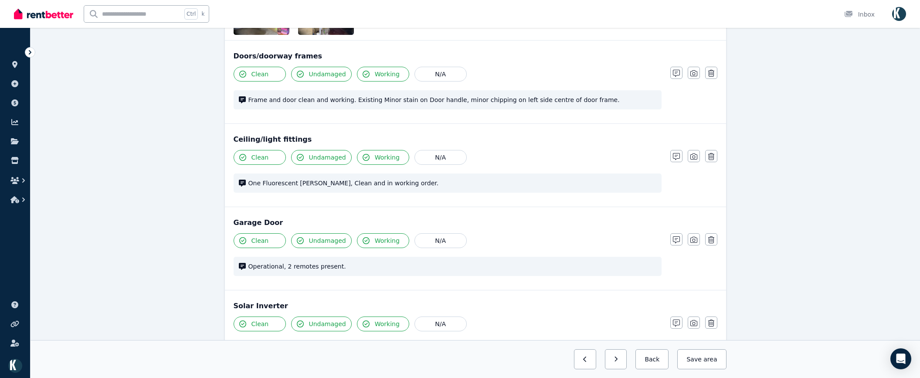
scroll to position [140, 0]
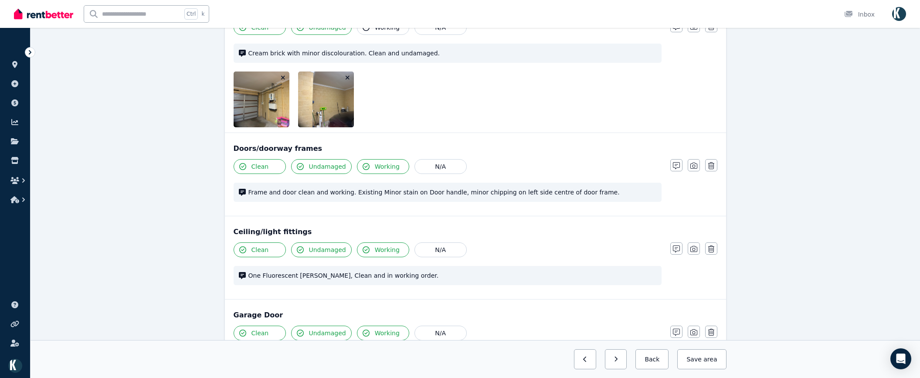
click at [348, 77] on icon "button" at bounding box center [347, 78] width 5 height 6
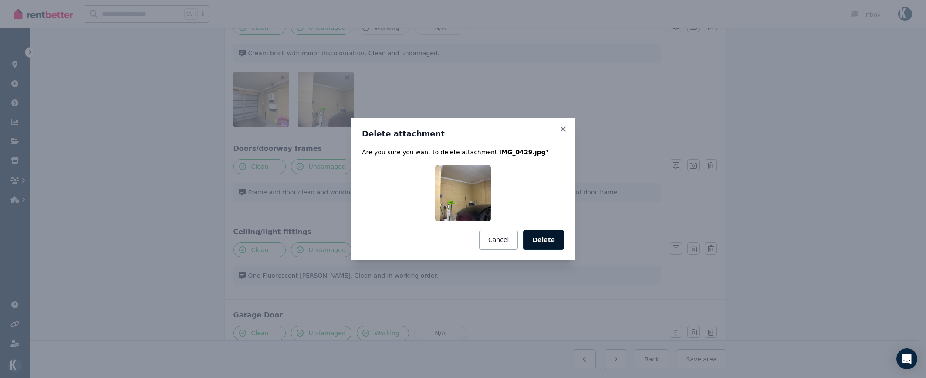
click at [541, 238] on button "Delete" at bounding box center [543, 240] width 41 height 20
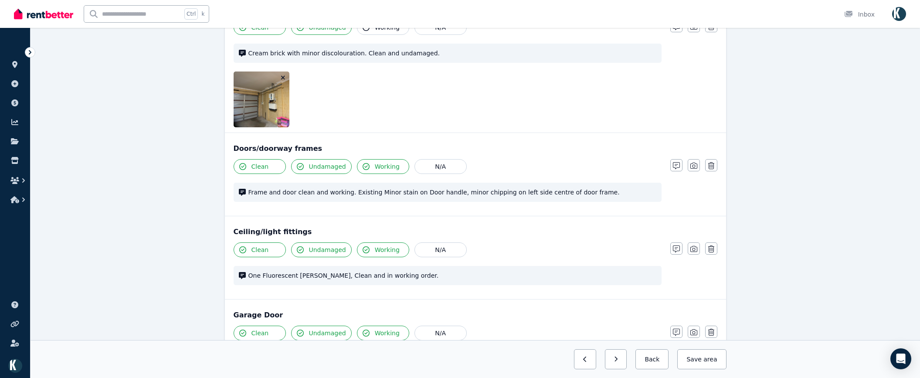
click at [286, 76] on button "button" at bounding box center [283, 77] width 9 height 9
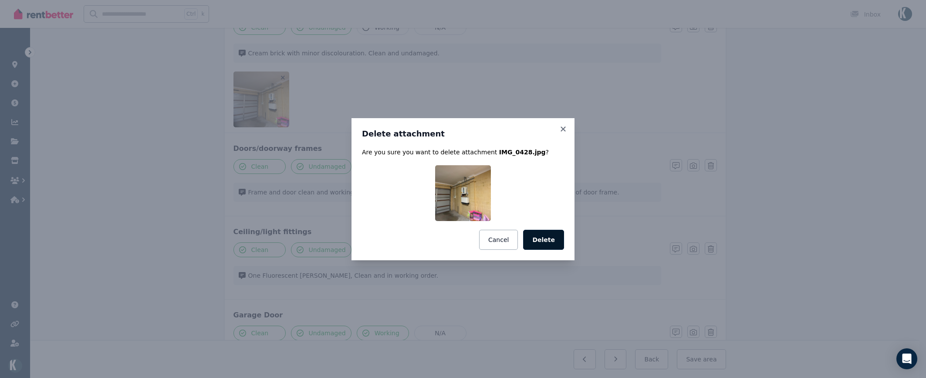
click at [550, 233] on button "Delete" at bounding box center [543, 240] width 41 height 20
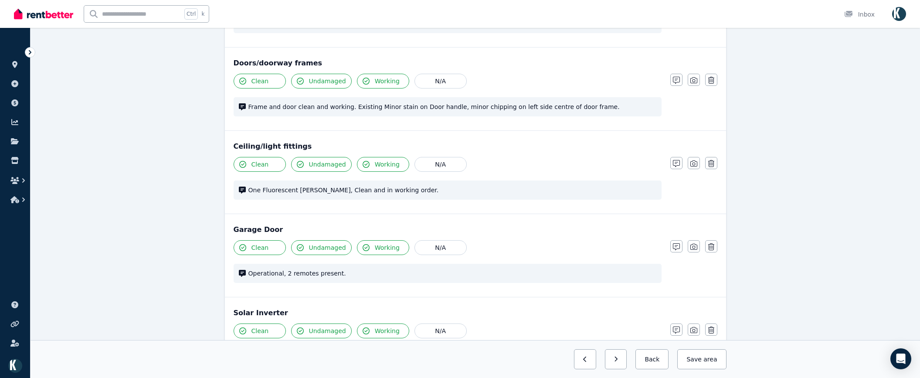
scroll to position [174, 0]
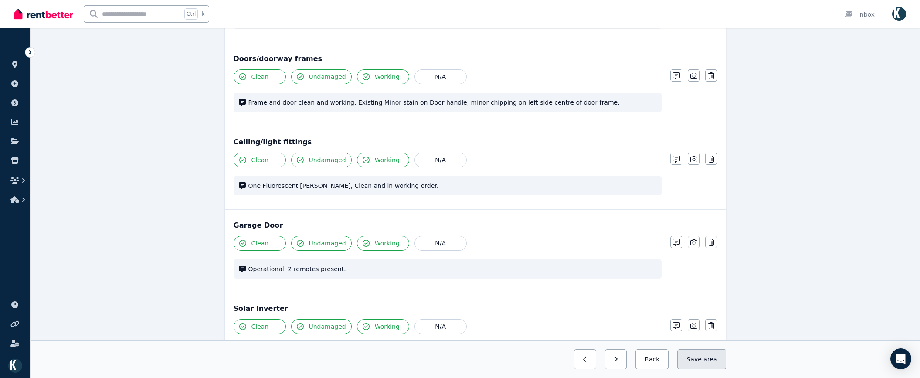
click at [704, 356] on button "Save area" at bounding box center [701, 359] width 49 height 20
click at [610, 352] on button "button" at bounding box center [608, 359] width 22 height 20
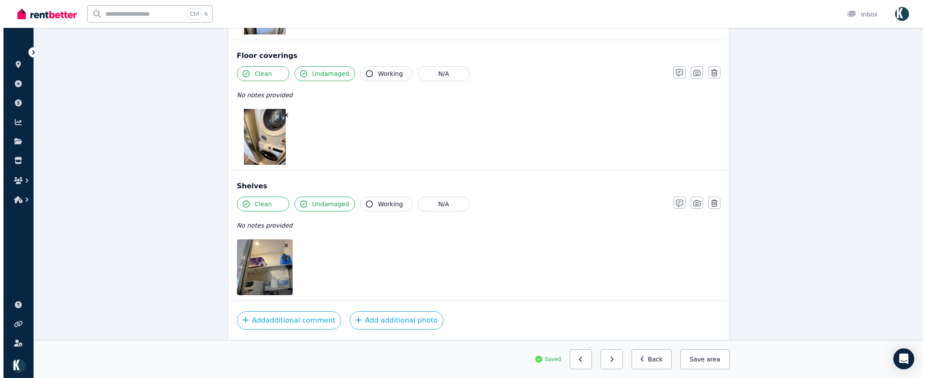
scroll to position [610, 0]
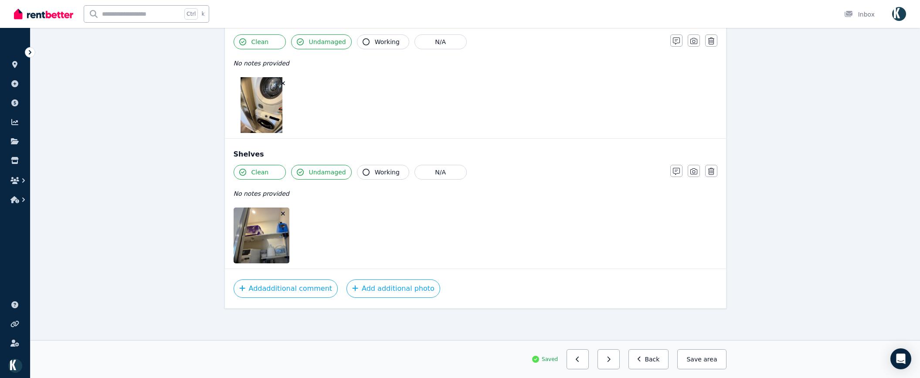
click at [284, 213] on icon "button" at bounding box center [283, 213] width 5 height 6
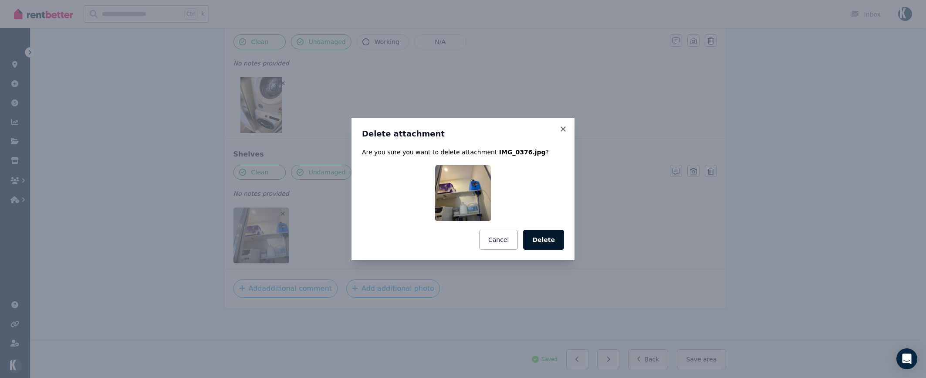
click at [547, 241] on button "Delete" at bounding box center [543, 240] width 41 height 20
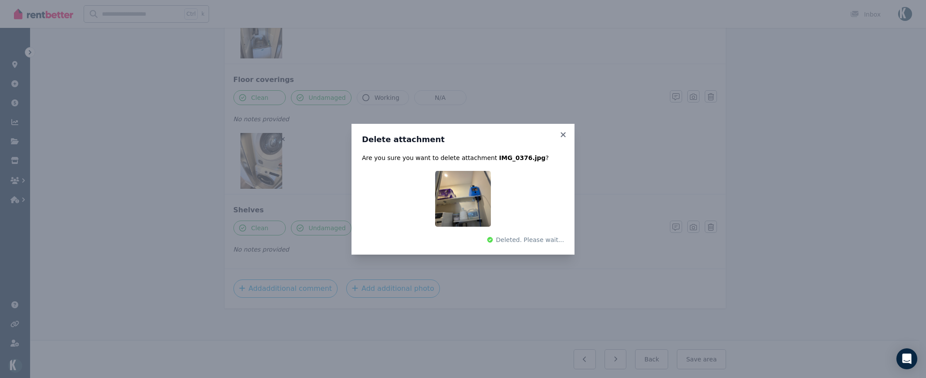
scroll to position [554, 0]
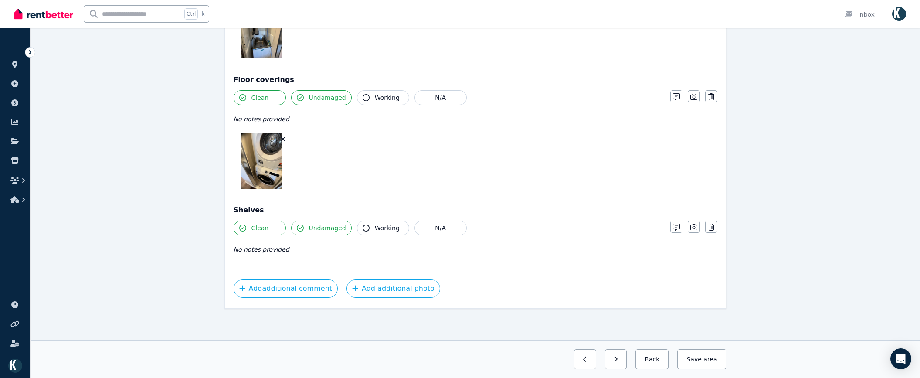
click at [282, 139] on icon "button" at bounding box center [283, 139] width 4 height 4
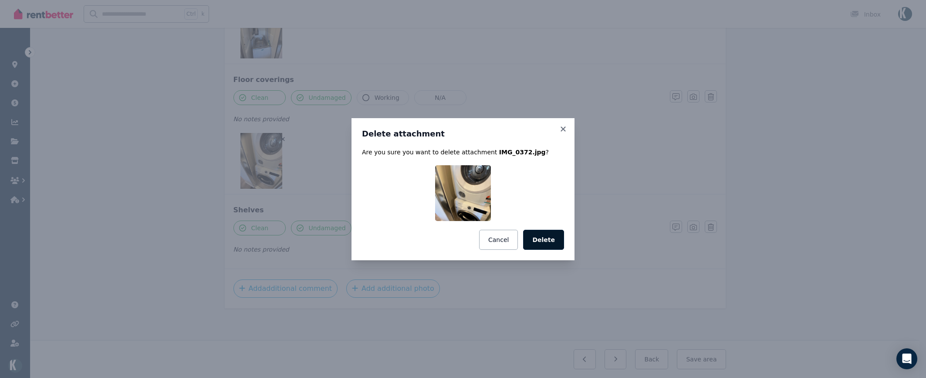
click at [546, 234] on button "Delete" at bounding box center [543, 240] width 41 height 20
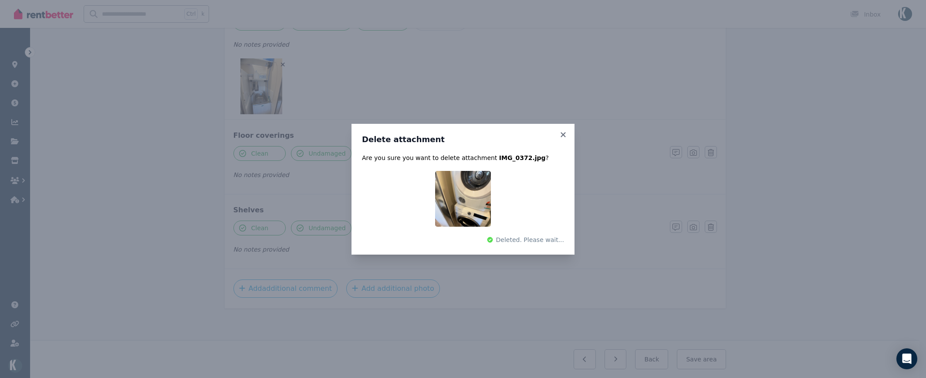
scroll to position [498, 0]
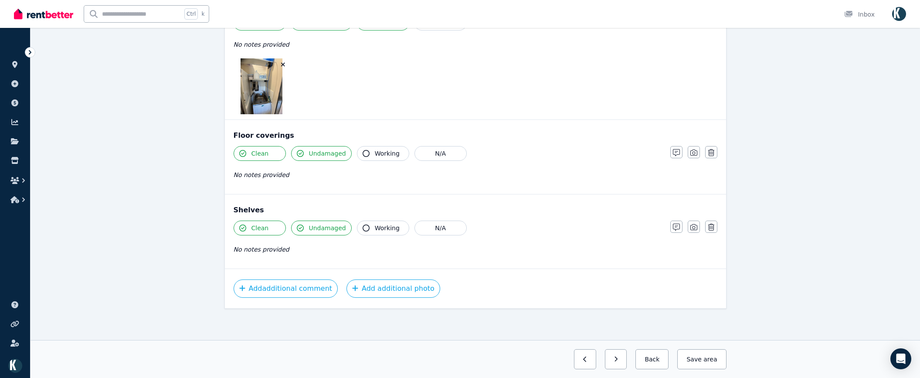
click at [282, 63] on icon "button" at bounding box center [283, 64] width 5 height 6
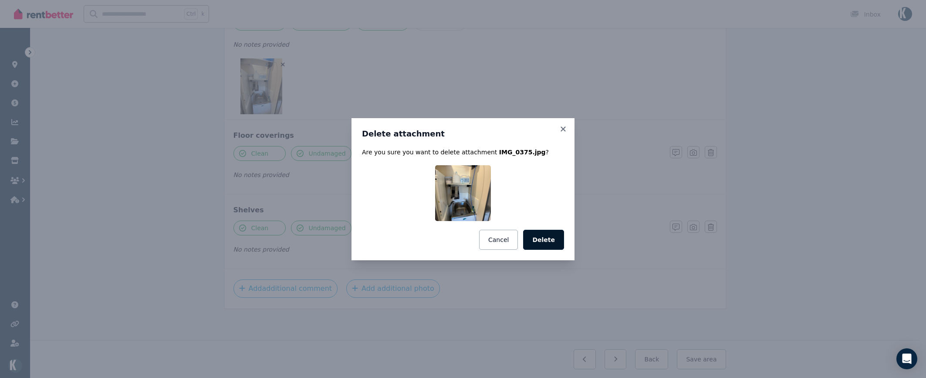
click at [550, 239] on button "Delete" at bounding box center [543, 240] width 41 height 20
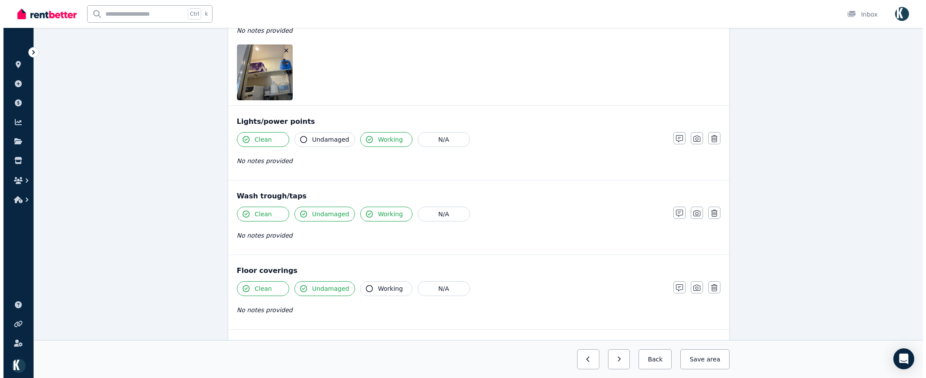
scroll to position [268, 0]
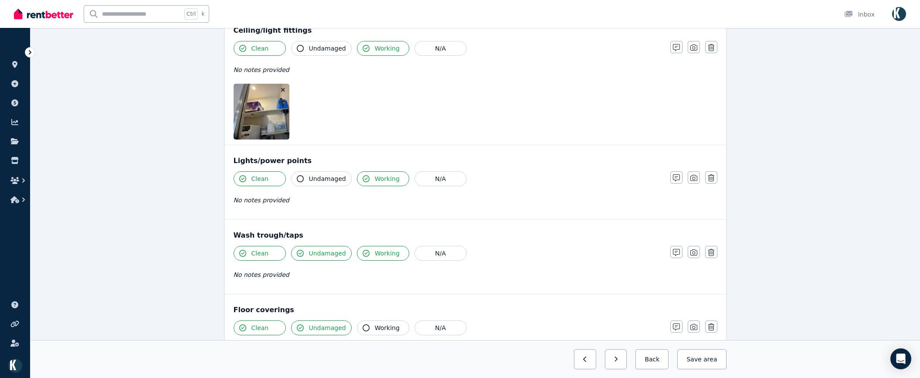
click at [285, 89] on icon "button" at bounding box center [283, 90] width 5 height 6
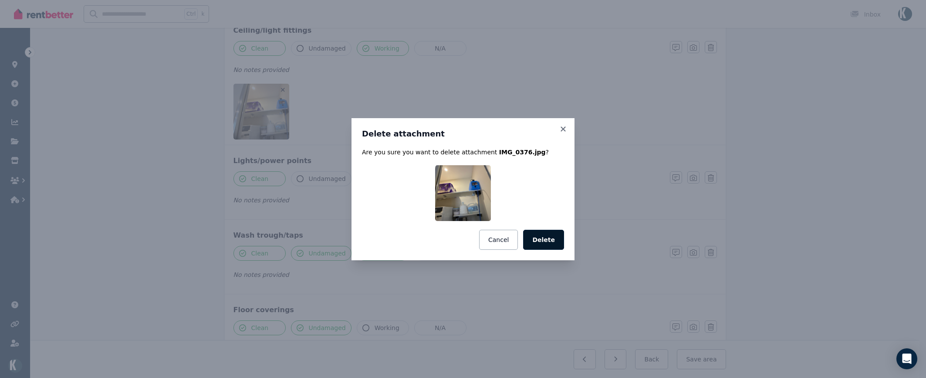
click at [559, 237] on button "Delete" at bounding box center [543, 240] width 41 height 20
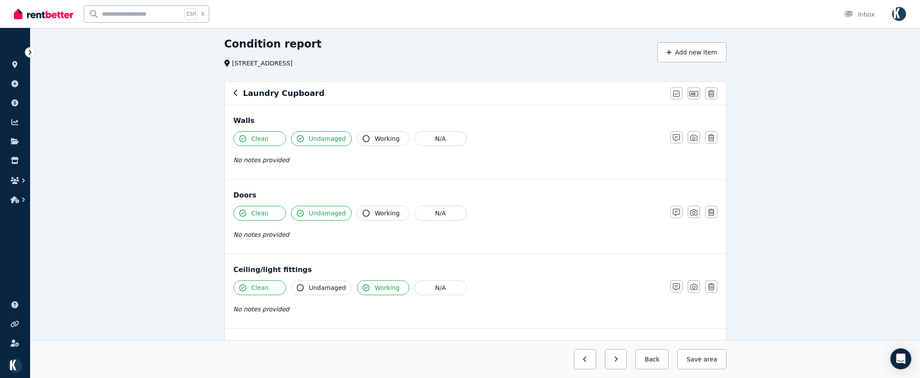
scroll to position [44, 0]
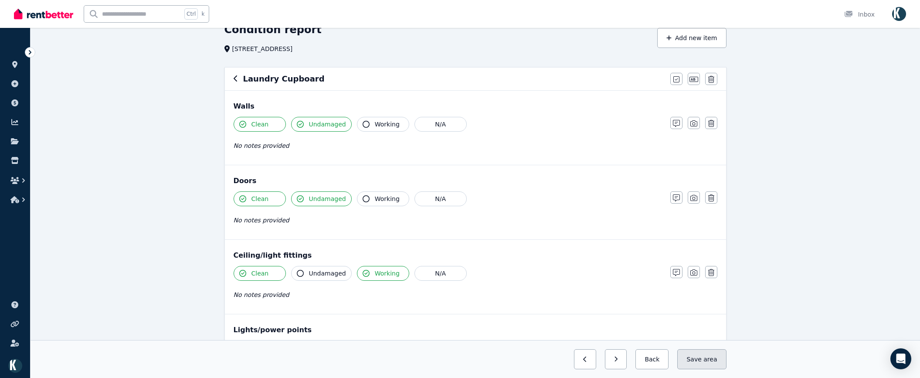
click at [709, 355] on span "area" at bounding box center [710, 359] width 14 height 9
click at [610, 359] on icon "button" at bounding box center [608, 359] width 4 height 6
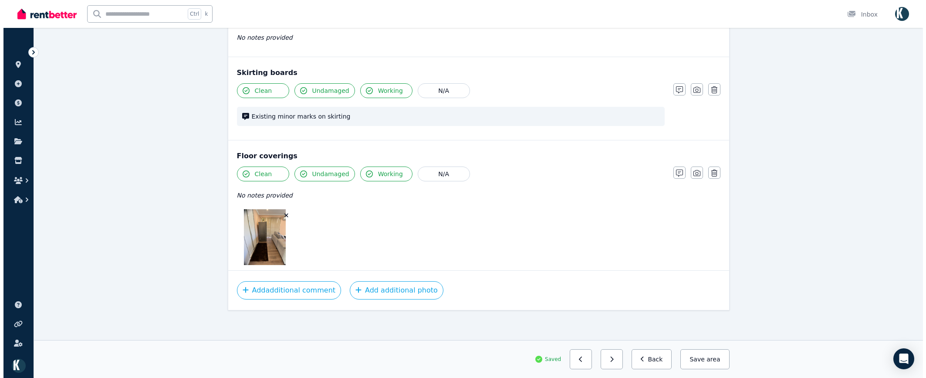
scroll to position [590, 0]
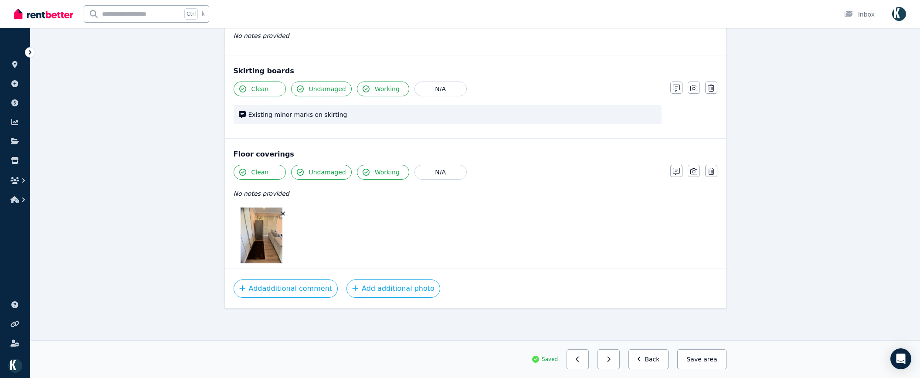
click at [284, 213] on icon "button" at bounding box center [283, 213] width 5 height 6
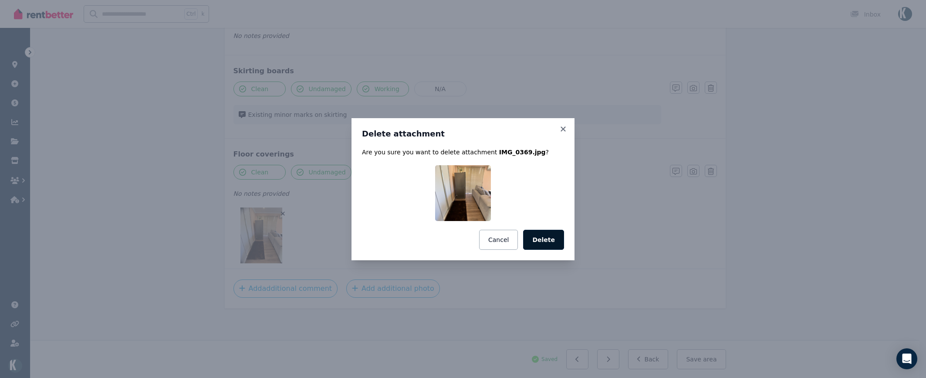
click at [551, 246] on button "Delete" at bounding box center [543, 240] width 41 height 20
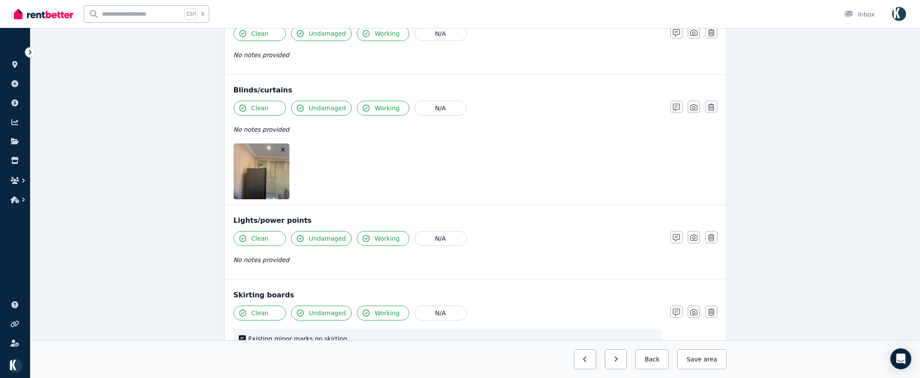
scroll to position [360, 0]
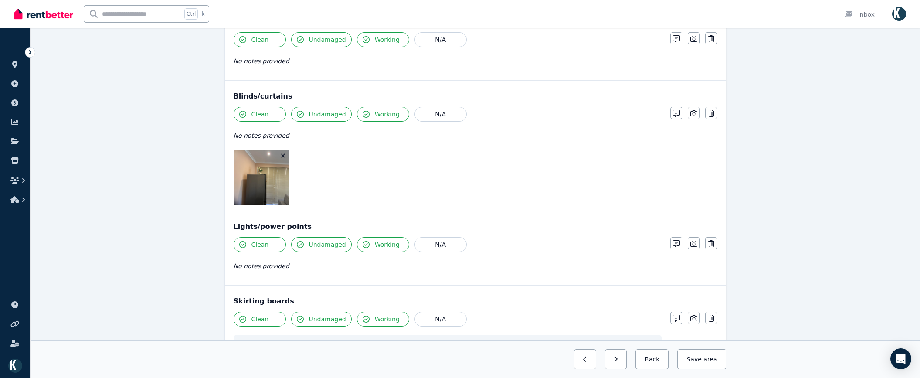
click at [285, 152] on button "button" at bounding box center [283, 155] width 9 height 9
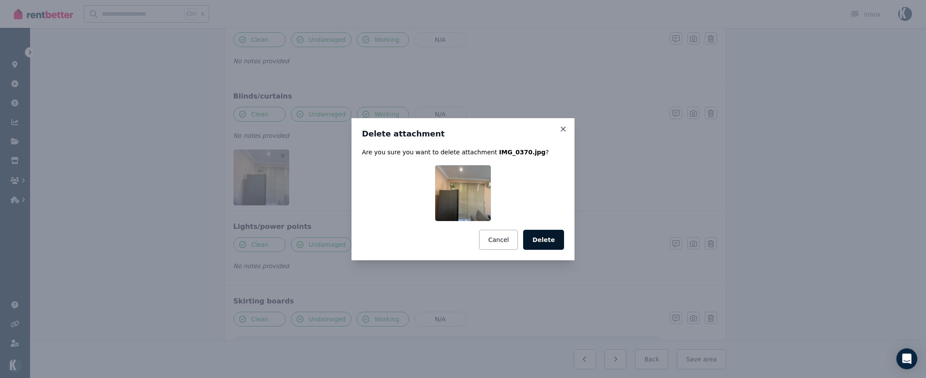
click at [549, 247] on button "Delete" at bounding box center [543, 240] width 41 height 20
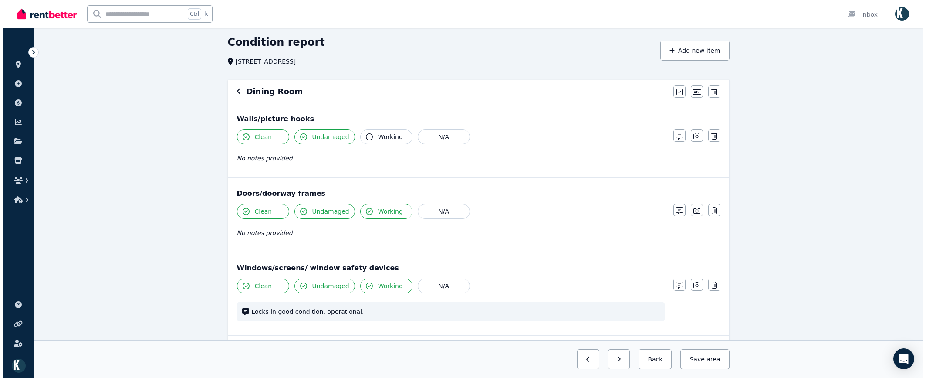
scroll to position [0, 0]
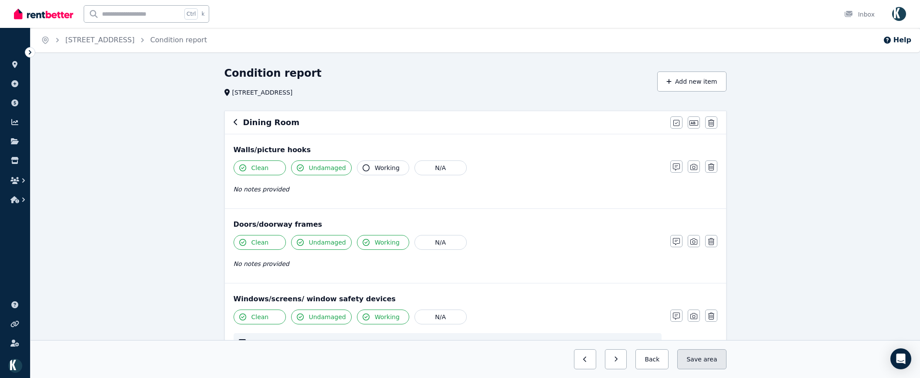
click at [715, 356] on span "area" at bounding box center [710, 359] width 14 height 9
click at [620, 358] on button "button" at bounding box center [608, 359] width 22 height 20
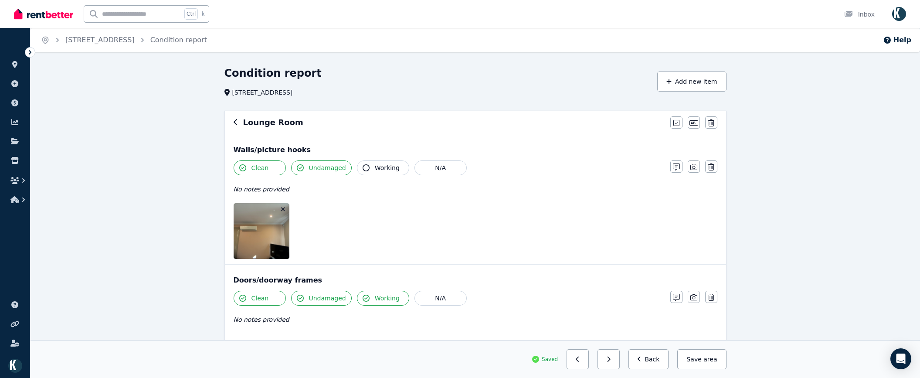
click at [283, 209] on icon "button" at bounding box center [283, 209] width 4 height 4
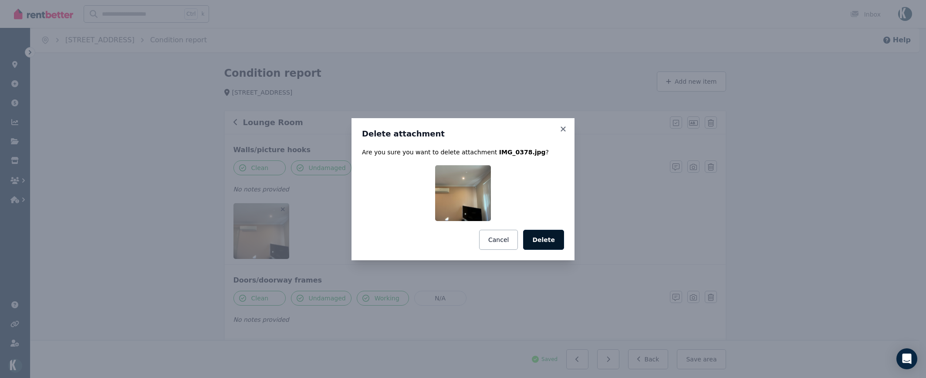
click at [545, 239] on button "Delete" at bounding box center [543, 240] width 41 height 20
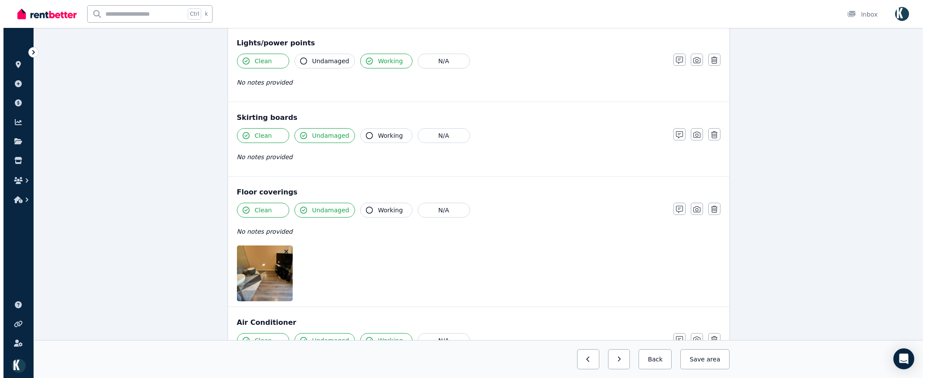
scroll to position [592, 0]
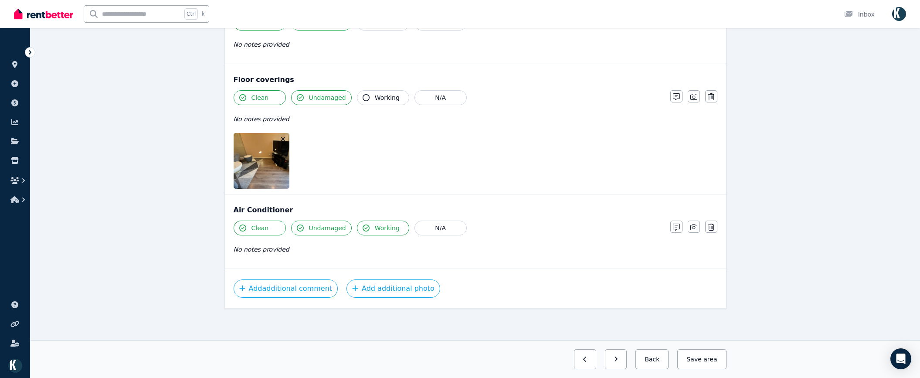
click at [284, 140] on icon "button" at bounding box center [283, 139] width 4 height 4
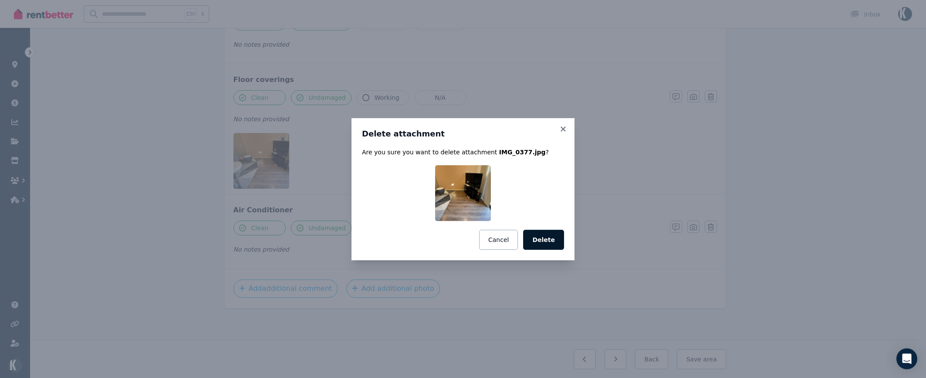
click at [554, 235] on button "Delete" at bounding box center [543, 240] width 41 height 20
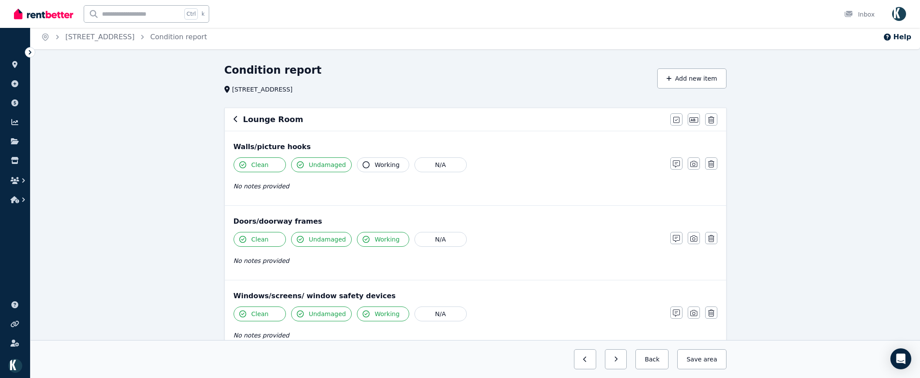
scroll to position [0, 0]
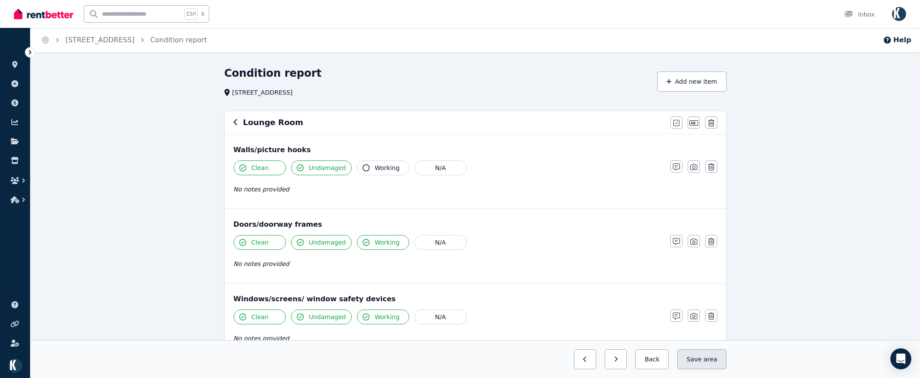
click at [711, 352] on button "Save area" at bounding box center [701, 359] width 49 height 20
click at [620, 362] on button "button" at bounding box center [608, 359] width 22 height 20
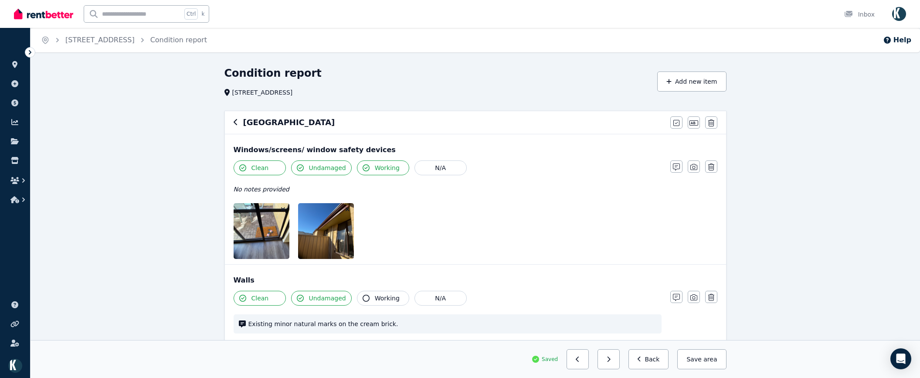
click at [349, 208] on icon "button" at bounding box center [347, 209] width 5 height 6
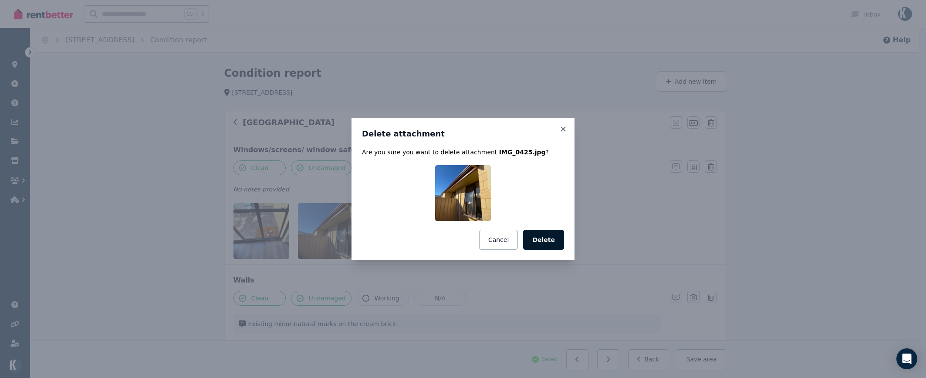
click at [553, 238] on button "Delete" at bounding box center [543, 240] width 41 height 20
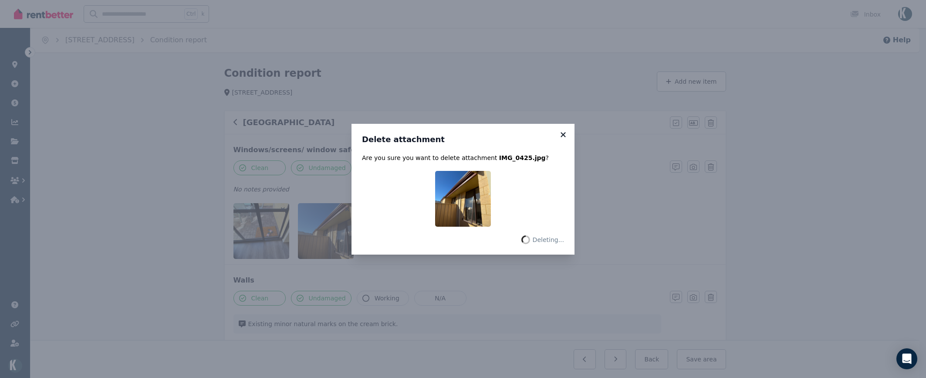
click at [565, 131] on icon at bounding box center [563, 135] width 9 height 8
click at [563, 134] on icon at bounding box center [563, 135] width 9 height 8
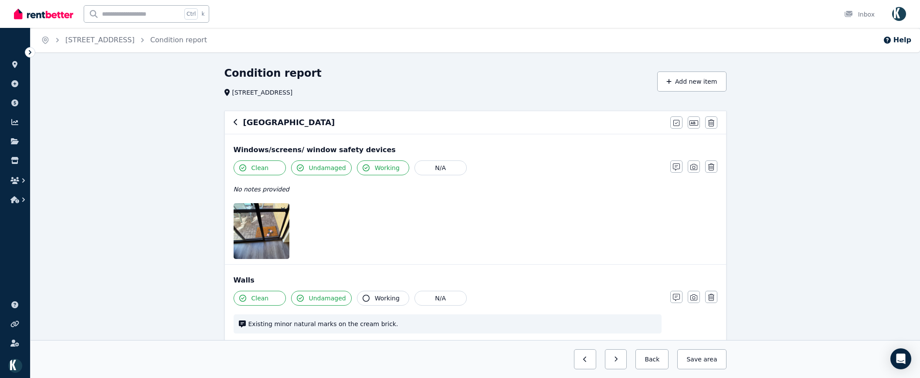
click at [283, 208] on icon "button" at bounding box center [283, 209] width 5 height 6
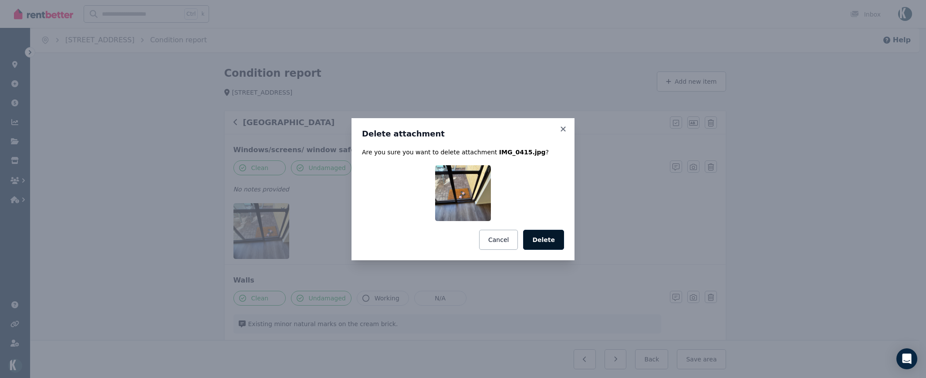
drag, startPoint x: 545, startPoint y: 239, endPoint x: 558, endPoint y: 251, distance: 17.9
click at [545, 239] on button "Delete" at bounding box center [543, 240] width 41 height 20
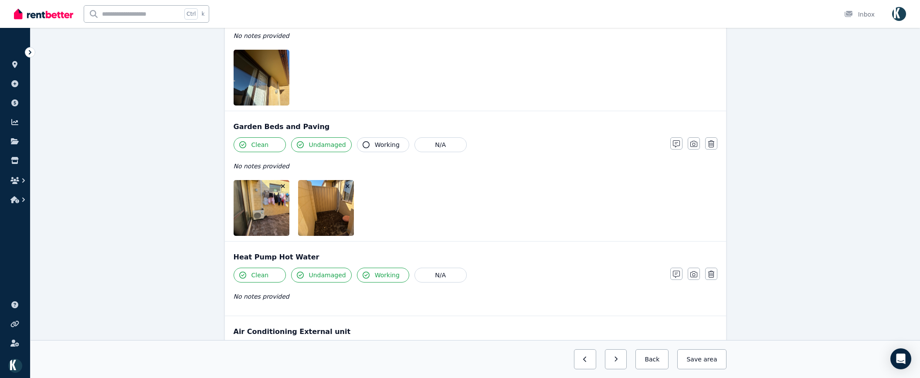
scroll to position [366, 0]
click at [348, 186] on icon "button" at bounding box center [347, 187] width 4 height 4
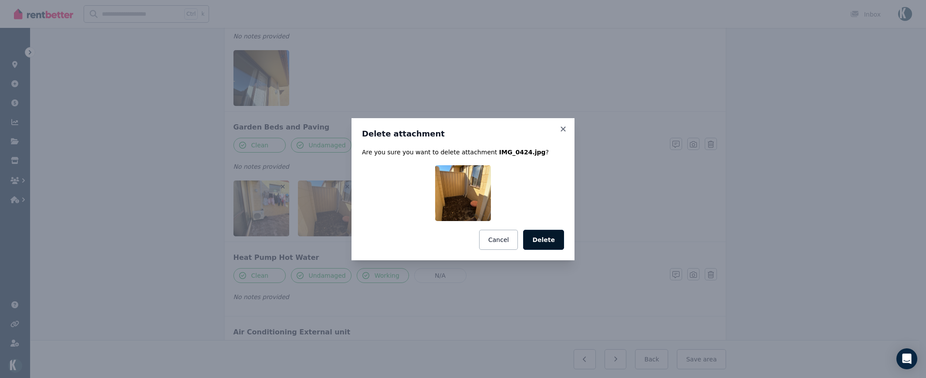
click at [551, 242] on button "Delete" at bounding box center [543, 240] width 41 height 20
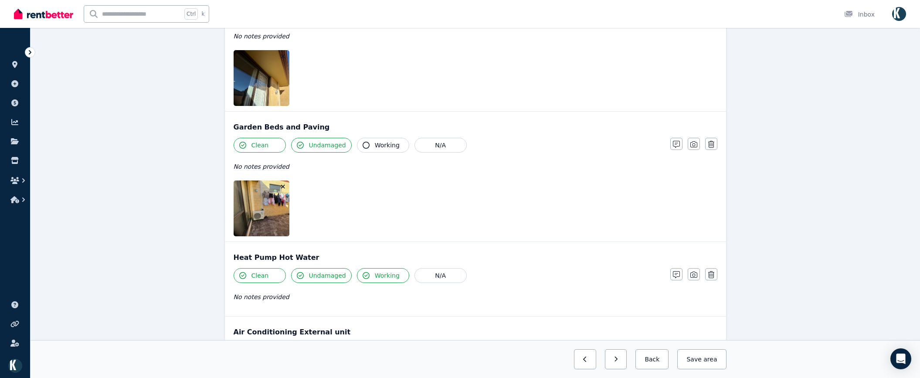
click at [284, 186] on icon "button" at bounding box center [283, 187] width 4 height 4
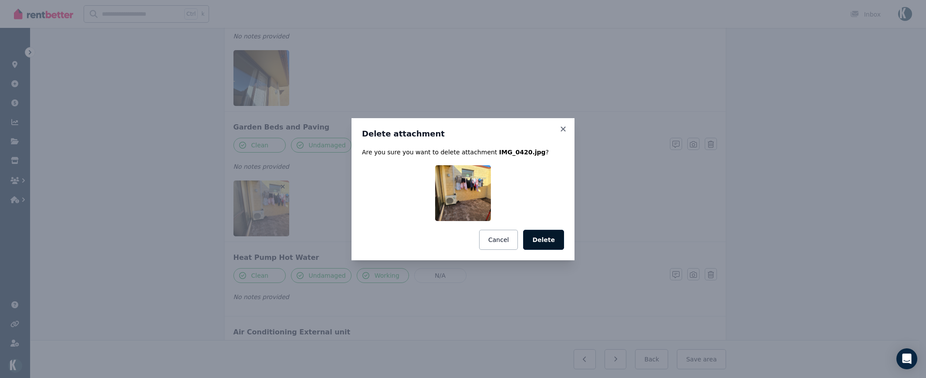
click at [539, 238] on button "Delete" at bounding box center [543, 240] width 41 height 20
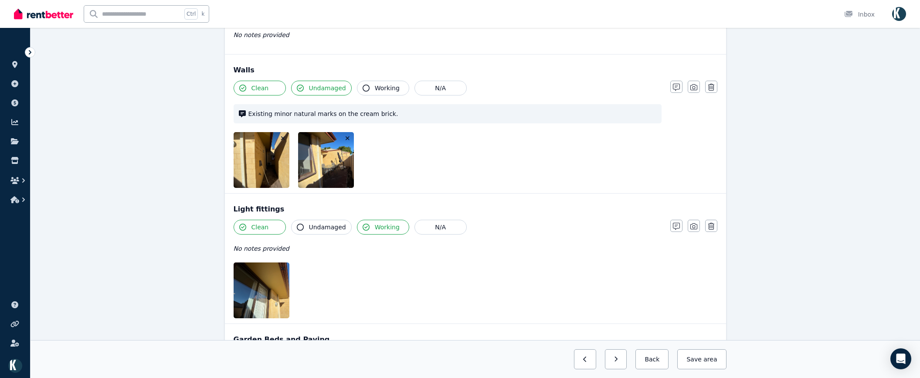
scroll to position [149, 0]
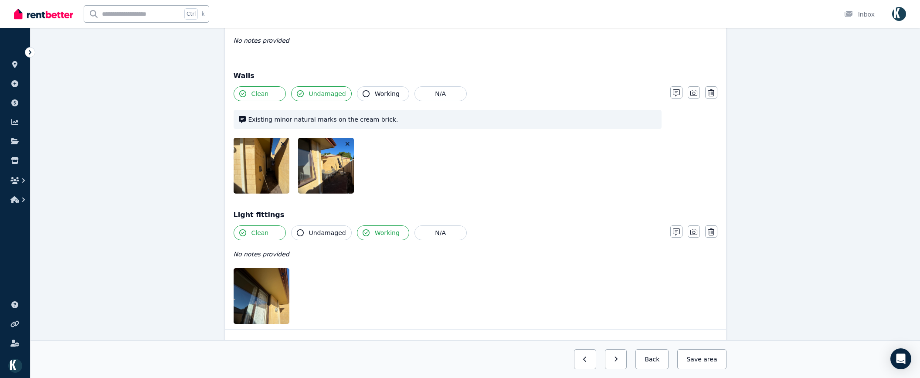
click at [284, 273] on icon "button" at bounding box center [283, 274] width 5 height 6
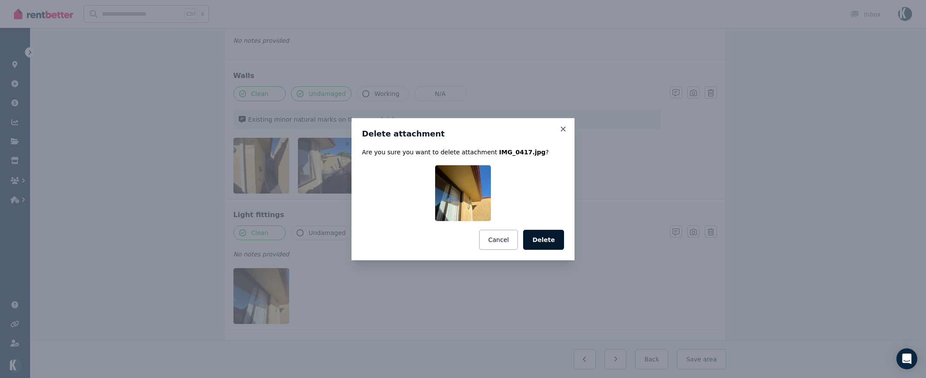
click at [541, 238] on button "Delete" at bounding box center [543, 240] width 41 height 20
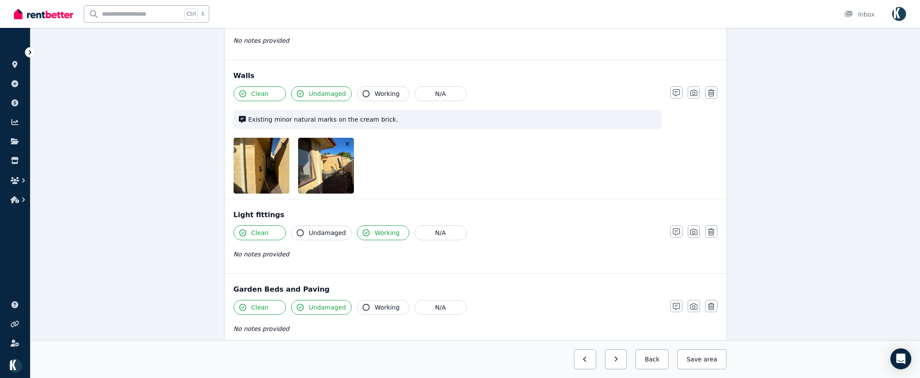
click at [346, 142] on icon "button" at bounding box center [347, 144] width 5 height 6
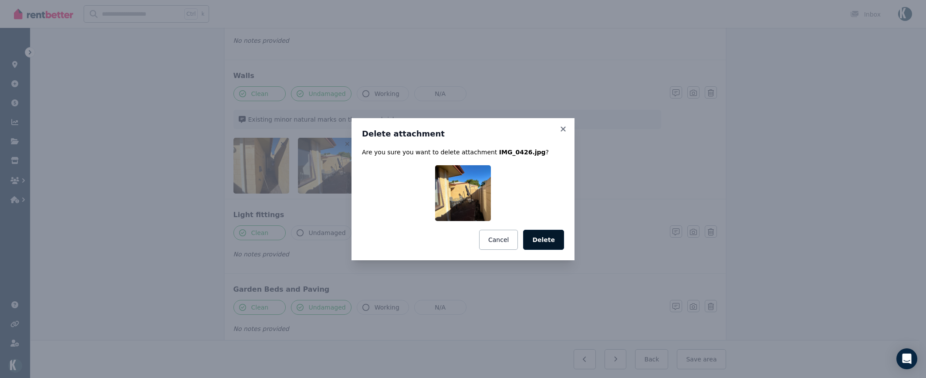
click at [538, 237] on button "Delete" at bounding box center [543, 240] width 41 height 20
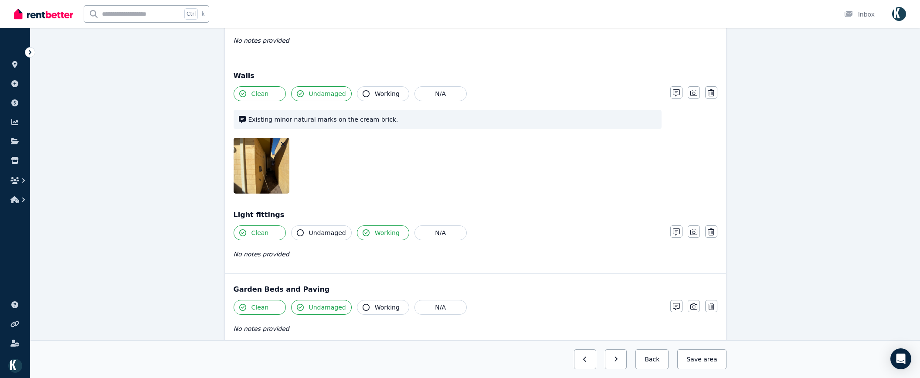
click at [283, 144] on icon "button" at bounding box center [283, 144] width 5 height 6
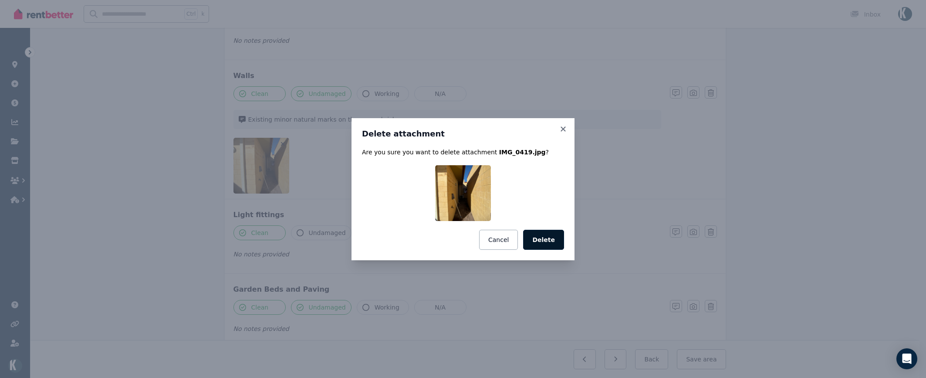
click at [541, 238] on button "Delete" at bounding box center [543, 240] width 41 height 20
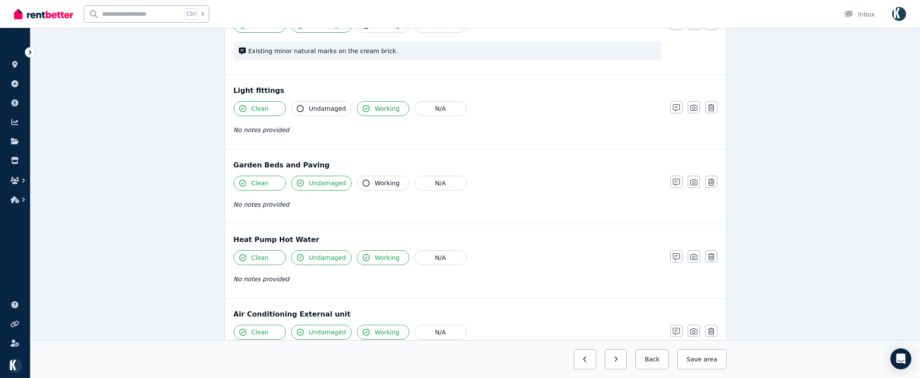
scroll to position [218, 0]
click at [705, 356] on button "Save area" at bounding box center [701, 359] width 49 height 20
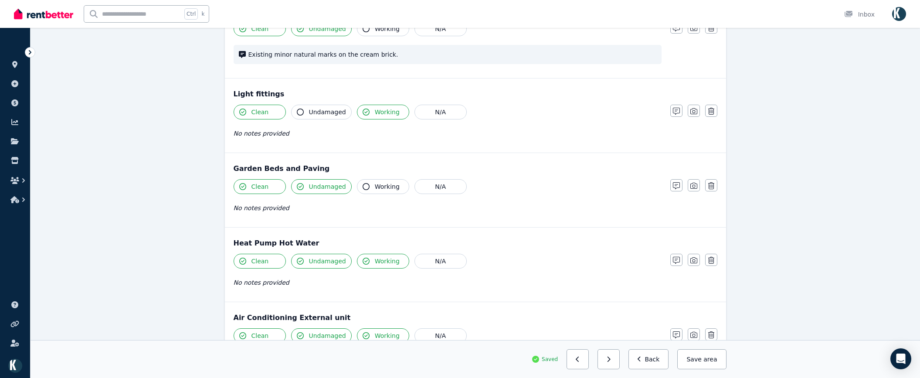
scroll to position [330, 0]
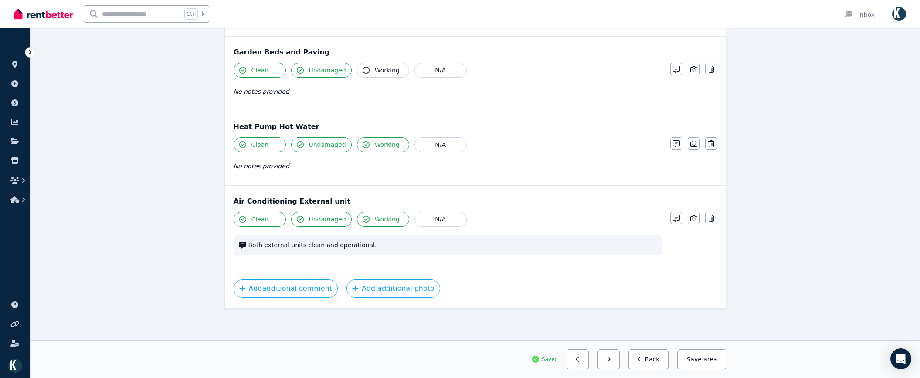
click at [704, 358] on button "Save area" at bounding box center [701, 359] width 49 height 20
click at [610, 357] on icon "button" at bounding box center [608, 359] width 4 height 6
